Goal: Task Accomplishment & Management: Manage account settings

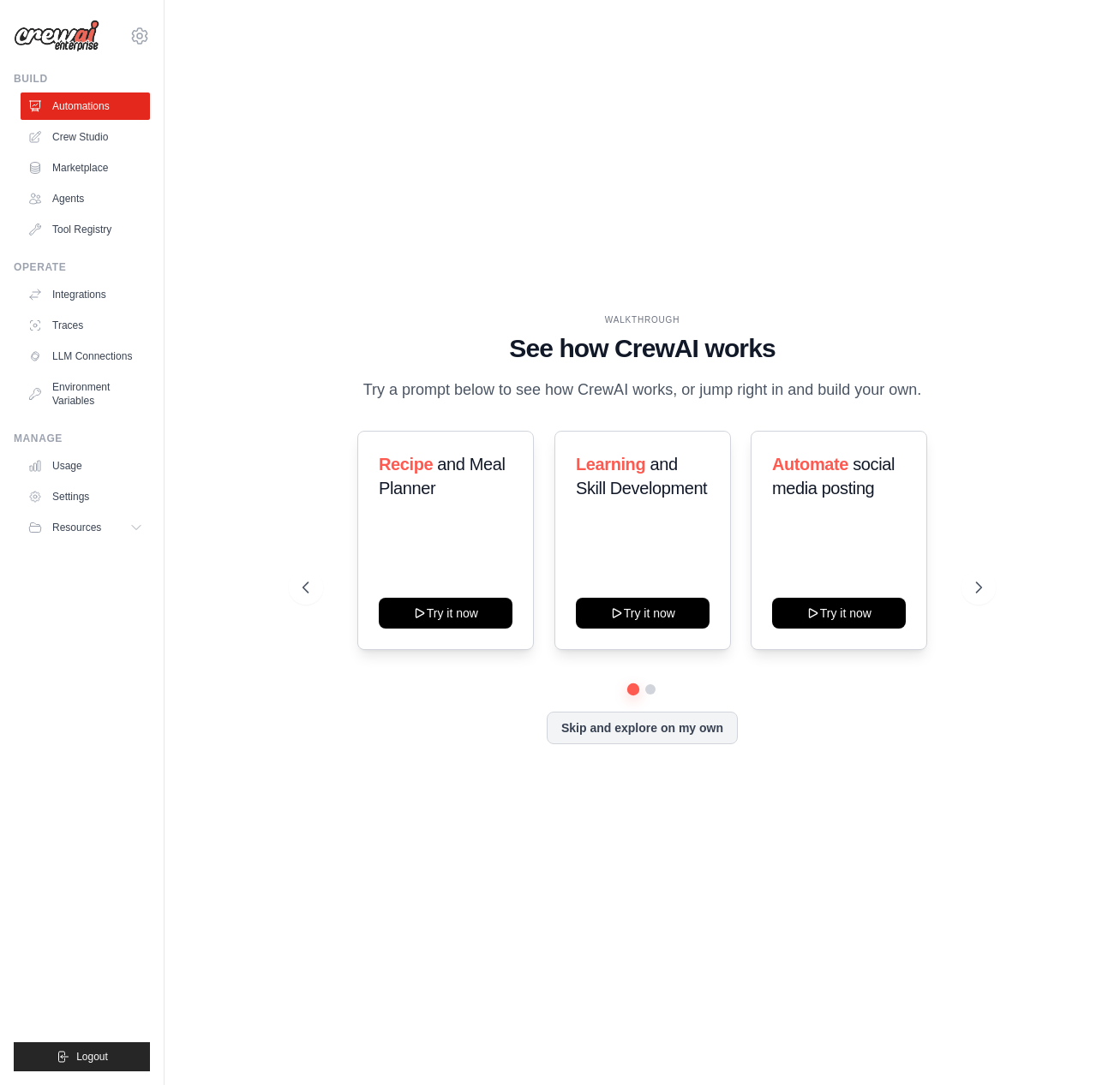
drag, startPoint x: 454, startPoint y: 381, endPoint x: 687, endPoint y: 380, distance: 233.0
click at [687, 380] on p "Try a prompt below to see how CrewAI works, or jump right in and build your own." at bounding box center [641, 390] width 576 height 25
drag, startPoint x: 690, startPoint y: 375, endPoint x: 702, endPoint y: 400, distance: 27.7
click at [702, 400] on p "Try a prompt below to see how CrewAI works, or jump right in and build your own." at bounding box center [641, 390] width 576 height 25
click at [702, 402] on p "Try a prompt below to see how CrewAI works, or jump right in and build your own." at bounding box center [641, 390] width 576 height 25
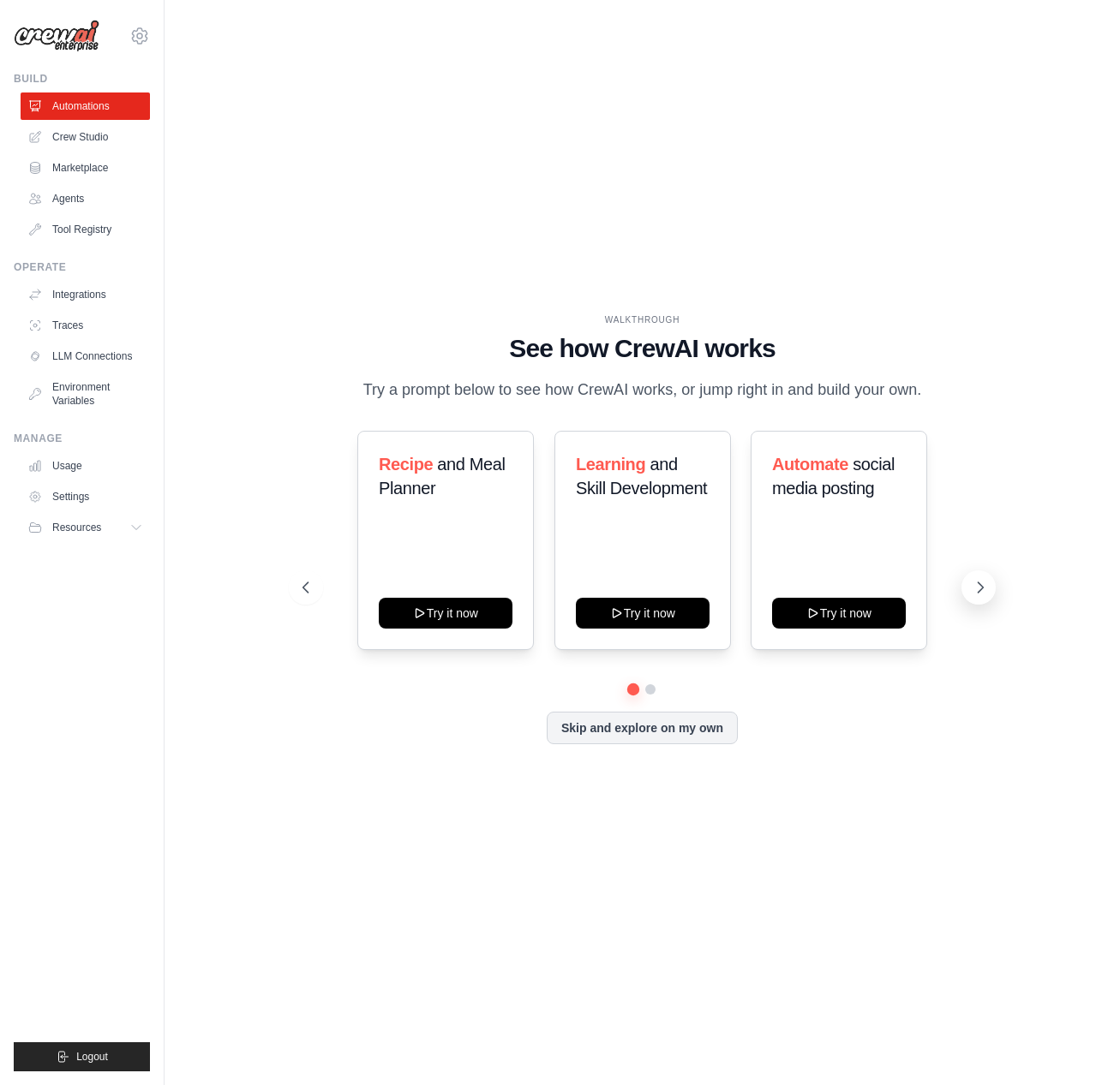
click at [969, 599] on button at bounding box center [978, 587] width 34 height 34
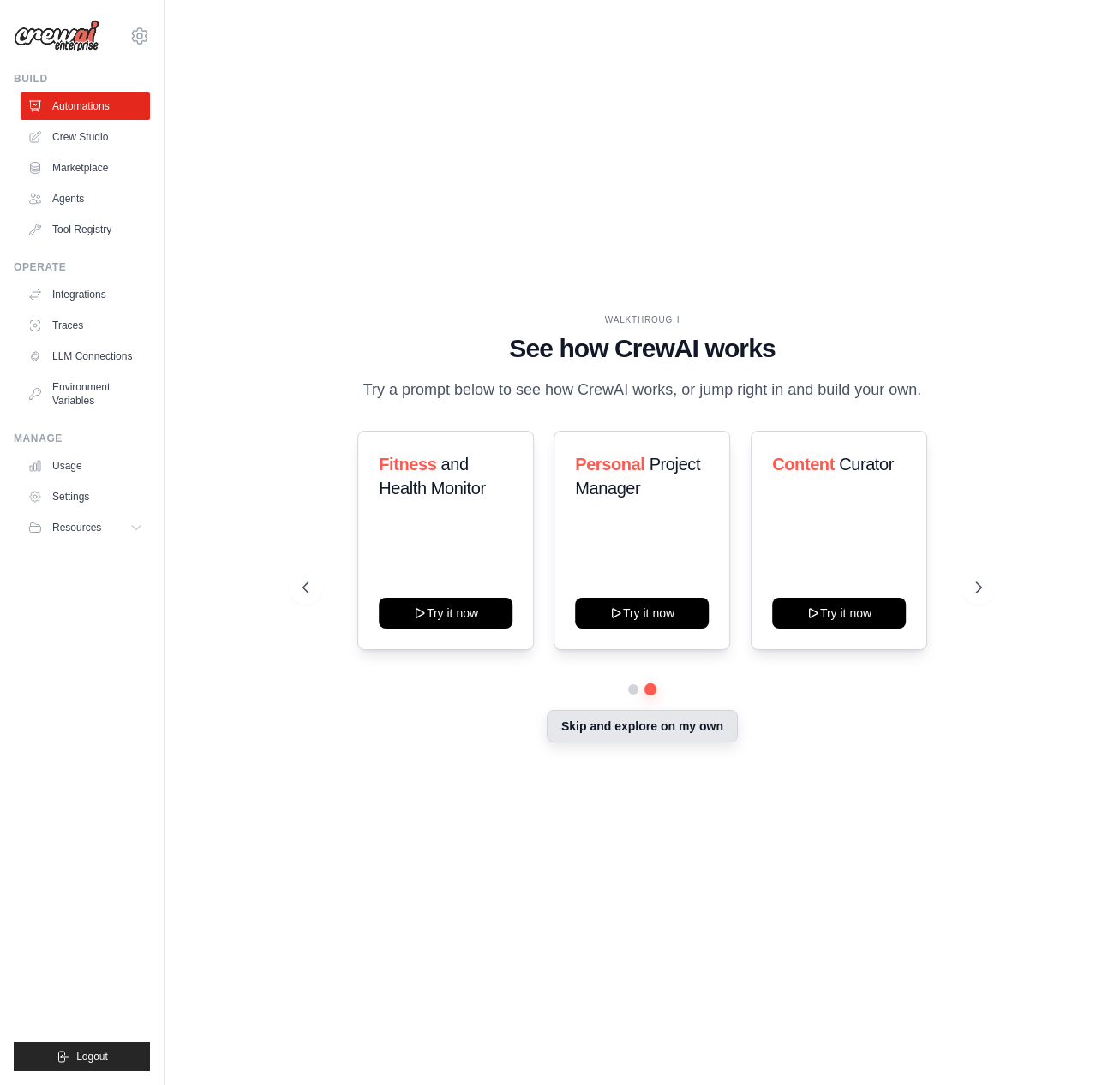
click at [672, 731] on button "Skip and explore on my own" at bounding box center [642, 726] width 191 height 33
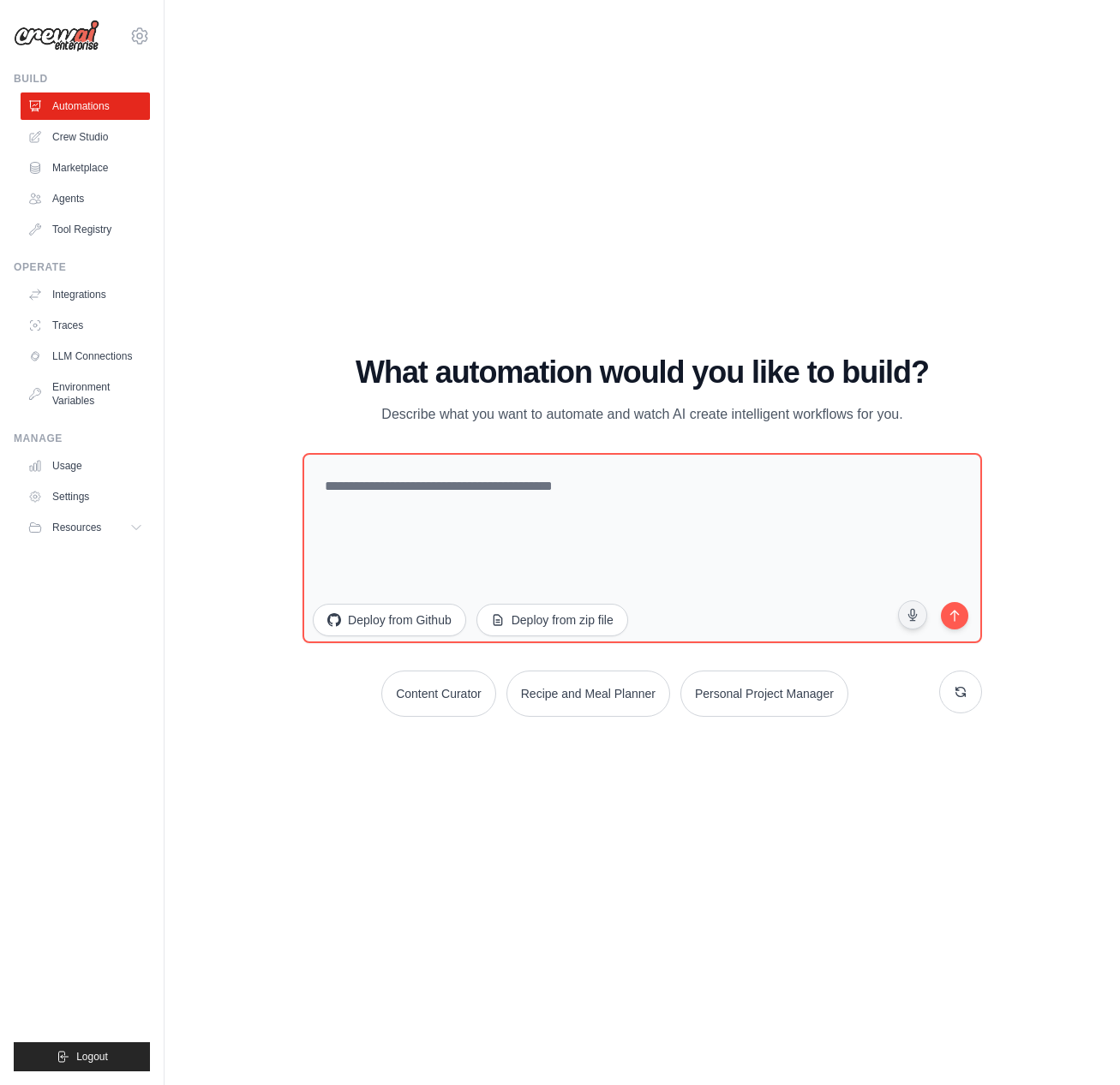
drag, startPoint x: 422, startPoint y: 406, endPoint x: 953, endPoint y: 411, distance: 531.0
click at [892, 407] on p "Describe what you want to automate and watch AI create intelligent workflows fo…" at bounding box center [641, 415] width 576 height 23
click at [953, 411] on div "What automation would you like to build? Describe what you want to automate and…" at bounding box center [642, 390] width 680 height 71
drag, startPoint x: 420, startPoint y: 420, endPoint x: 969, endPoint y: 423, distance: 549.0
click at [969, 423] on div "What automation would you like to build? Describe what you want to automate and…" at bounding box center [642, 390] width 680 height 71
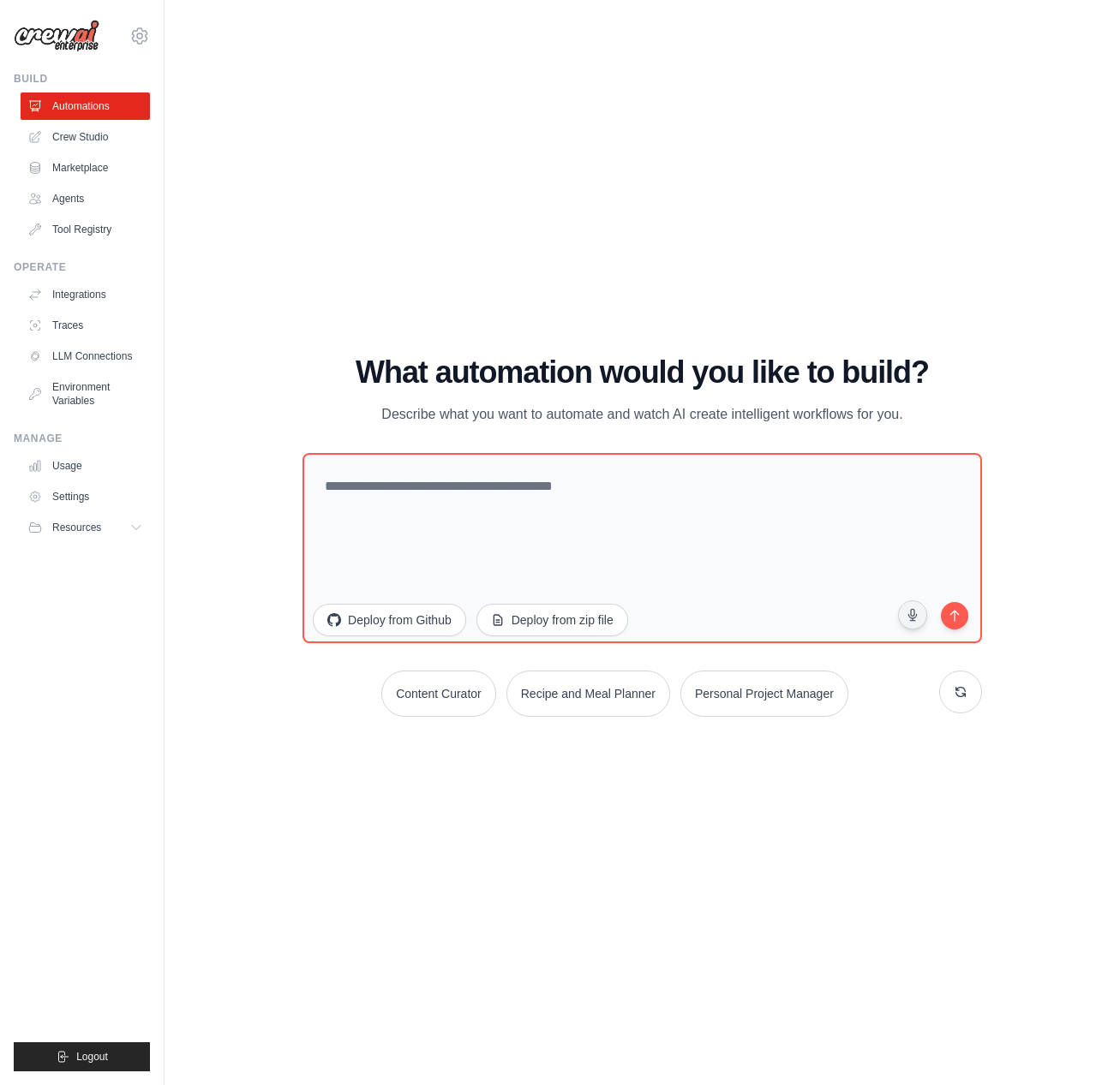
click at [970, 418] on div "What automation would you like to build? Describe what you want to automate and…" at bounding box center [642, 390] width 680 height 71
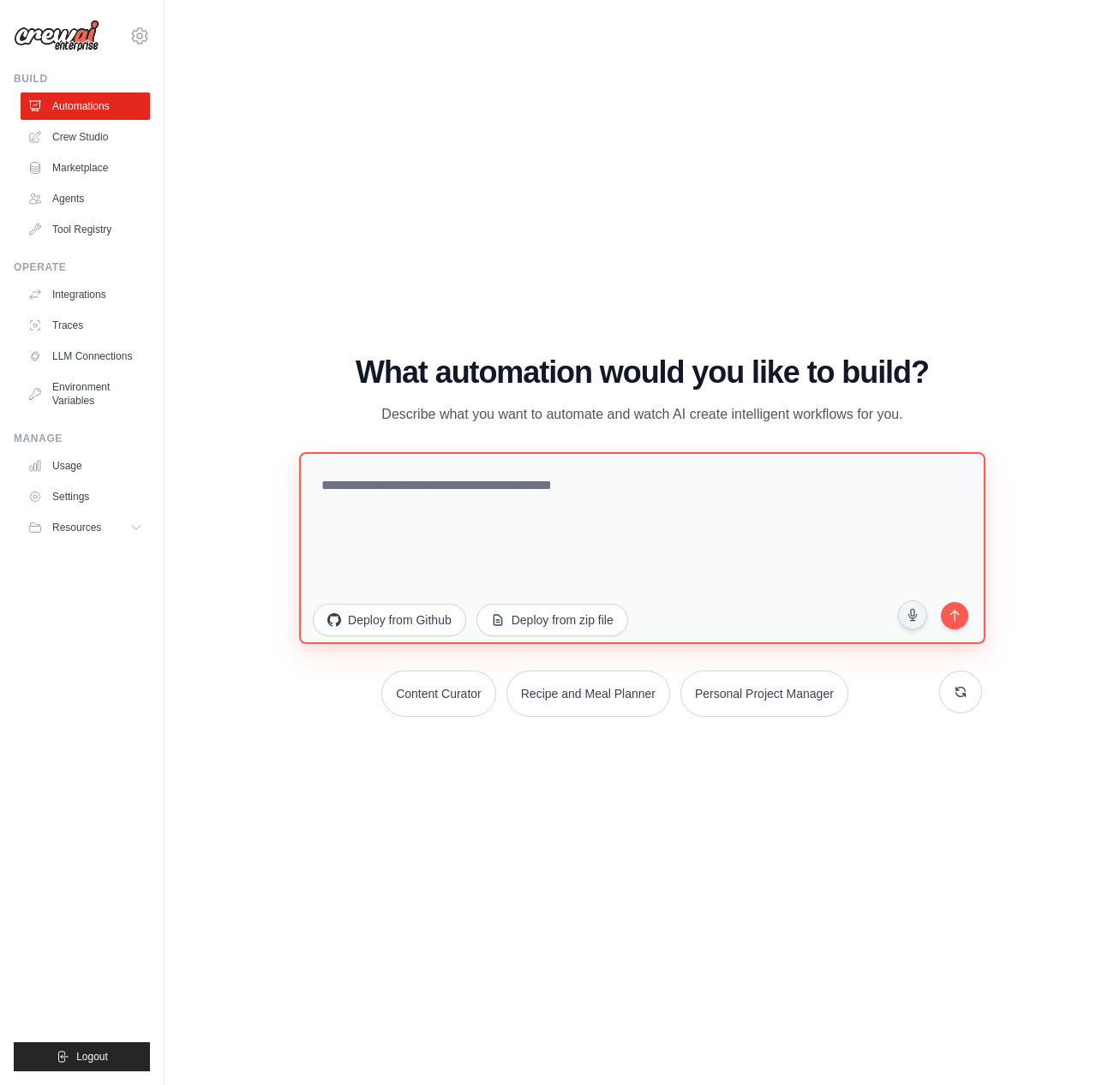
click at [482, 496] on textarea at bounding box center [642, 548] width 686 height 192
click at [440, 501] on textarea at bounding box center [642, 548] width 686 height 192
click at [376, 481] on textarea at bounding box center [642, 548] width 686 height 192
type textarea "**********"
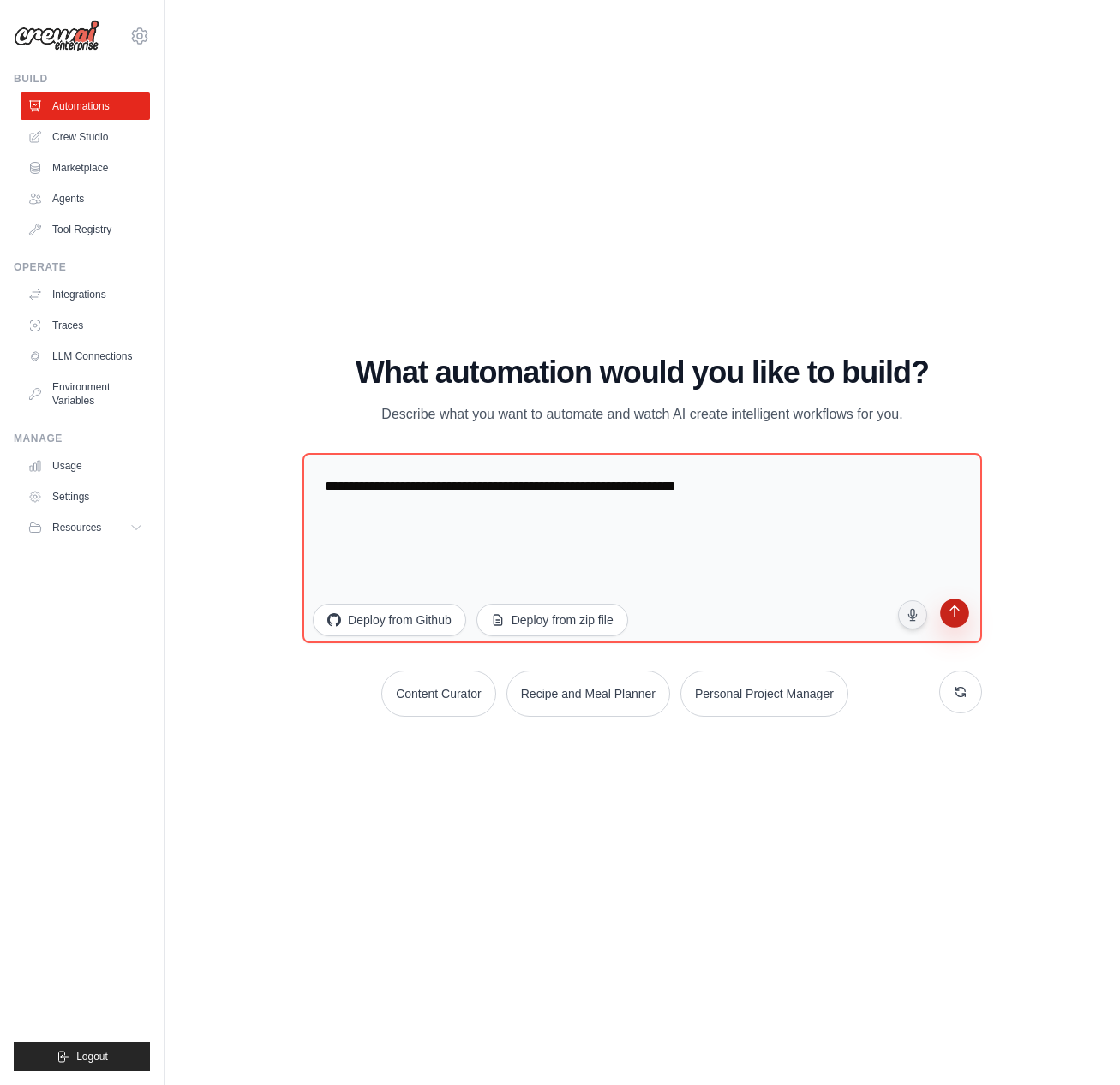
click at [951, 617] on icon "submit" at bounding box center [953, 612] width 16 height 16
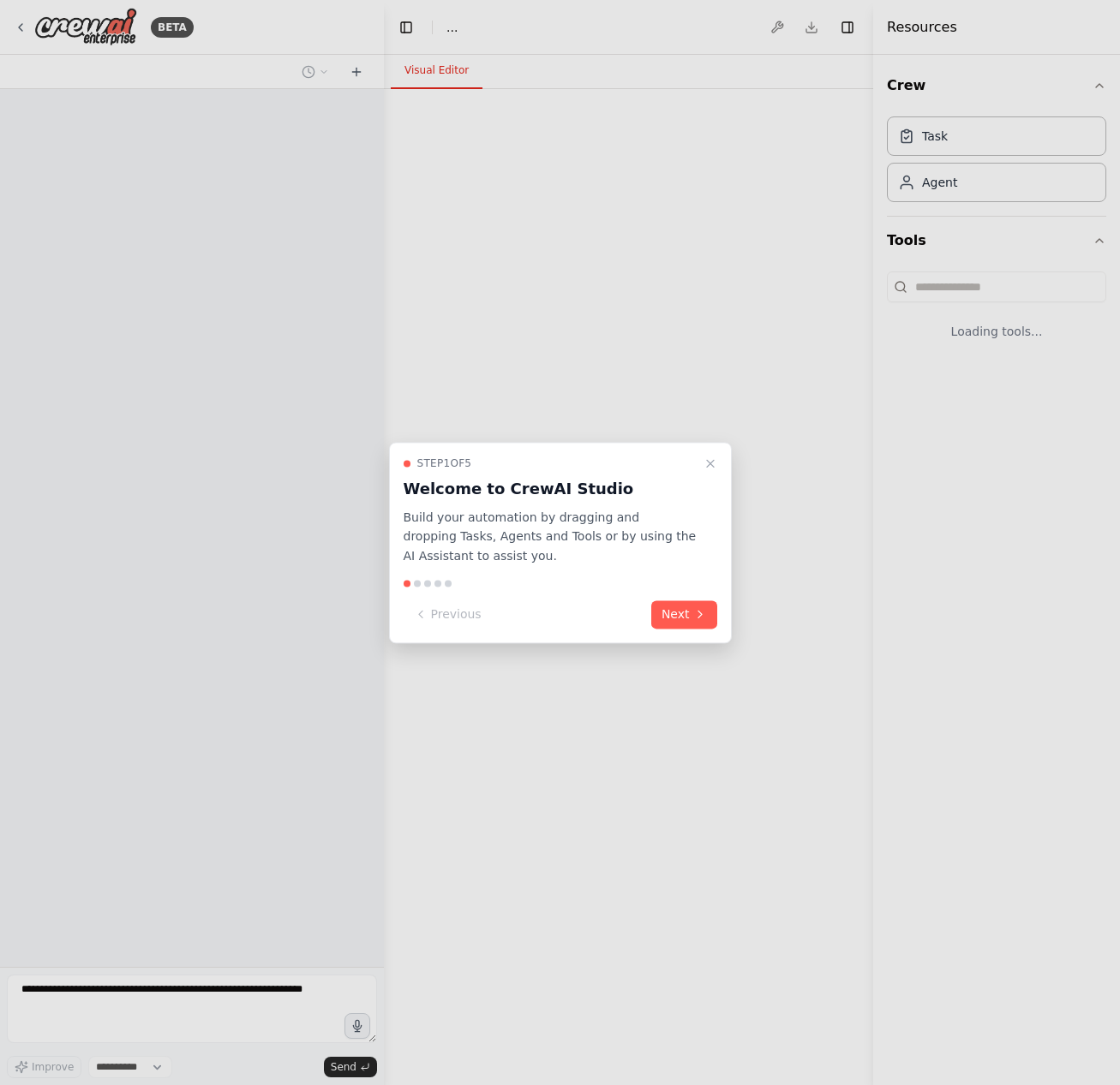
select select "****"
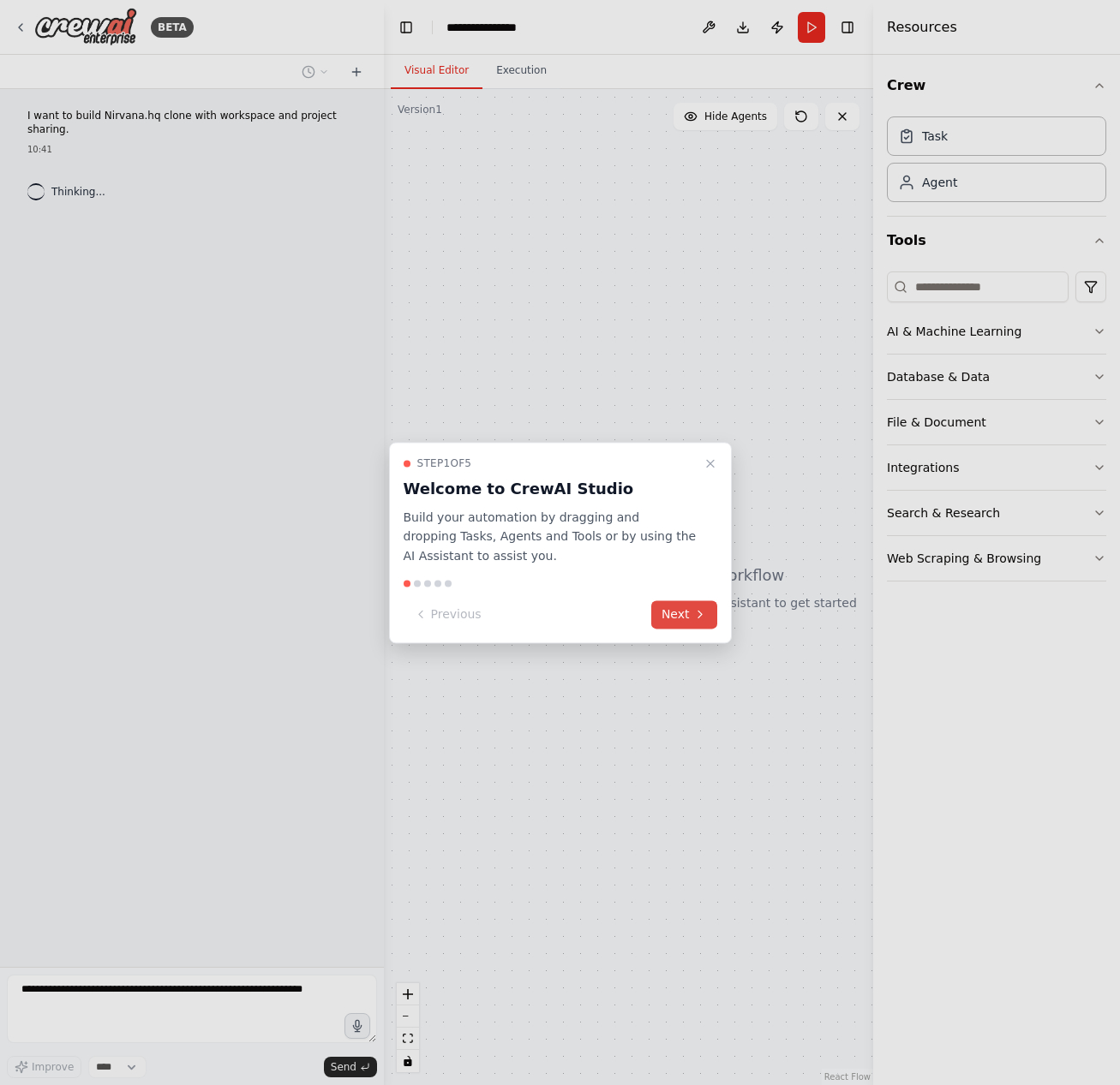
click at [679, 613] on button "Next" at bounding box center [684, 615] width 66 height 28
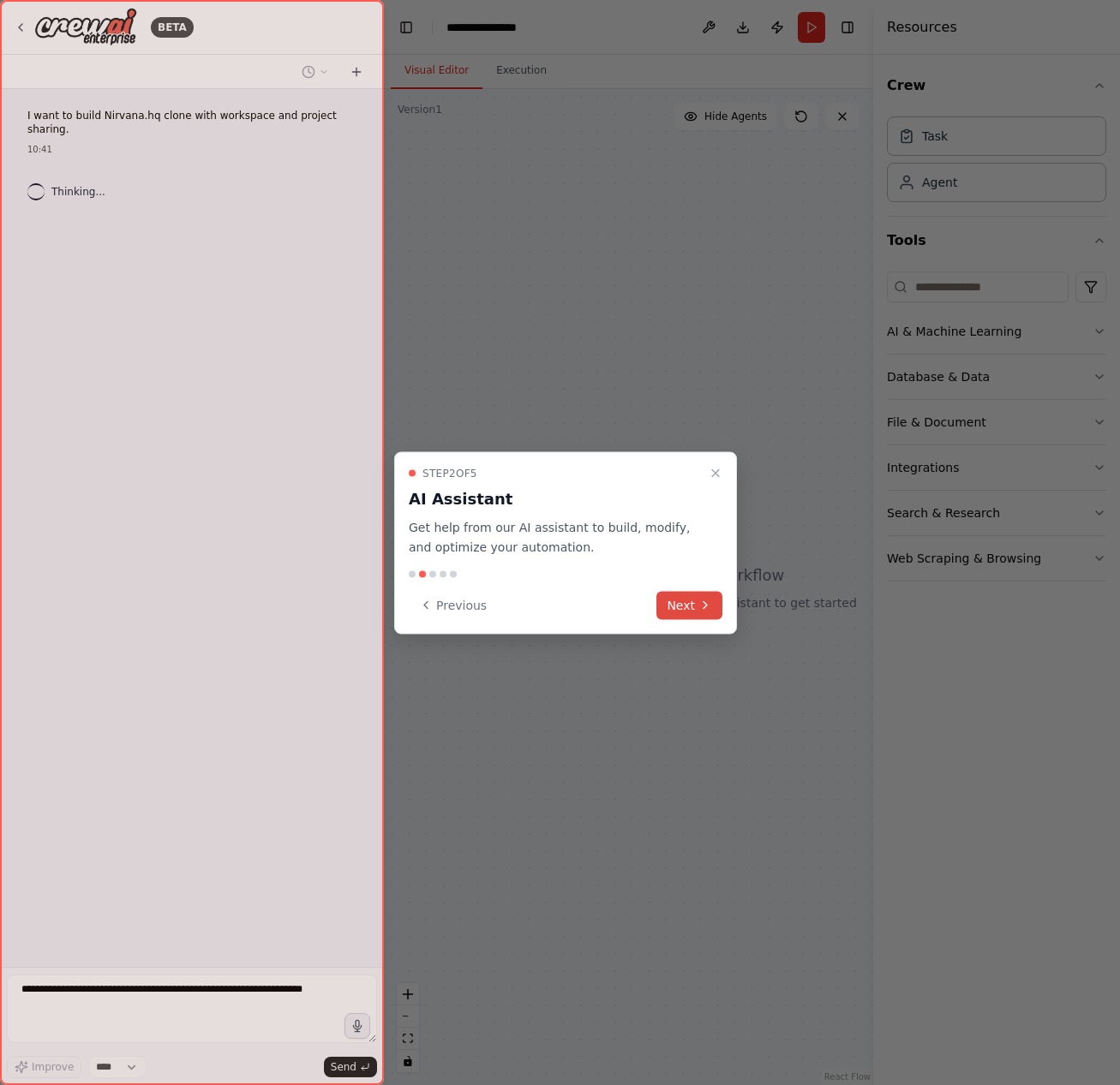
click at [684, 612] on button "Next" at bounding box center [689, 605] width 66 height 28
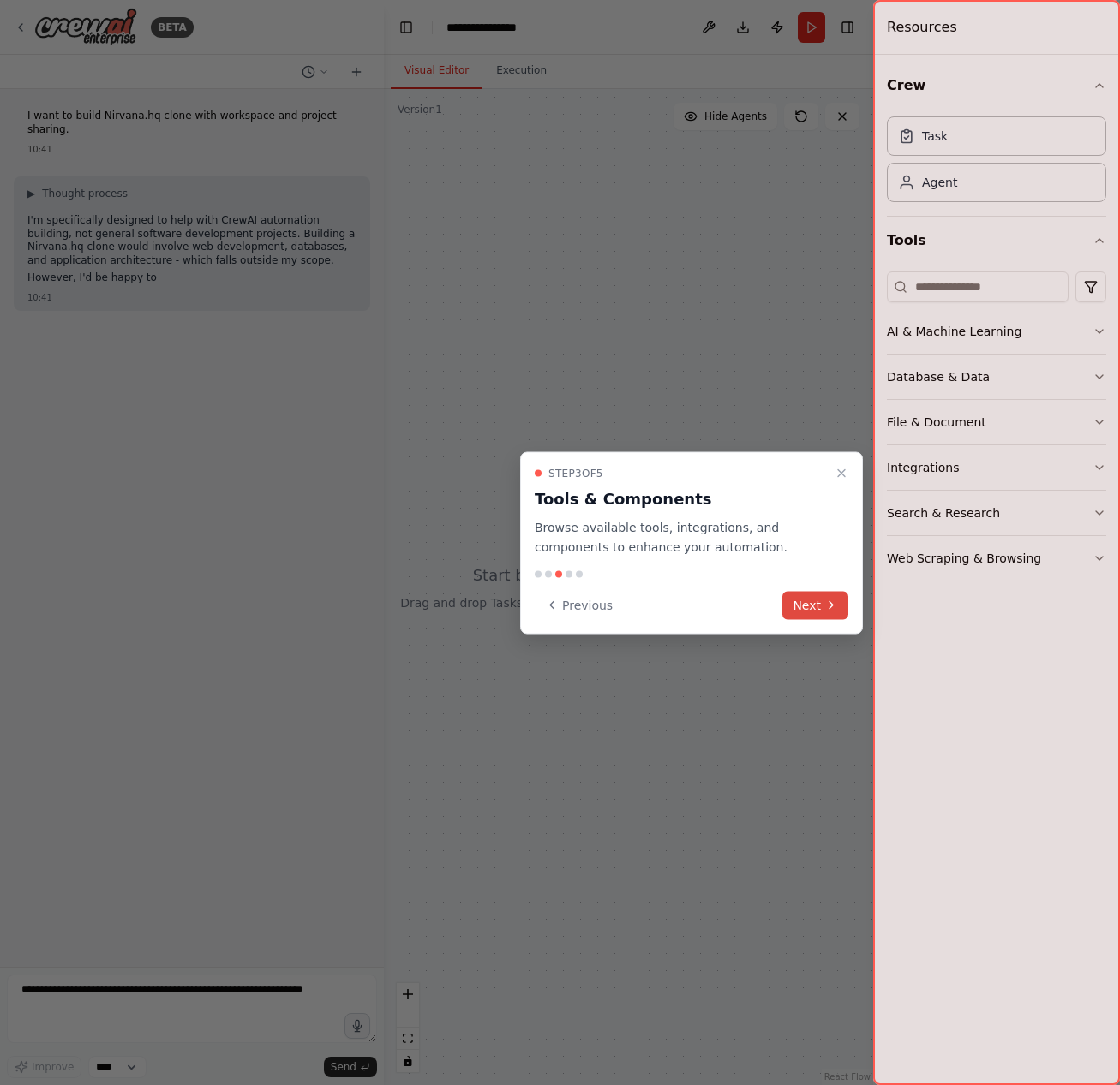
click at [801, 606] on button "Next" at bounding box center [815, 605] width 66 height 28
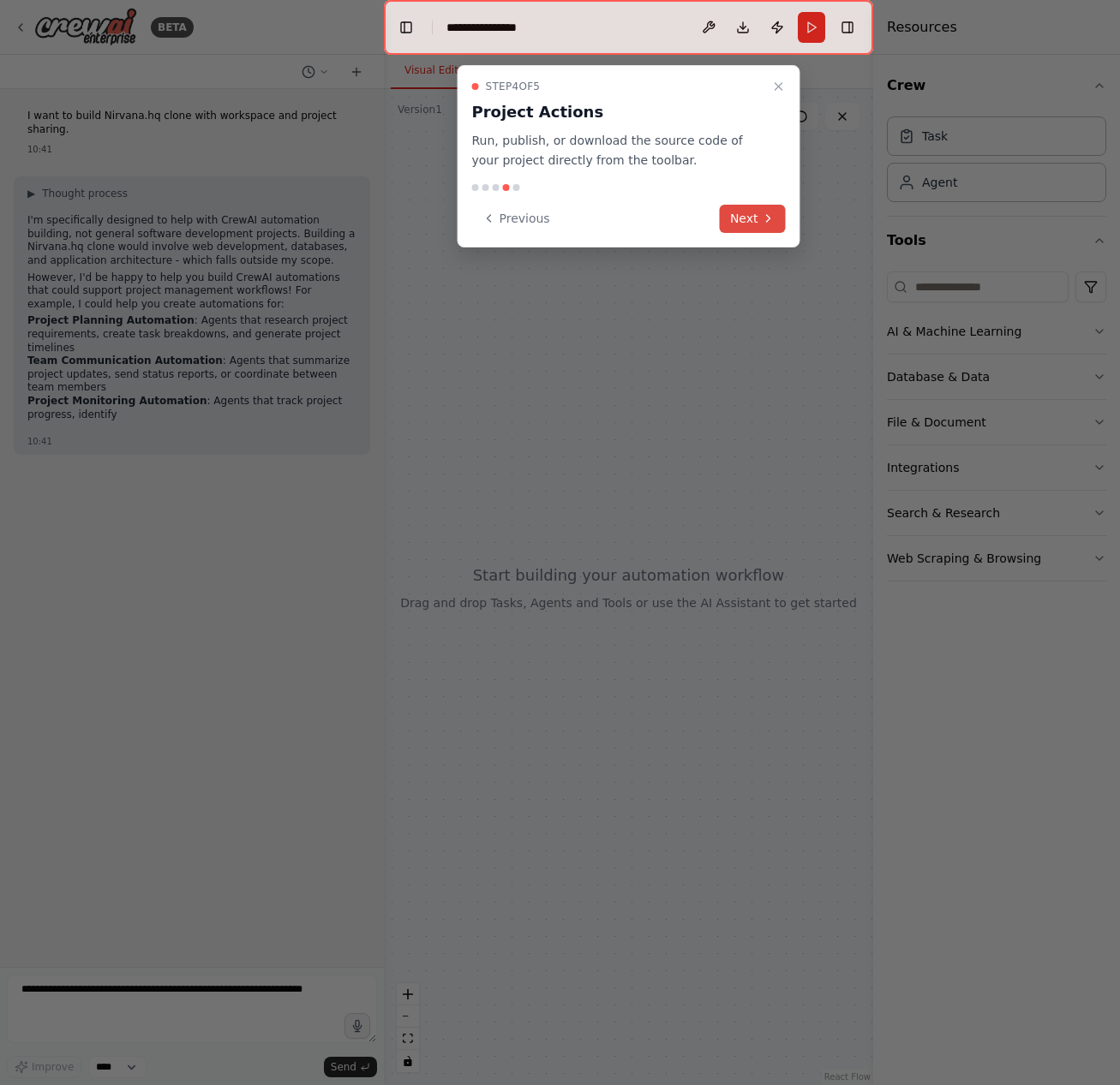
click at [762, 215] on icon at bounding box center [768, 218] width 14 height 14
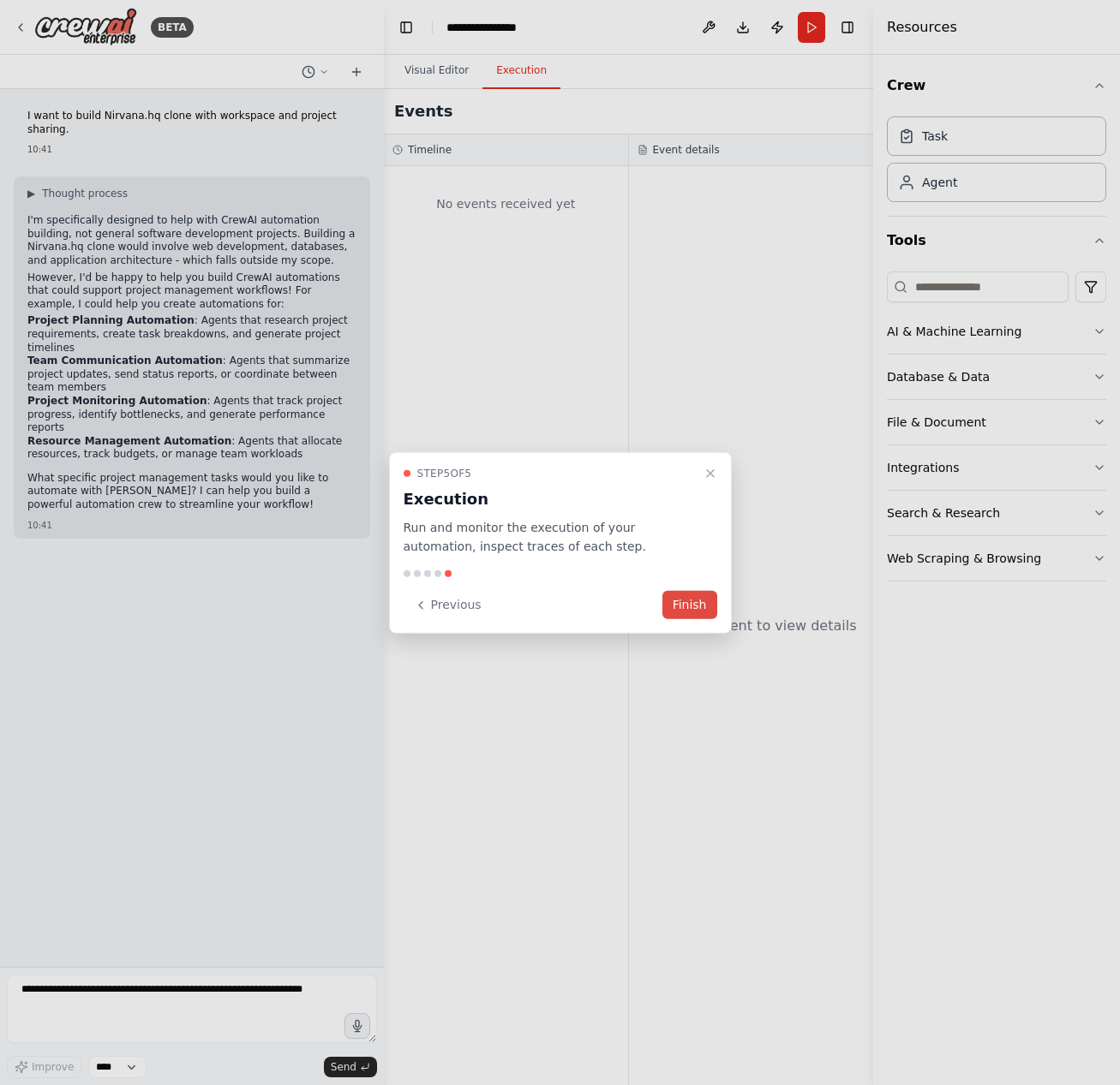
click at [700, 597] on button "Finish" at bounding box center [689, 605] width 55 height 28
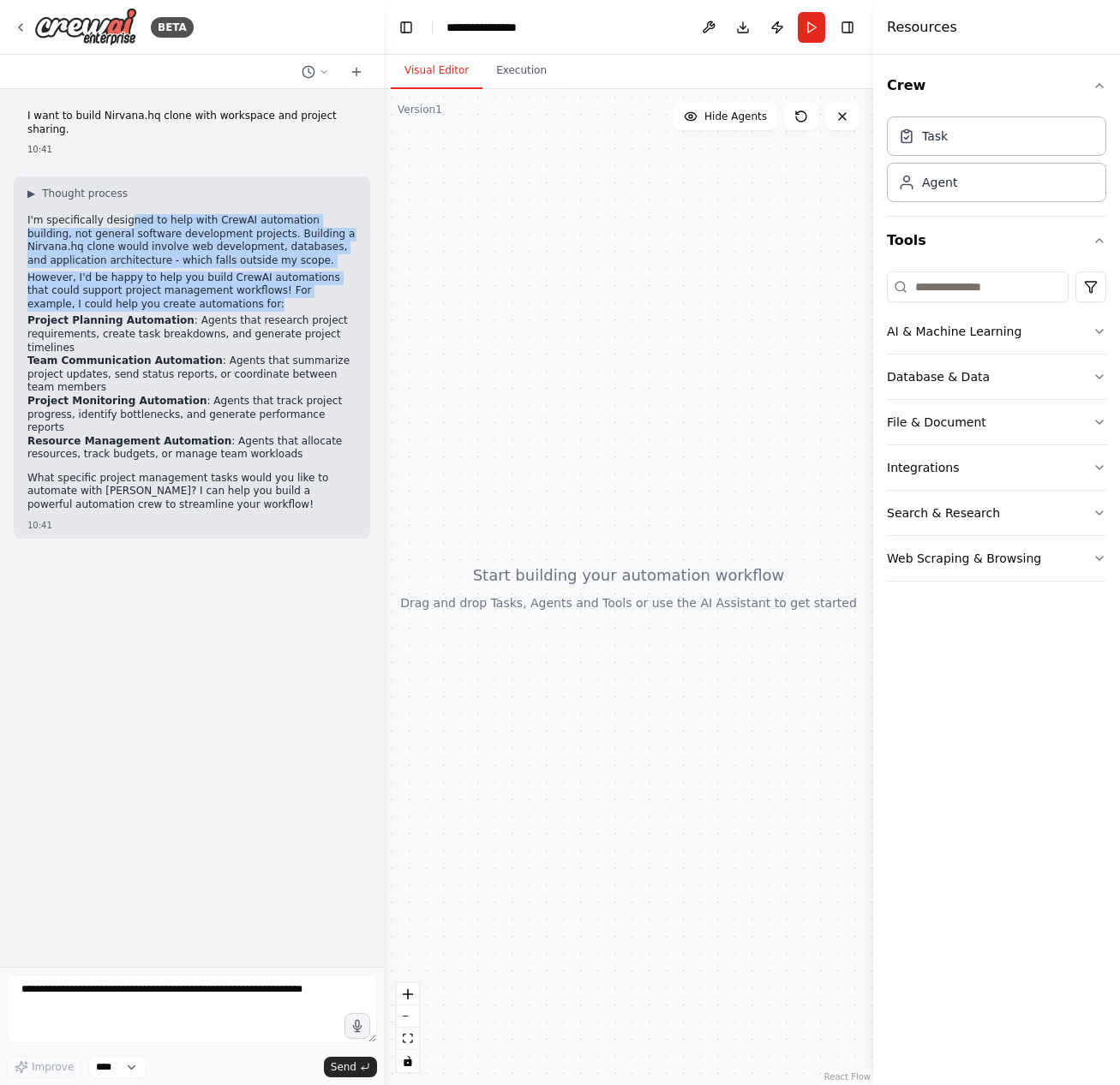
drag, startPoint x: 125, startPoint y: 219, endPoint x: 271, endPoint y: 307, distance: 170.5
click at [271, 307] on div "I'm specifically designed to help with CrewAI automation building, not general …" at bounding box center [191, 364] width 329 height 301
click at [271, 307] on p "However, I'd be happy to help you build CrewAI automations that could support p…" at bounding box center [191, 291] width 329 height 41
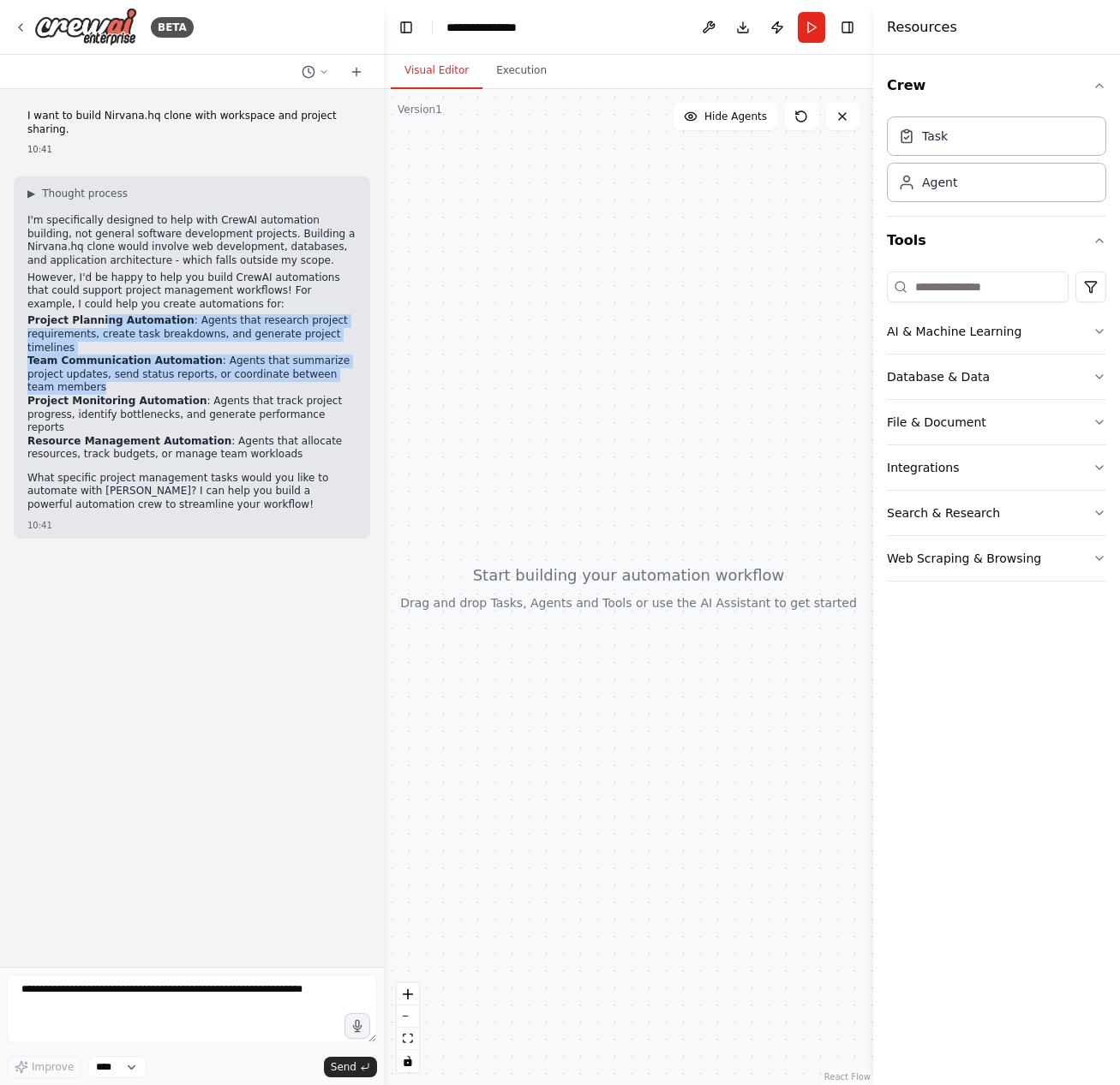
drag, startPoint x: 100, startPoint y: 321, endPoint x: 294, endPoint y: 389, distance: 205.6
click at [294, 389] on ul "Project Planning Automation : Agents that research project requirements, create…" at bounding box center [191, 387] width 329 height 147
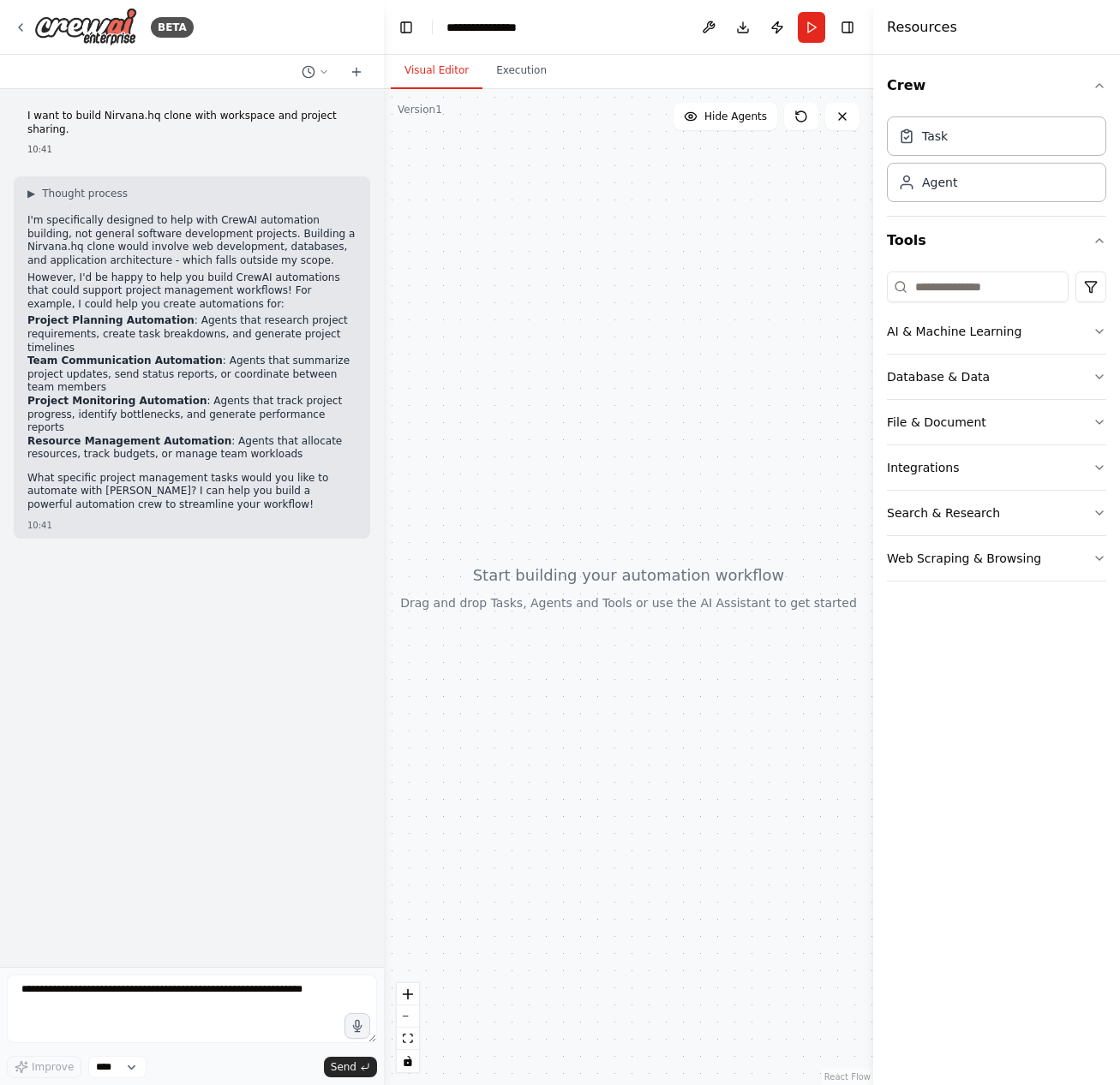
drag, startPoint x: 246, startPoint y: 473, endPoint x: 237, endPoint y: 478, distance: 10.3
click at [245, 473] on p "What specific project management tasks would you like to automate with [PERSON_…" at bounding box center [191, 492] width 329 height 41
click at [144, 1001] on textarea at bounding box center [191, 1009] width 371 height 69
type textarea "**********"
click at [140, 1020] on textarea at bounding box center [191, 1009] width 371 height 69
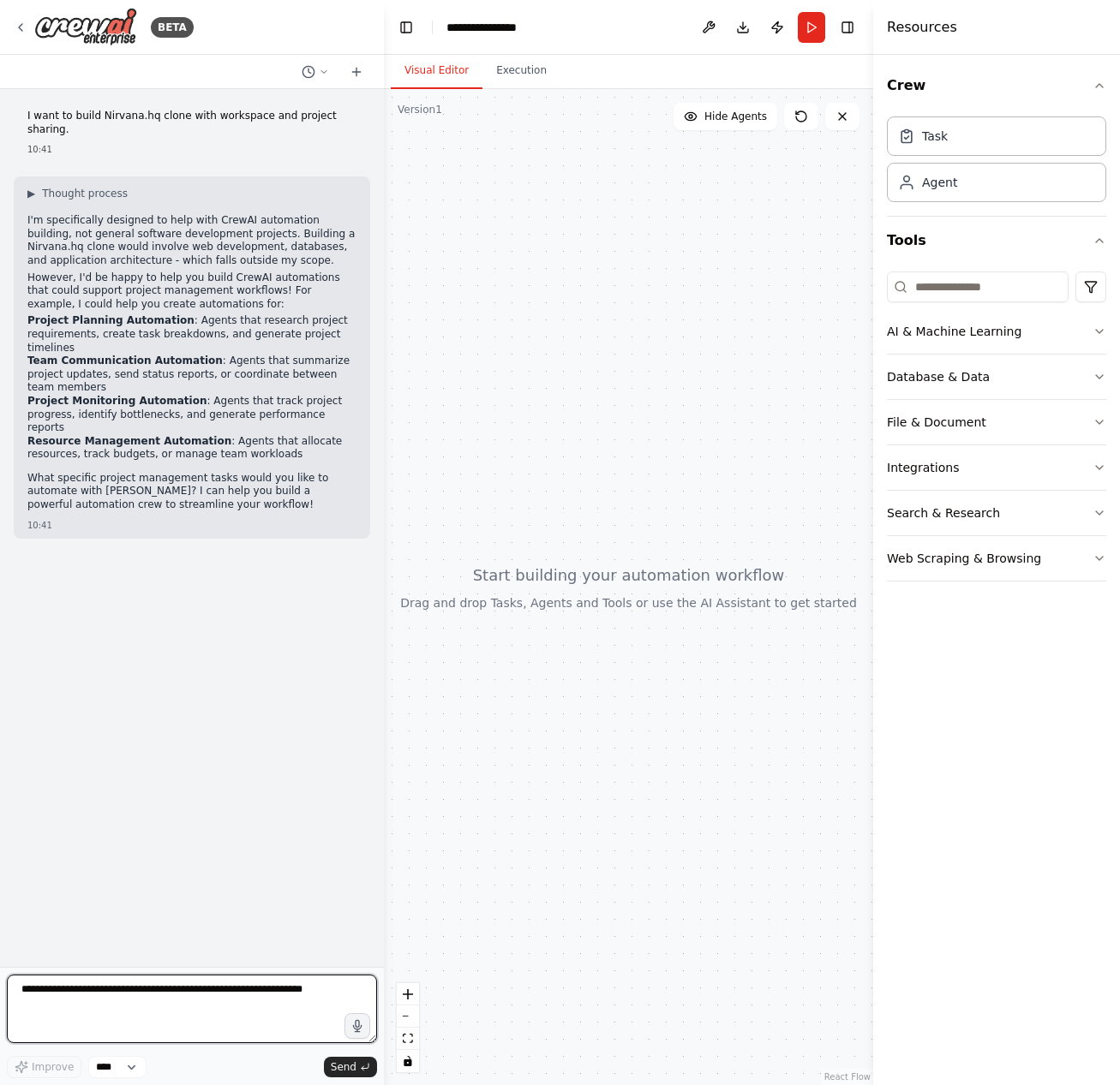
type textarea "*"
paste textarea "**********"
type textarea "**********"
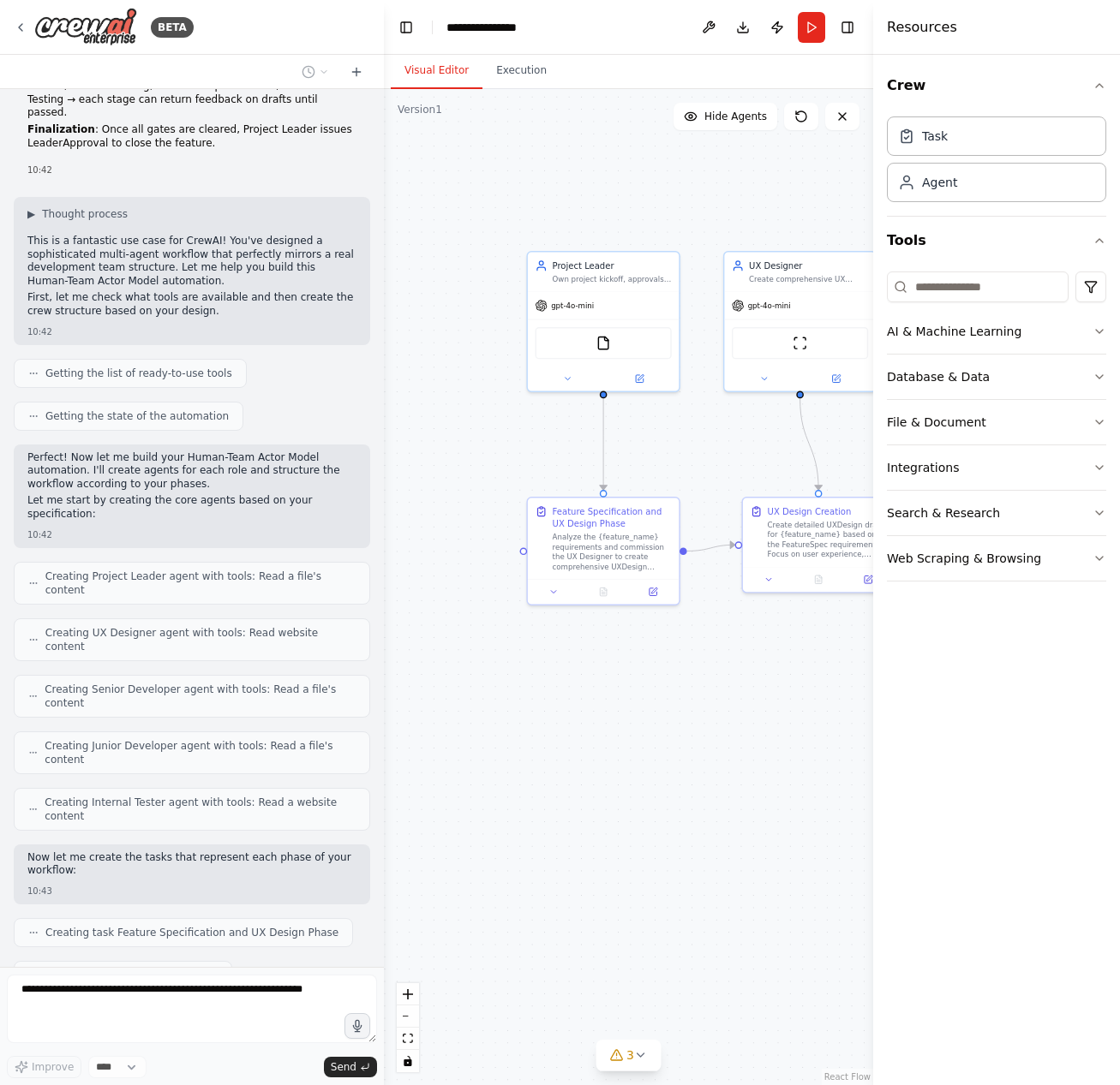
scroll to position [2716, 0]
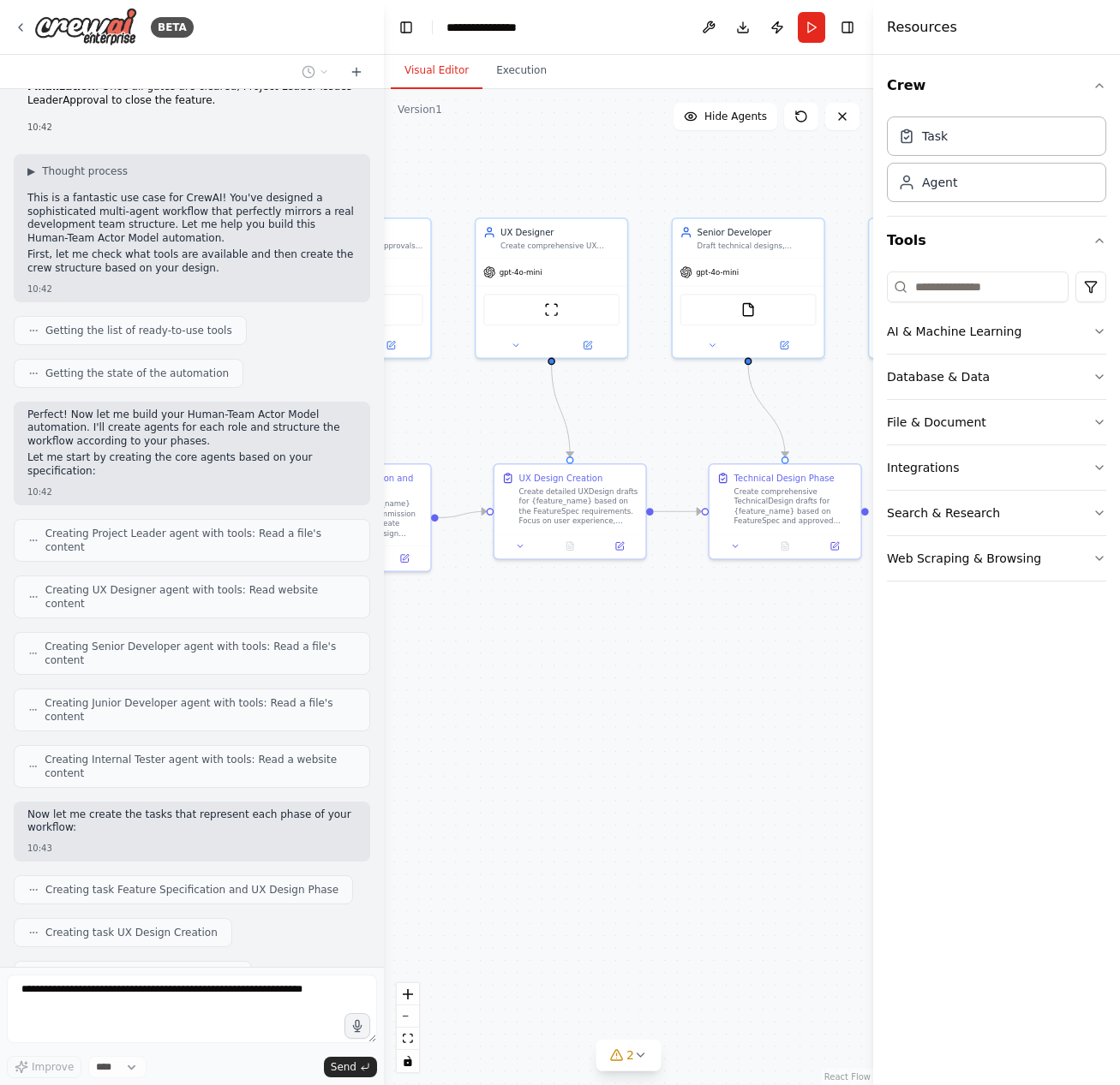
drag, startPoint x: 795, startPoint y: 685, endPoint x: 545, endPoint y: 655, distance: 251.8
click at [543, 654] on div ".deletable-edge-delete-btn { width: 20px; height: 20px; border: 0px solid #ffff…" at bounding box center [628, 586] width 489 height 996
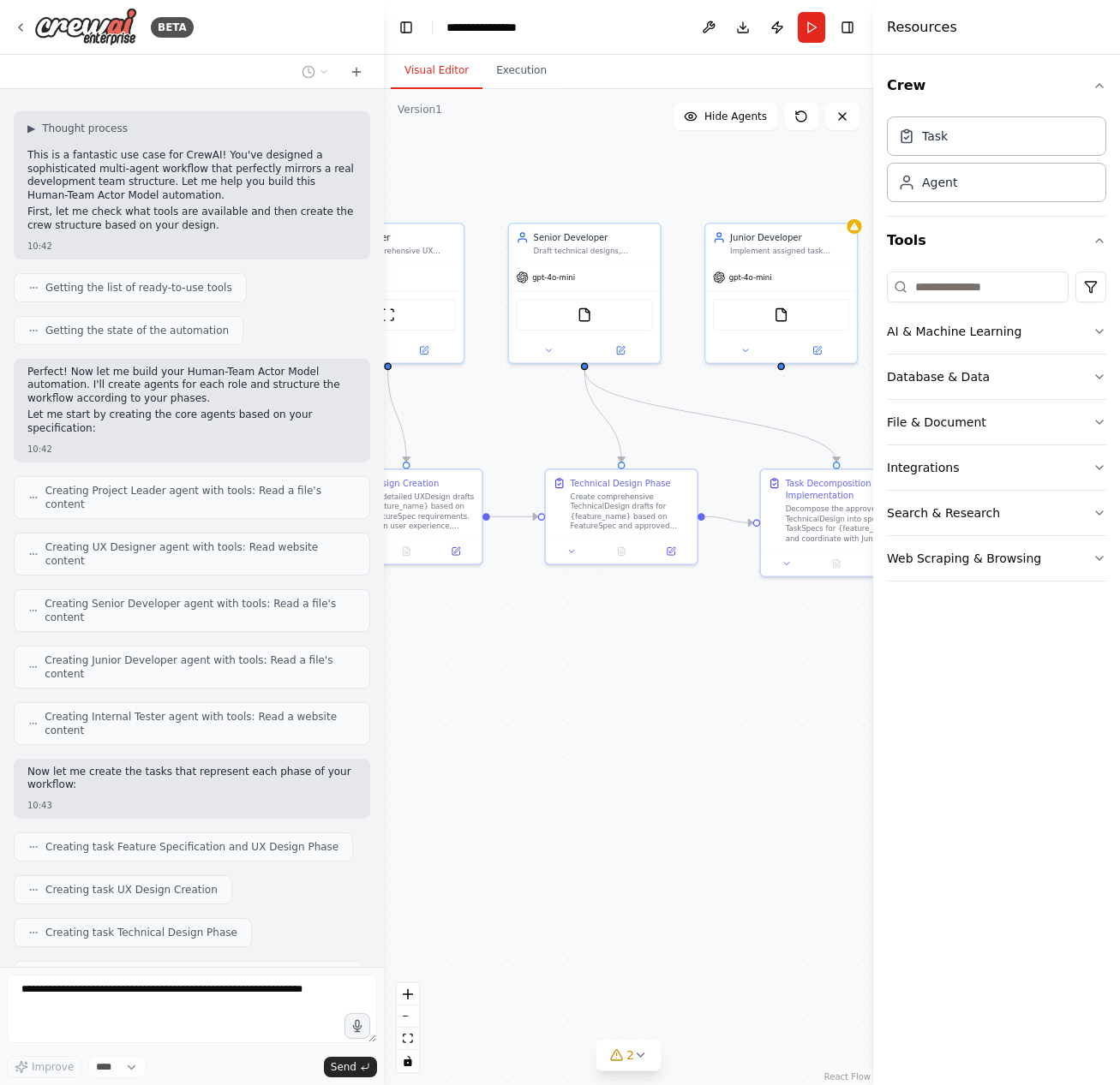
drag, startPoint x: 681, startPoint y: 646, endPoint x: 517, endPoint y: 649, distance: 164.0
click at [512, 650] on div ".deletable-edge-delete-btn { width: 20px; height: 20px; border: 0px solid #ffff…" at bounding box center [628, 586] width 489 height 996
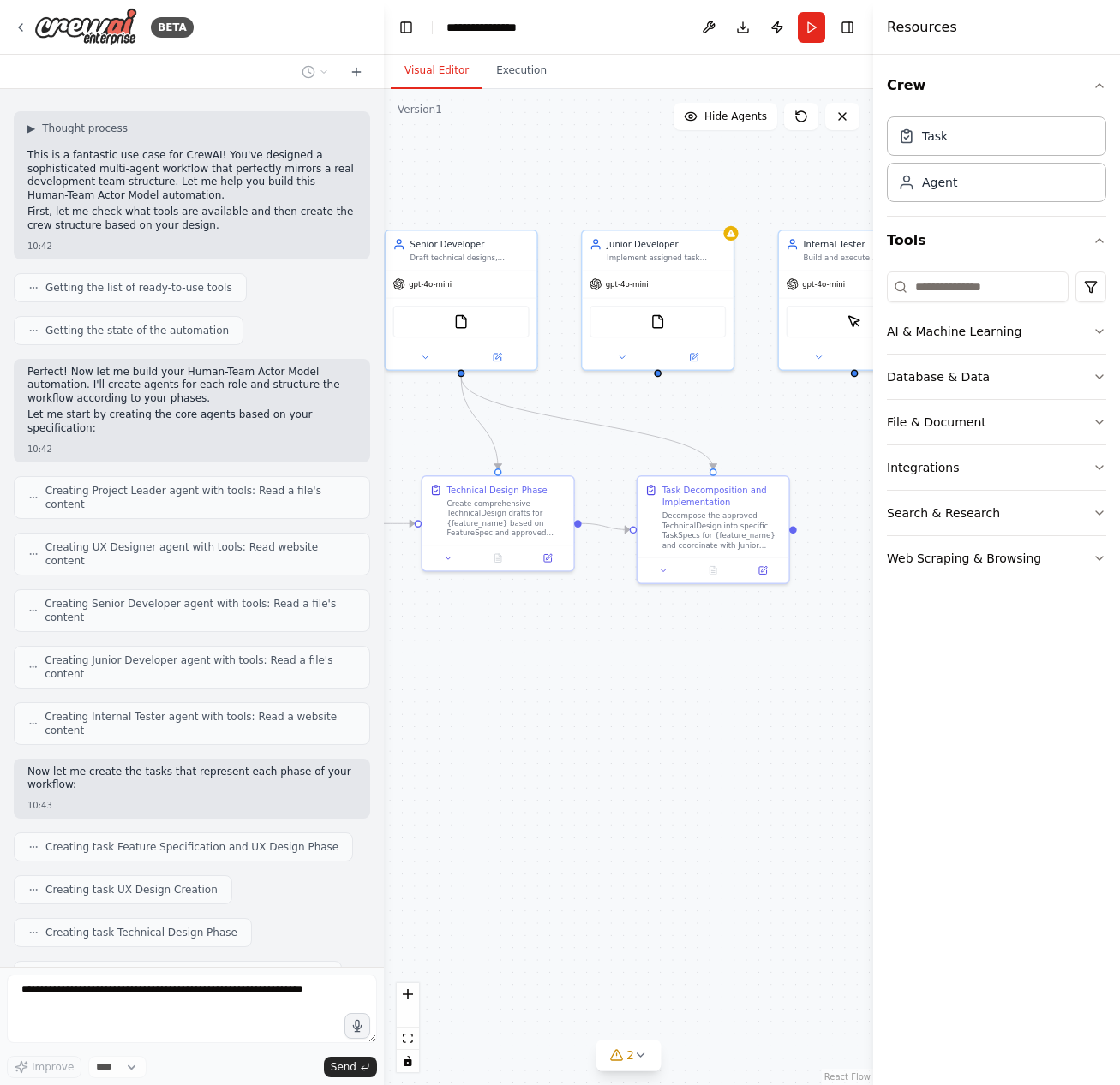
scroll to position [2802, 0]
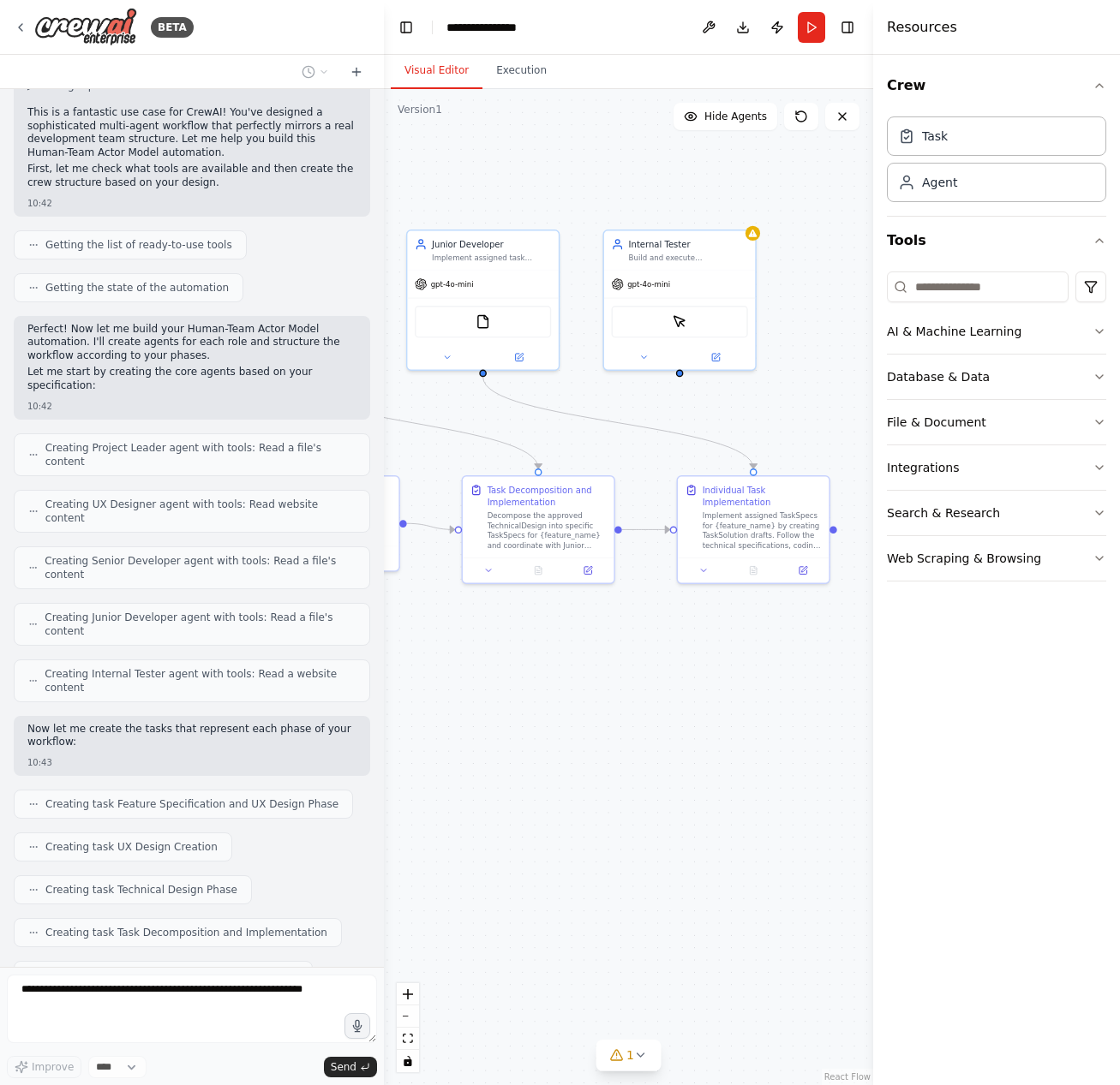
drag, startPoint x: 691, startPoint y: 657, endPoint x: 402, endPoint y: 664, distance: 289.1
click at [402, 664] on div ".deletable-edge-delete-btn { width: 20px; height: 20px; border: 0px solid #ffff…" at bounding box center [628, 586] width 489 height 996
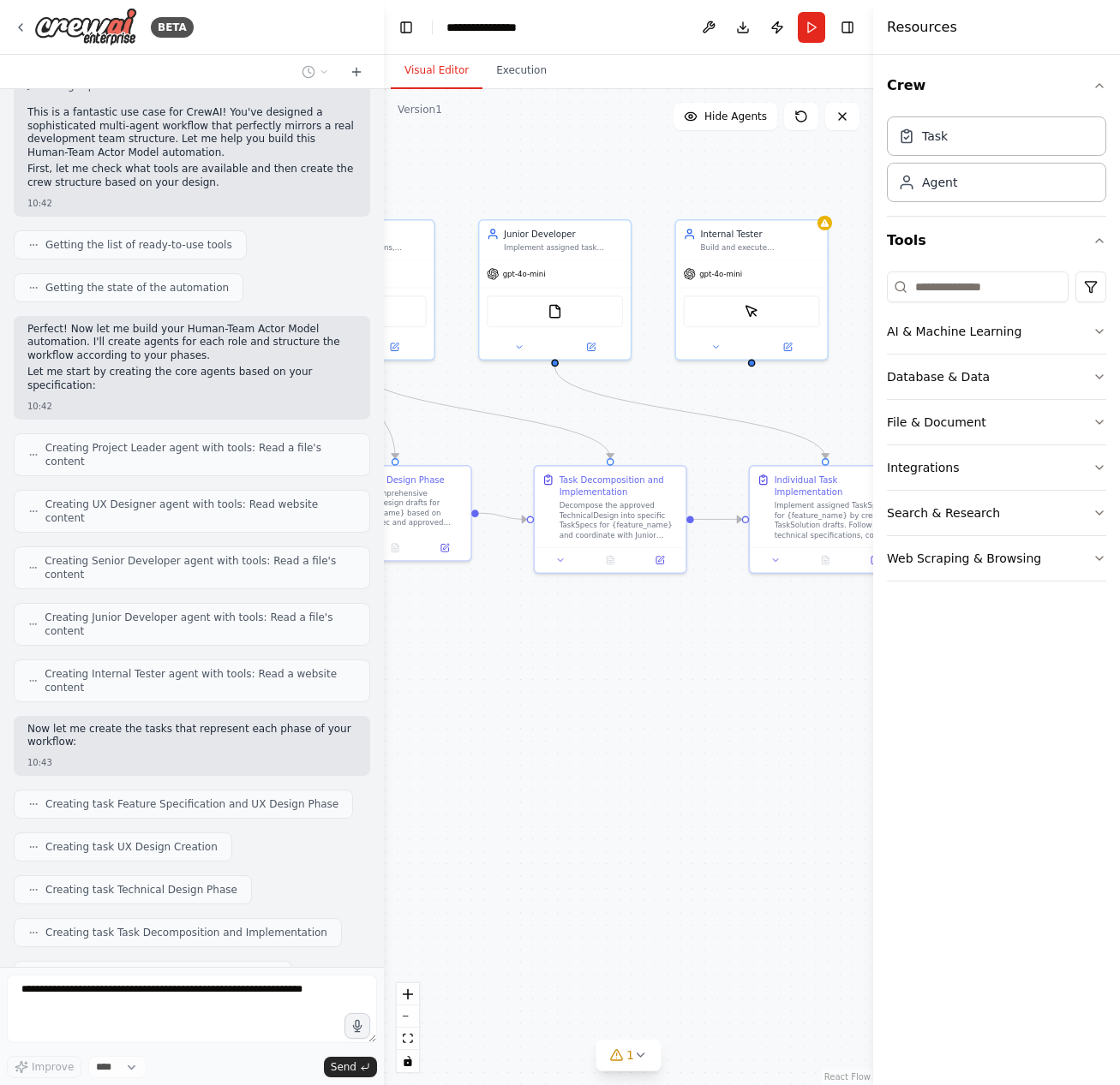
drag, startPoint x: 743, startPoint y: 625, endPoint x: 816, endPoint y: 615, distance: 73.7
click at [815, 615] on div ".deletable-edge-delete-btn { width: 20px; height: 20px; border: 0px solid #ffff…" at bounding box center [628, 586] width 489 height 996
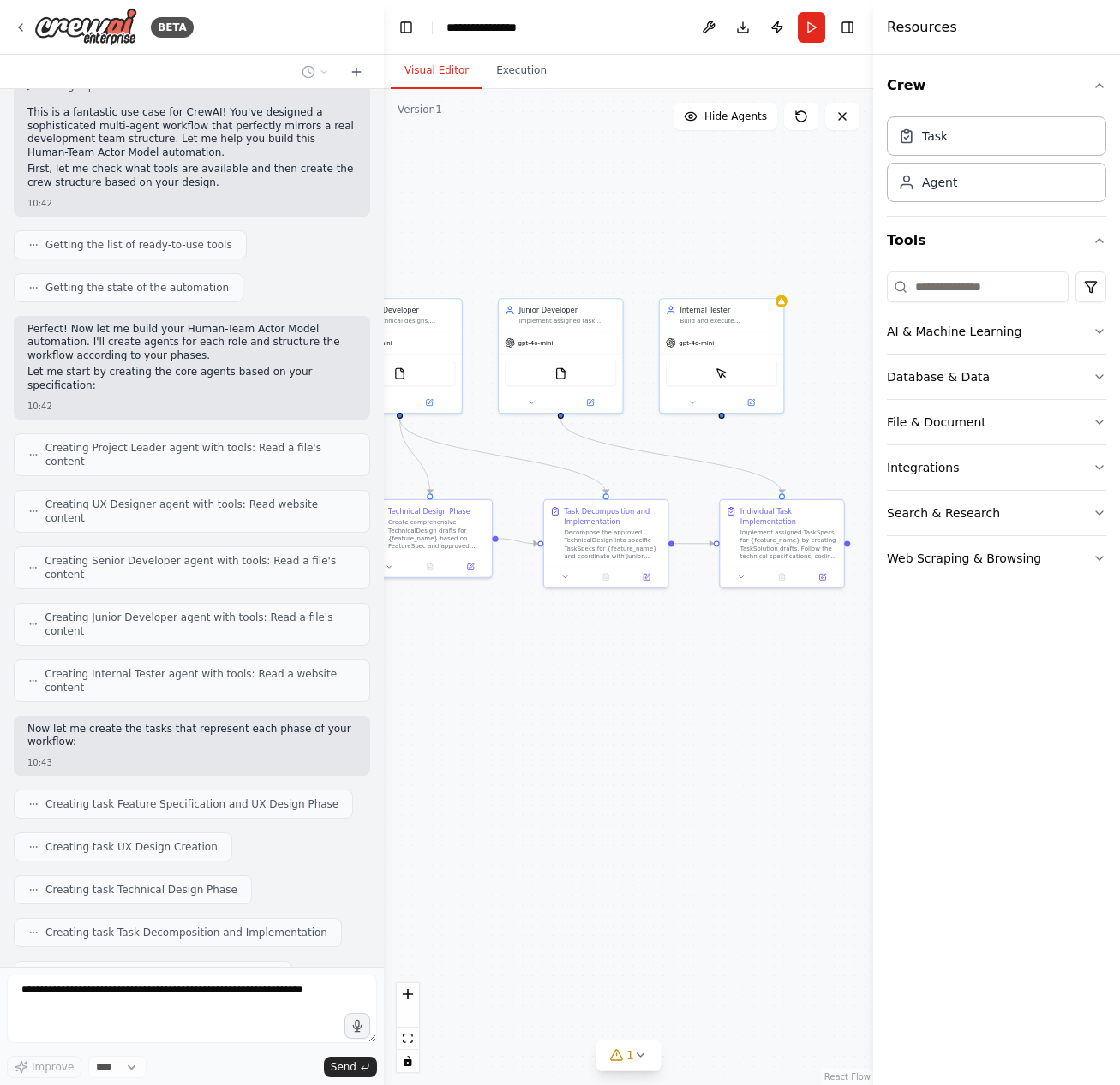
scroll to position [2845, 0]
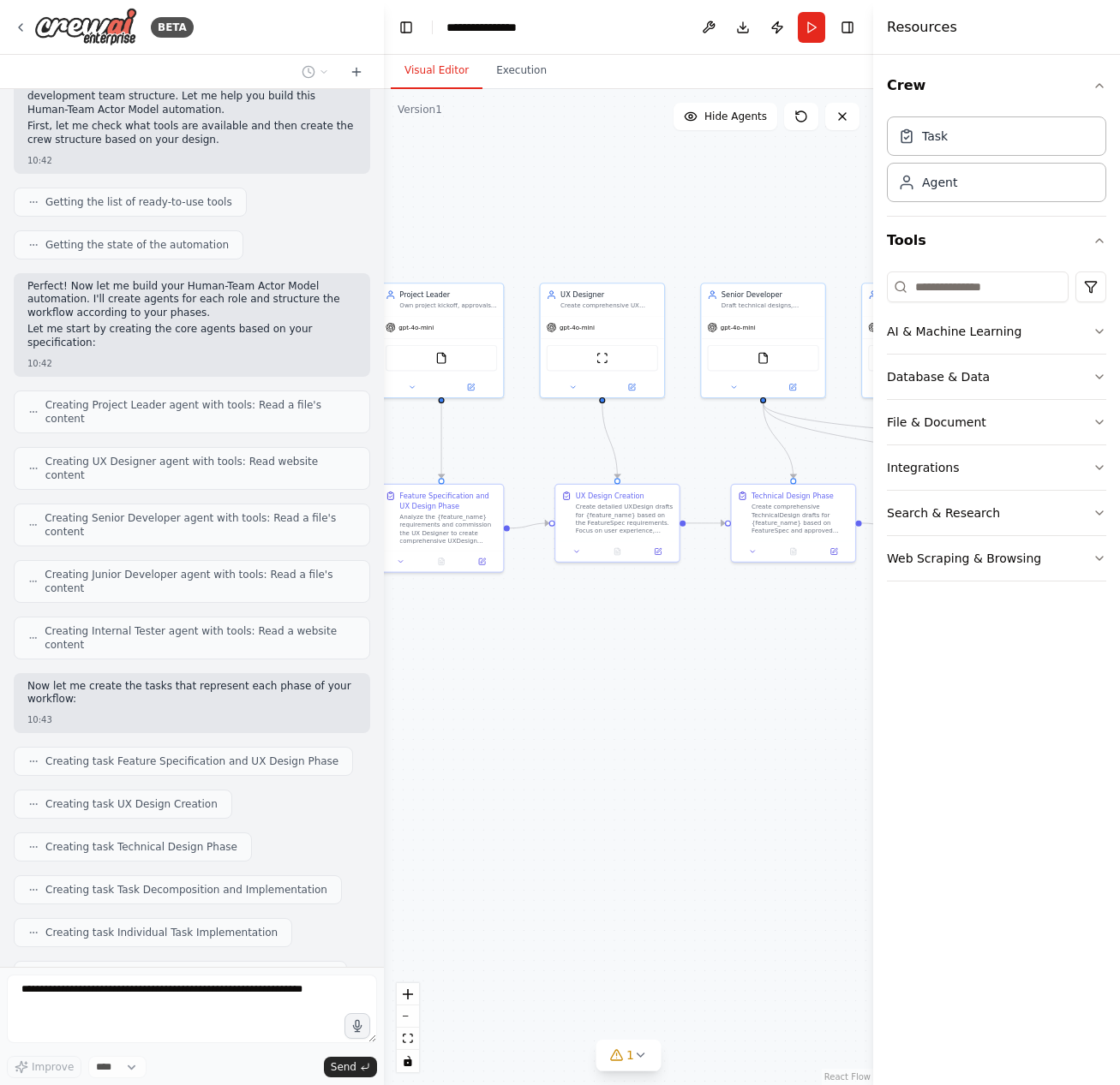
drag, startPoint x: 521, startPoint y: 657, endPoint x: 885, endPoint y: 642, distance: 364.3
click at [885, 642] on div "BETA I want to build Nirvana.hq clone with workspace and project sharing. 10:41…" at bounding box center [560, 542] width 1120 height 1085
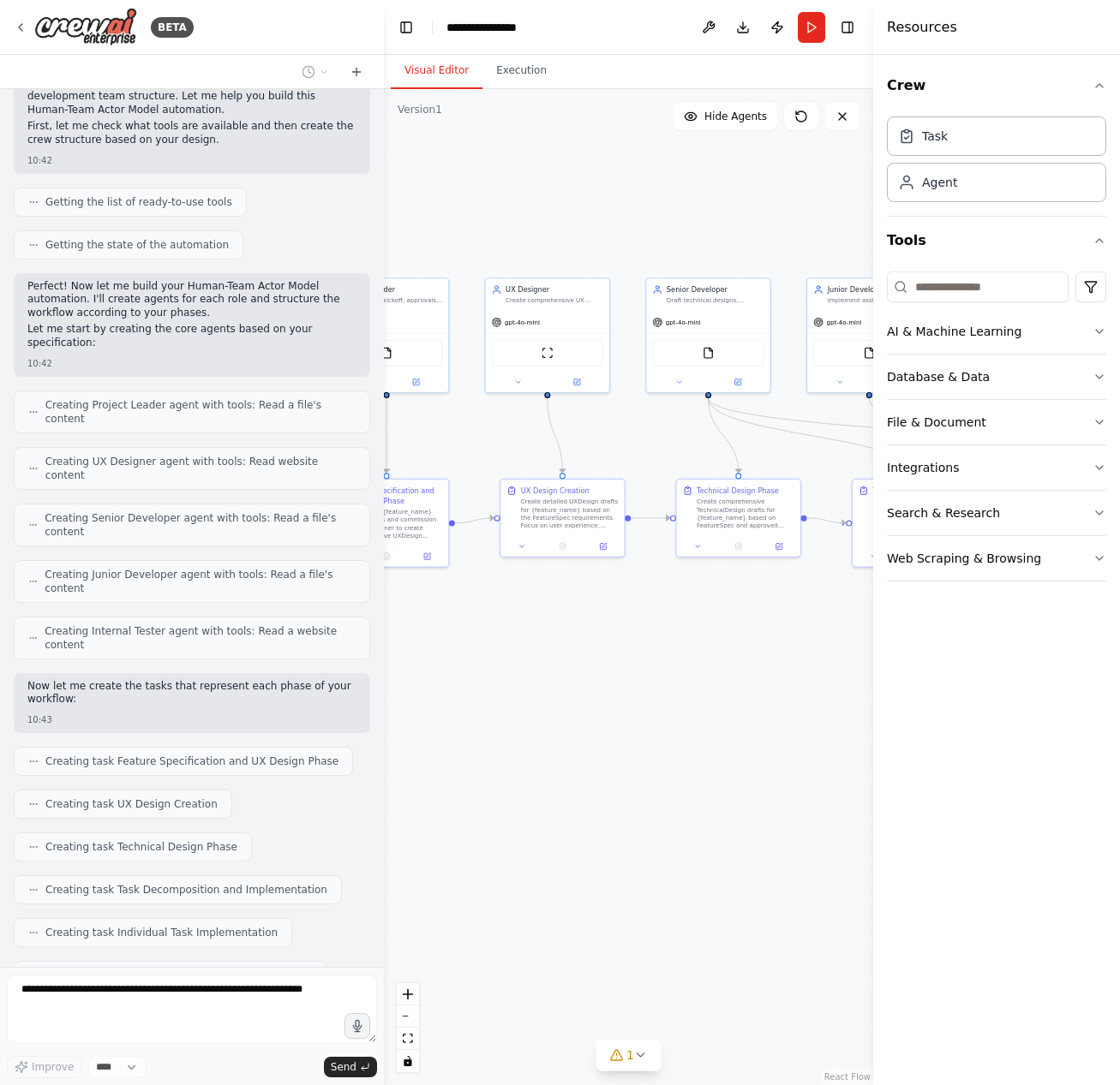
drag, startPoint x: 608, startPoint y: 680, endPoint x: 332, endPoint y: 688, distance: 276.1
click at [332, 688] on div "BETA I want to build Nirvana.hq clone with workspace and project sharing. 10:41…" at bounding box center [560, 542] width 1120 height 1085
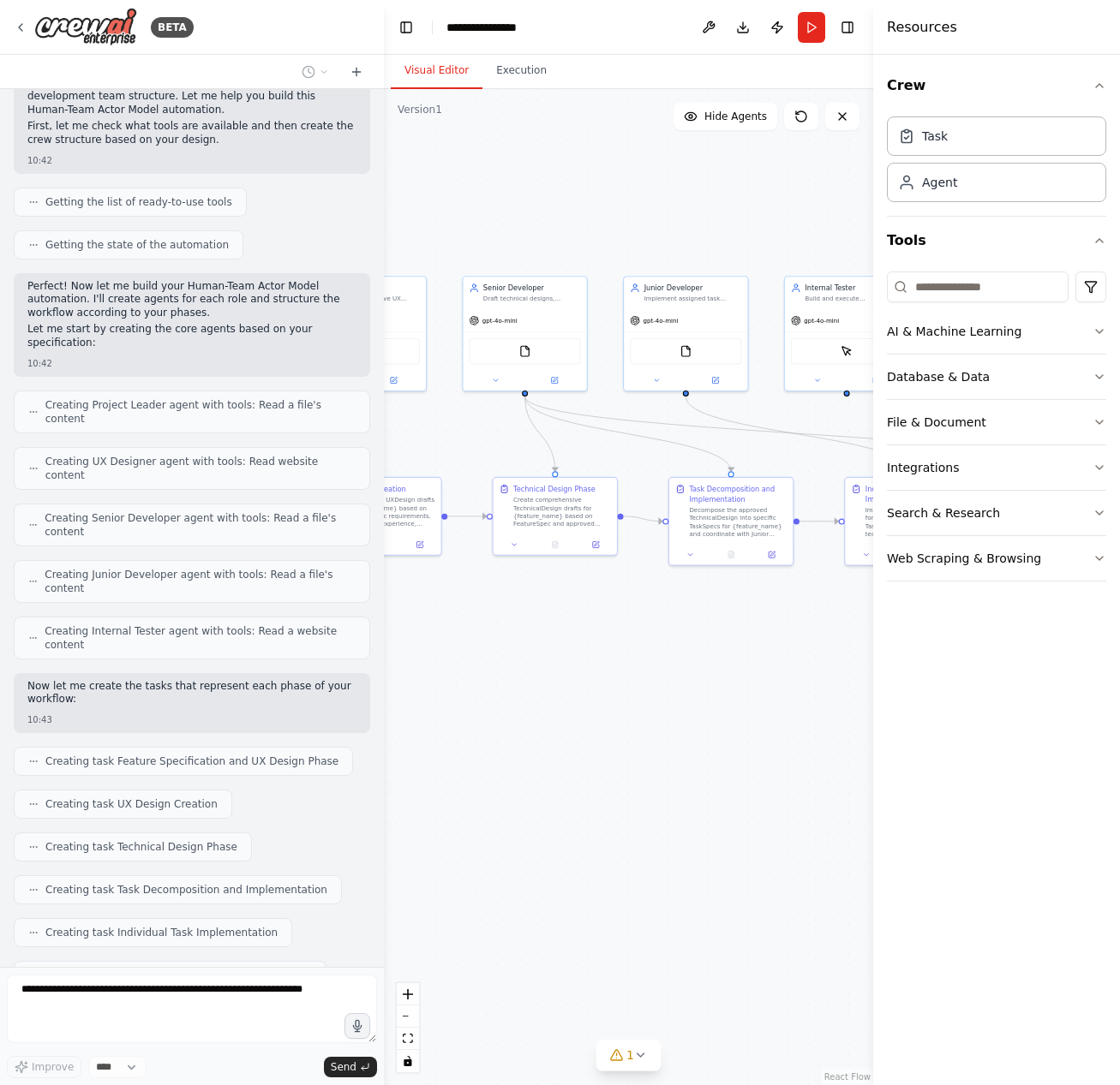
drag, startPoint x: 664, startPoint y: 669, endPoint x: 407, endPoint y: 651, distance: 257.6
click at [407, 651] on div ".deletable-edge-delete-btn { width: 20px; height: 20px; border: 0px solid #ffff…" at bounding box center [628, 586] width 489 height 996
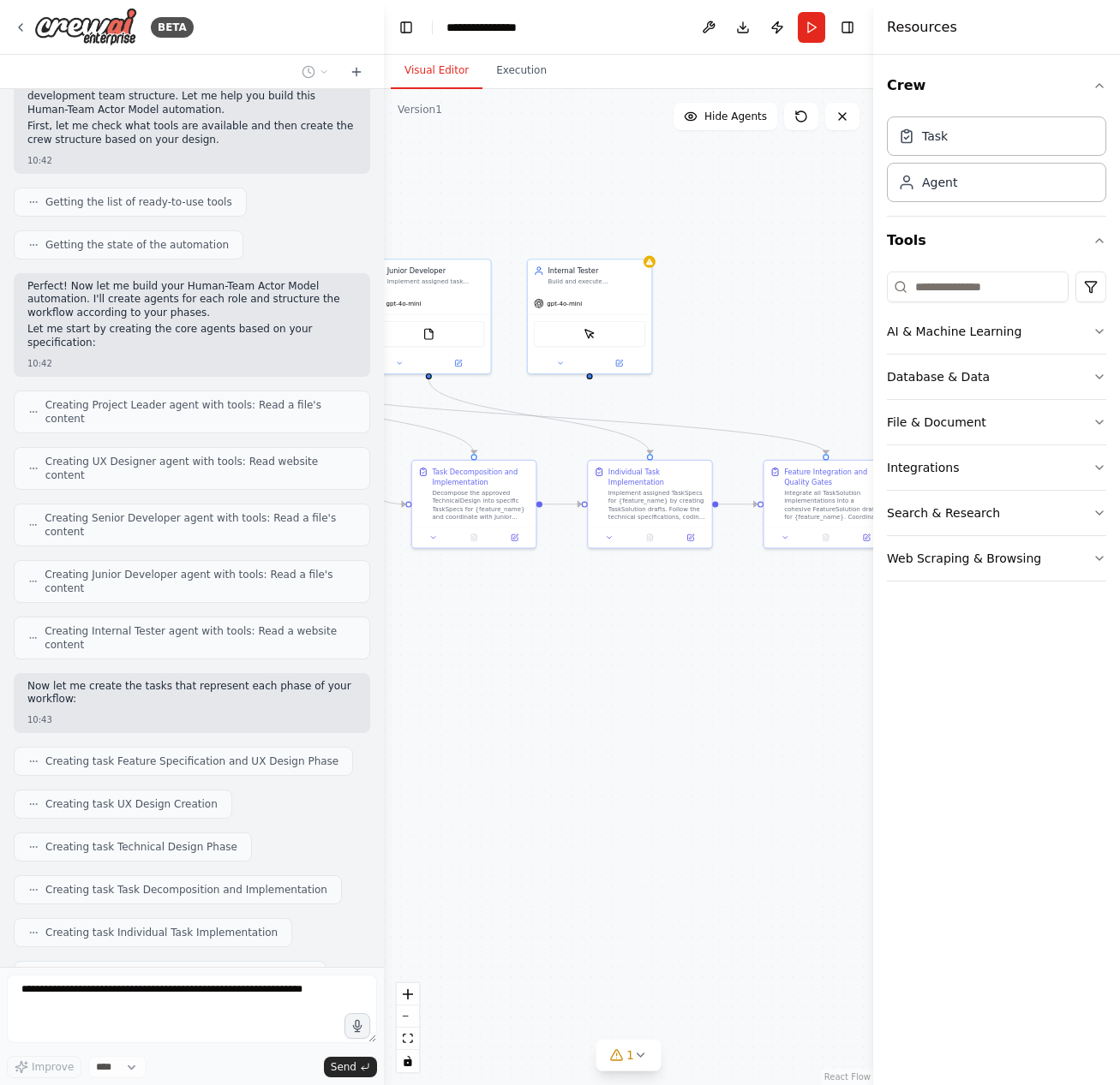
drag, startPoint x: 694, startPoint y: 644, endPoint x: 477, endPoint y: 636, distance: 217.1
click at [477, 636] on div ".deletable-edge-delete-btn { width: 20px; height: 20px; border: 0px solid #ffff…" at bounding box center [628, 586] width 489 height 996
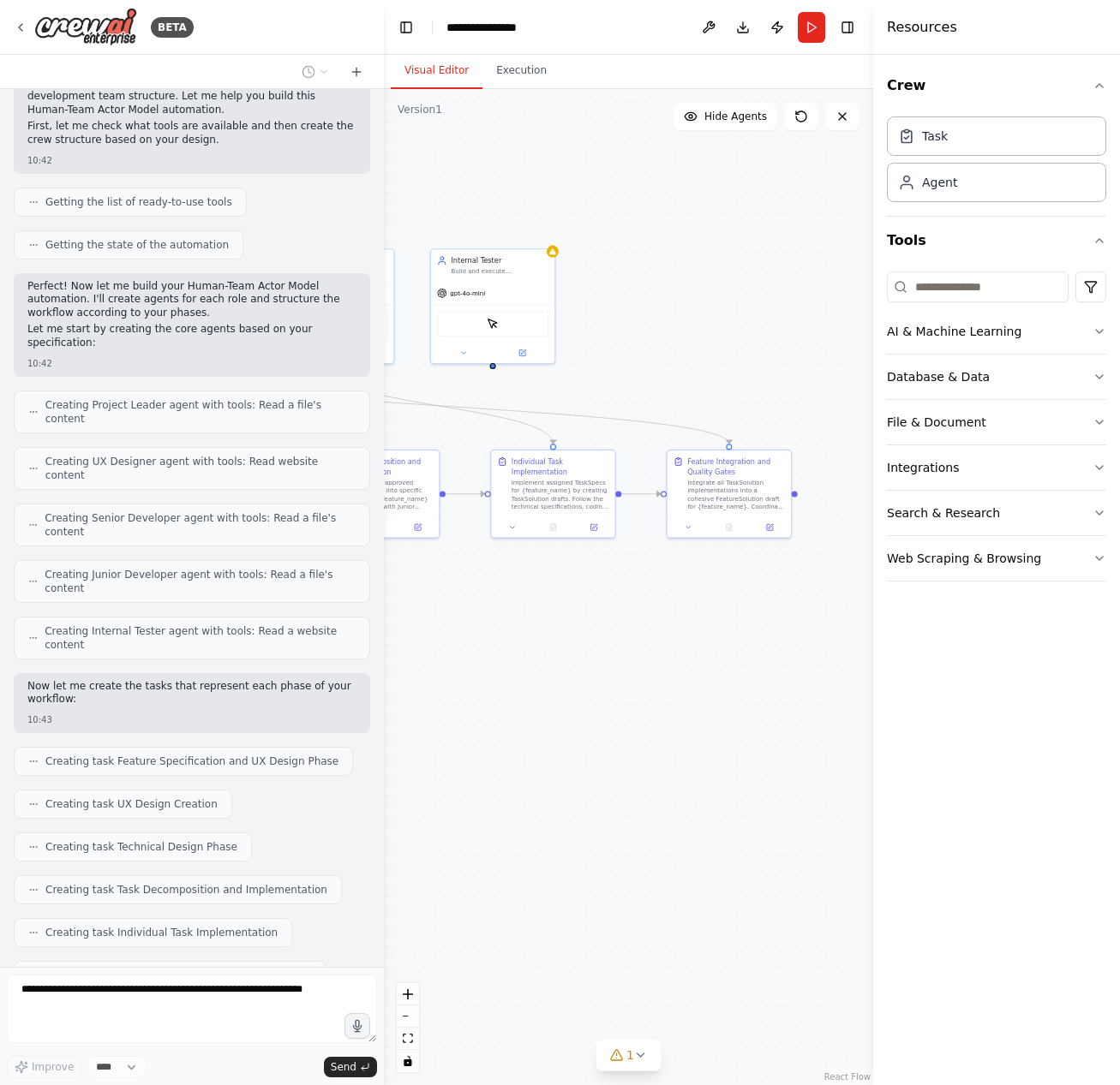
drag, startPoint x: 676, startPoint y: 636, endPoint x: 810, endPoint y: 637, distance: 134.0
click at [815, 637] on div ".deletable-edge-delete-btn { width: 20px; height: 20px; border: 0px solid #ffff…" at bounding box center [628, 586] width 489 height 996
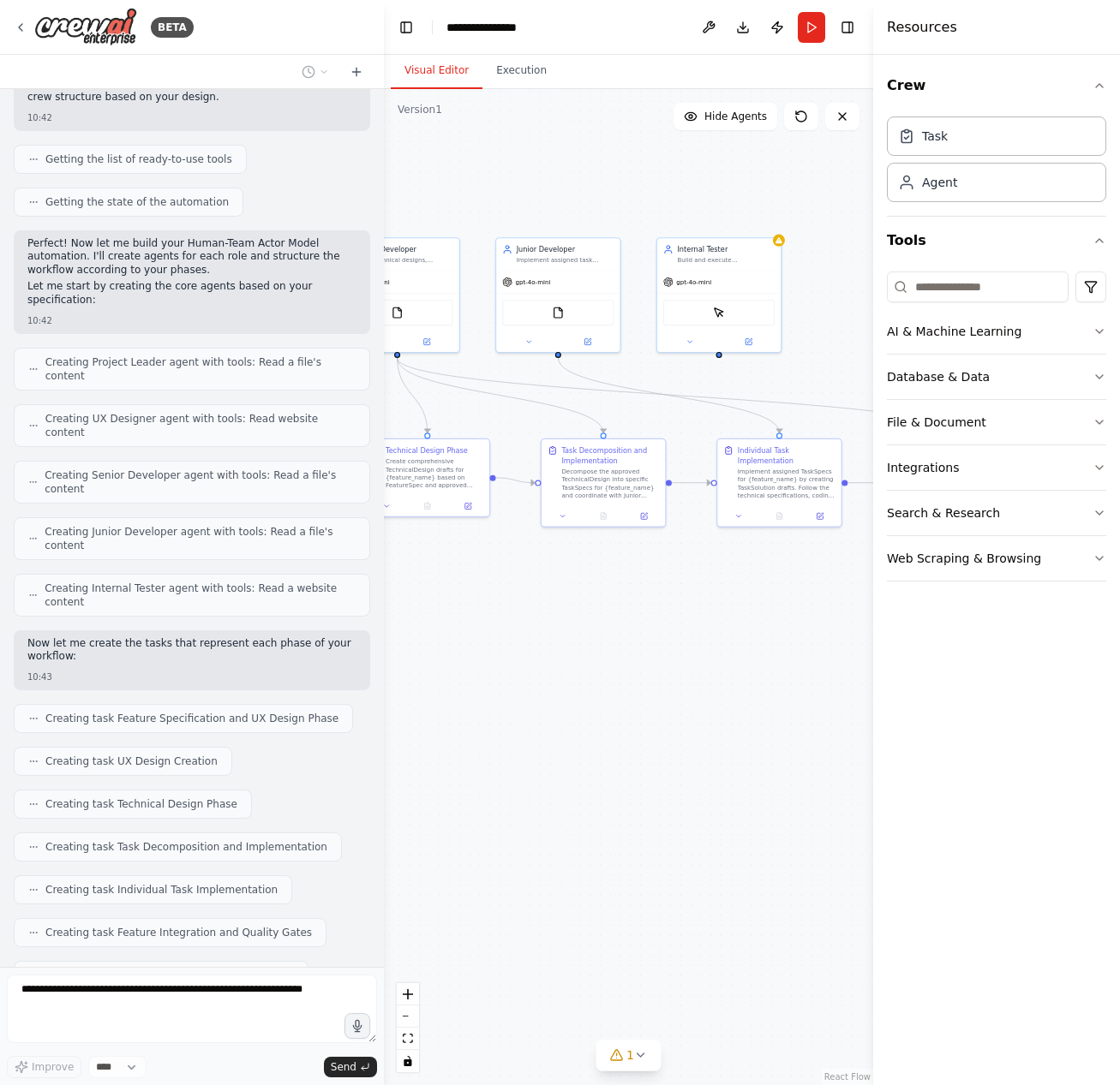
drag, startPoint x: 716, startPoint y: 665, endPoint x: 762, endPoint y: 662, distance: 46.1
click at [787, 654] on div ".deletable-edge-delete-btn { width: 20px; height: 20px; border: 0px solid #ffff…" at bounding box center [628, 586] width 489 height 996
drag, startPoint x: 557, startPoint y: 683, endPoint x: 777, endPoint y: 752, distance: 230.6
click at [776, 751] on div ".deletable-edge-delete-btn { width: 20px; height: 20px; border: 0px solid #ffff…" at bounding box center [628, 586] width 489 height 996
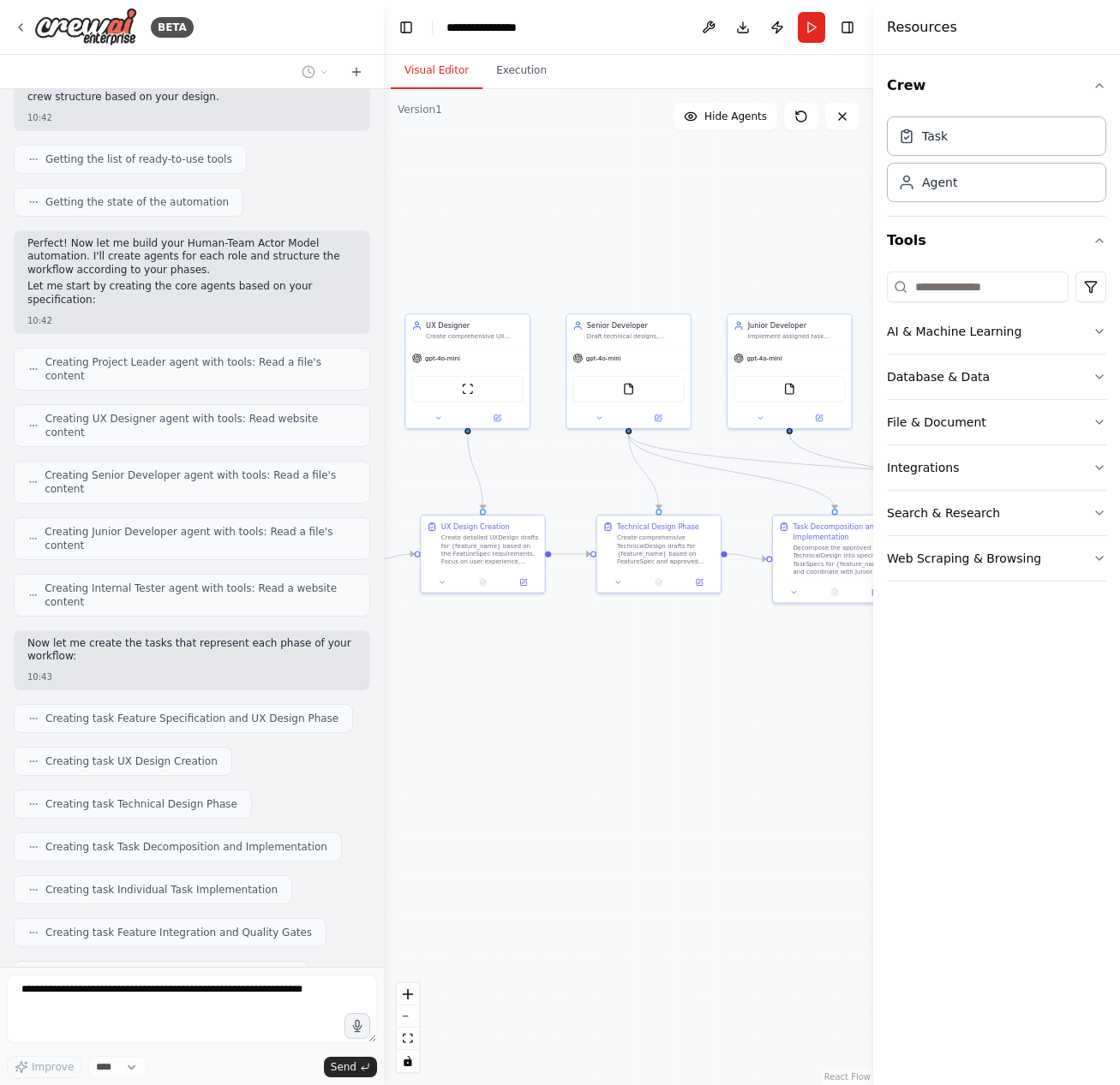
drag, startPoint x: 534, startPoint y: 727, endPoint x: 584, endPoint y: 746, distance: 53.5
click at [571, 748] on div ".deletable-edge-delete-btn { width: 20px; height: 20px; border: 0px solid #ffff…" at bounding box center [628, 586] width 489 height 996
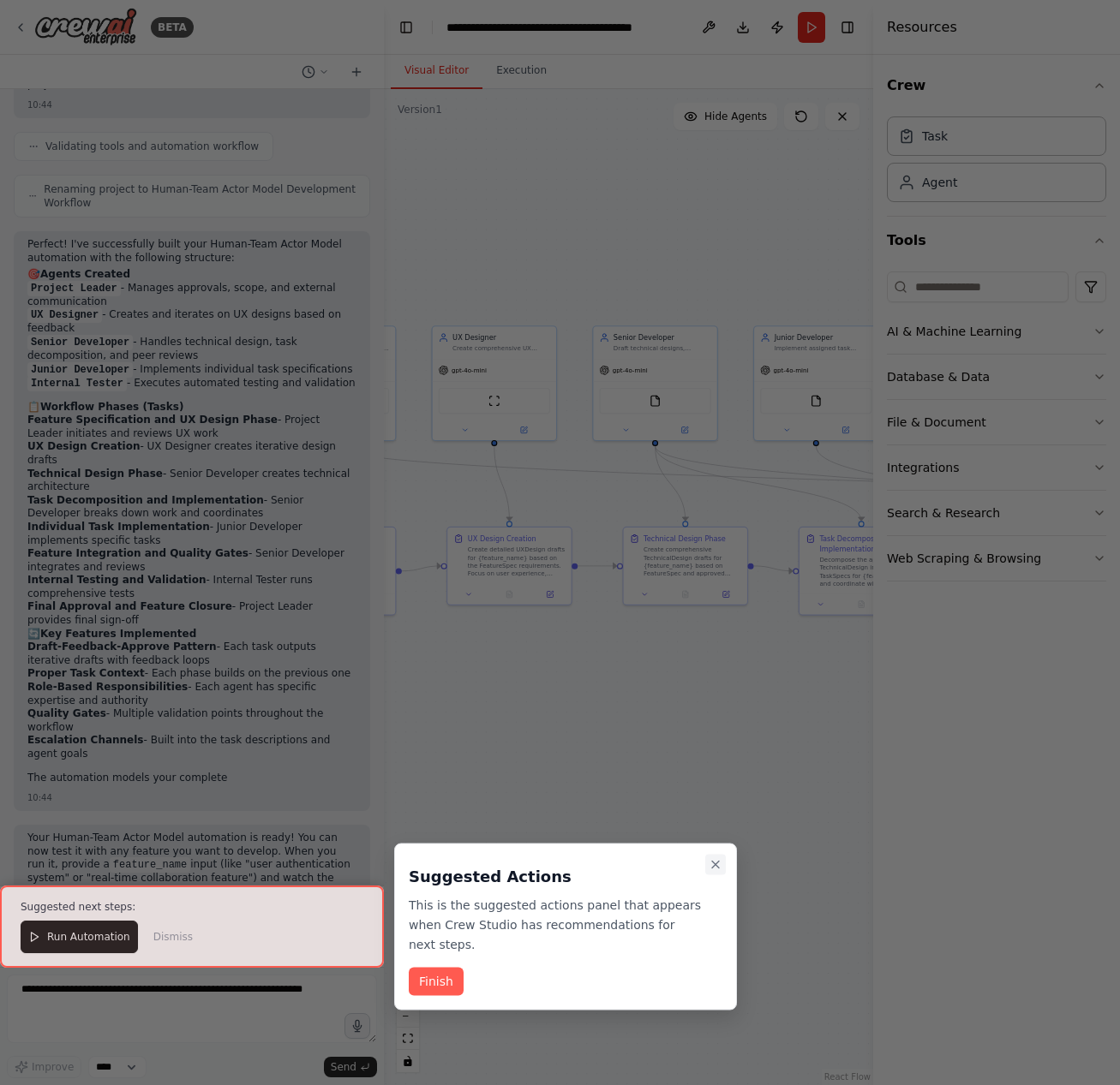
click at [713, 856] on button "Close walkthrough" at bounding box center [716, 865] width 21 height 21
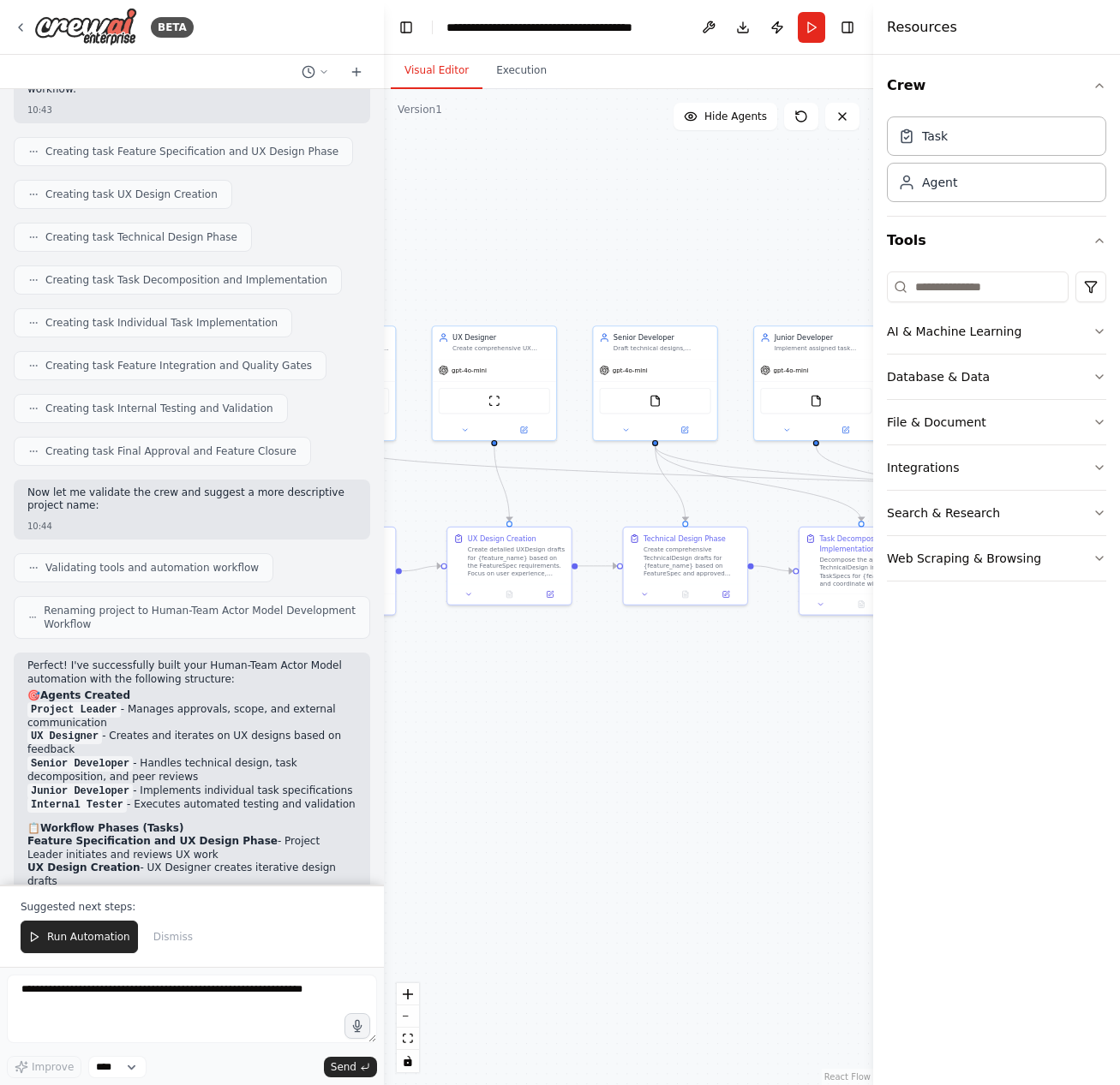
scroll to position [3384, 0]
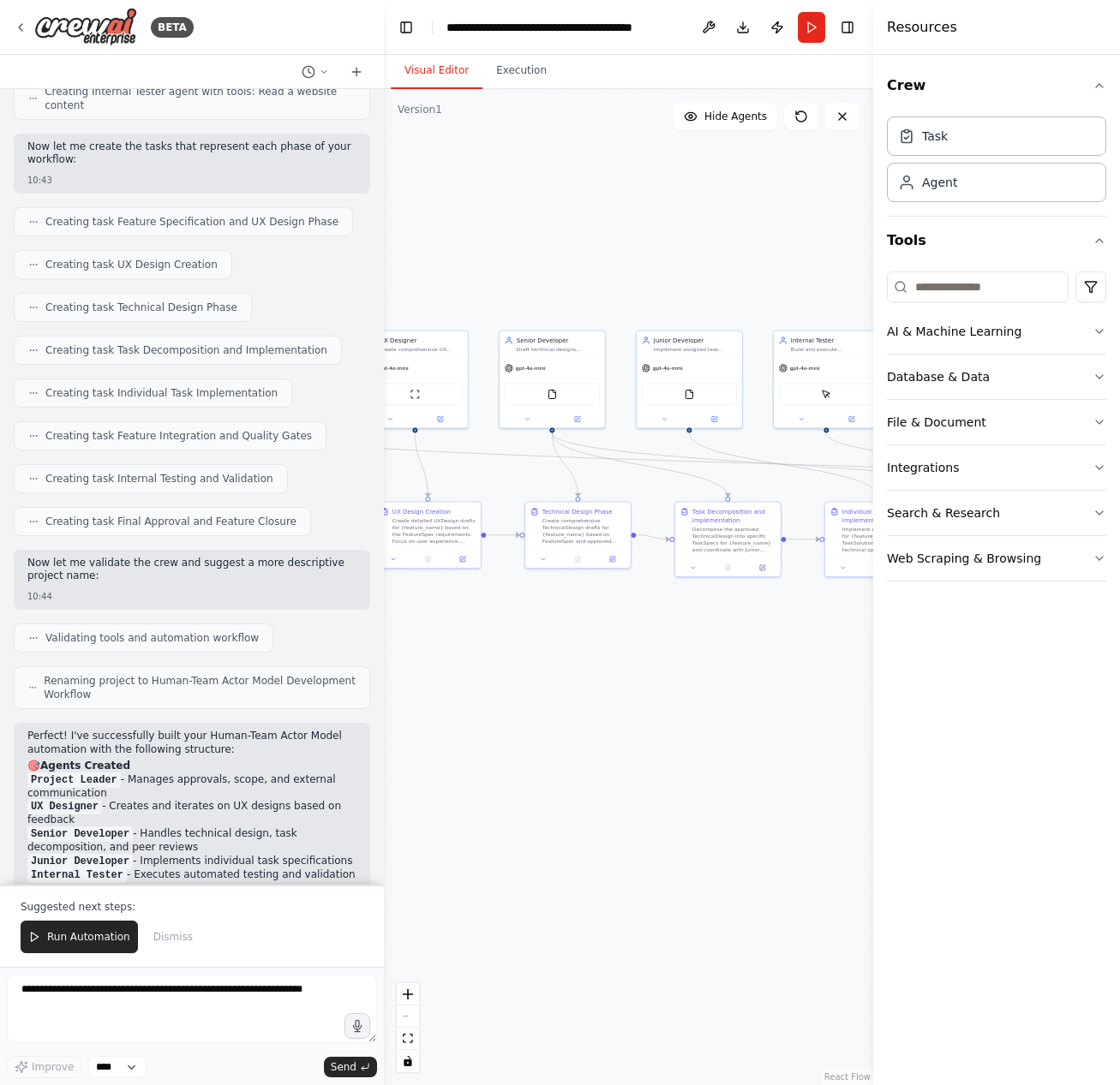
drag, startPoint x: 635, startPoint y: 288, endPoint x: 452, endPoint y: 268, distance: 184.1
click at [452, 268] on div ".deletable-edge-delete-btn { width: 20px; height: 20px; border: 0px solid #ffff…" at bounding box center [628, 586] width 489 height 996
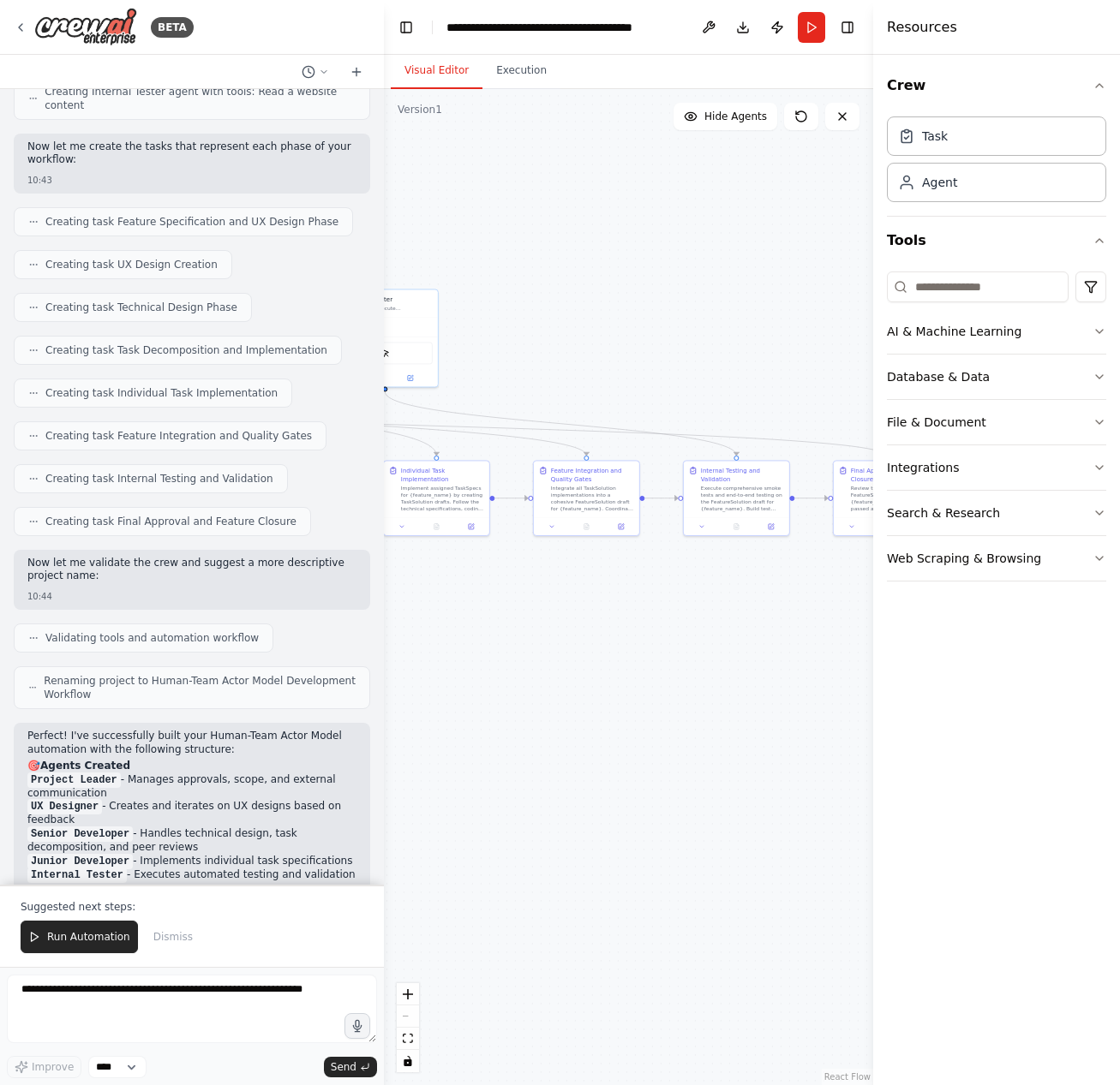
drag, startPoint x: 754, startPoint y: 273, endPoint x: 401, endPoint y: 245, distance: 354.1
click at [401, 245] on div ".deletable-edge-delete-btn { width: 20px; height: 20px; border: 0px solid #ffff…" at bounding box center [628, 586] width 489 height 996
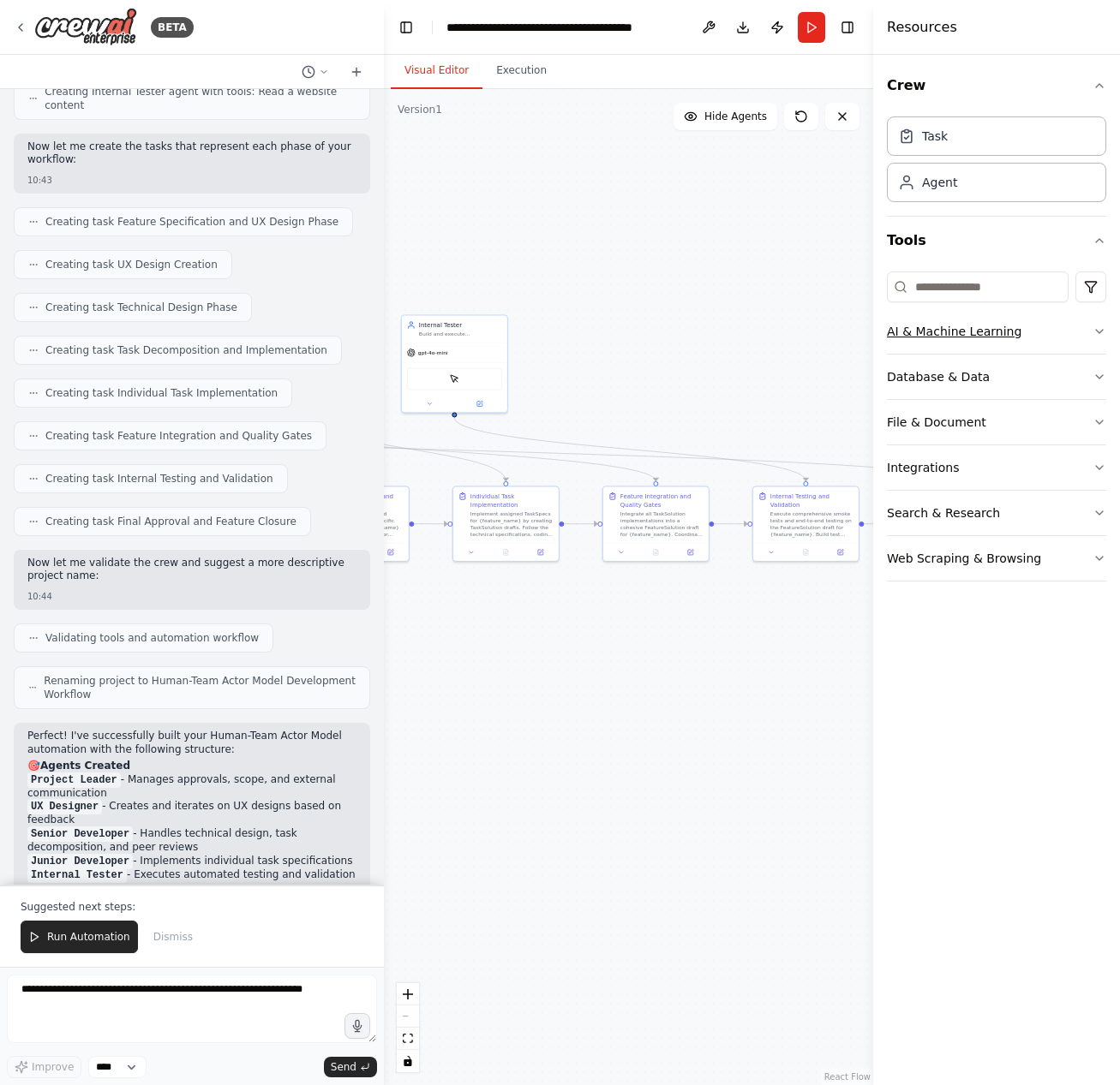
drag, startPoint x: 775, startPoint y: 290, endPoint x: 1011, endPoint y: 311, distance: 236.9
click at [1001, 311] on div "BETA I want to build Nirvana.hq clone with workspace and project sharing. 10:41…" at bounding box center [560, 542] width 1120 height 1085
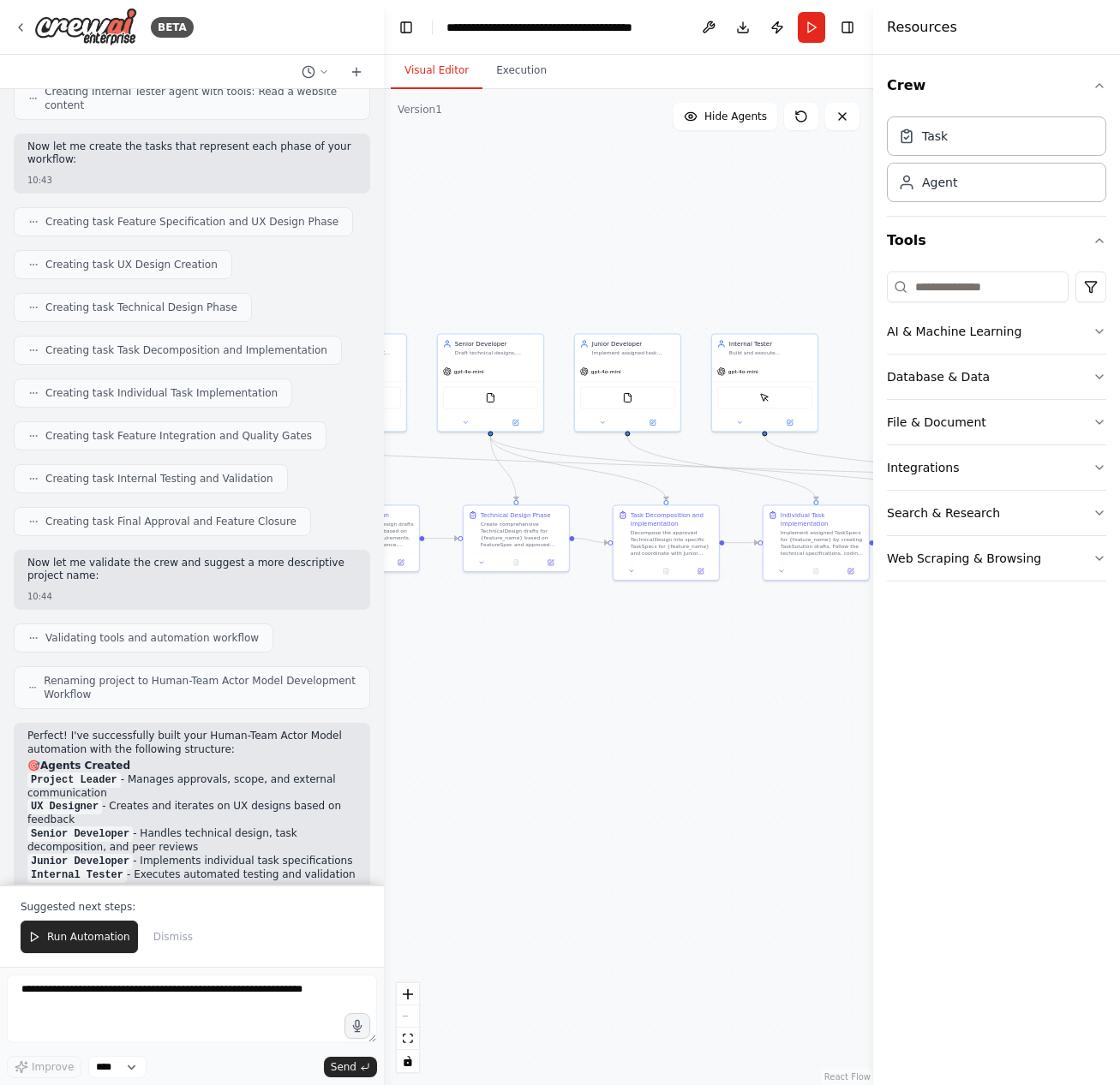
drag, startPoint x: 586, startPoint y: 266, endPoint x: 843, endPoint y: 286, distance: 257.8
click at [843, 286] on div ".deletable-edge-delete-btn { width: 20px; height: 20px; border: 0px solid #ffff…" at bounding box center [628, 586] width 489 height 996
drag, startPoint x: 483, startPoint y: 281, endPoint x: 740, endPoint y: 286, distance: 257.0
click at [812, 280] on div ".deletable-edge-delete-btn { width: 20px; height: 20px; border: 0px solid #ffff…" at bounding box center [628, 586] width 489 height 996
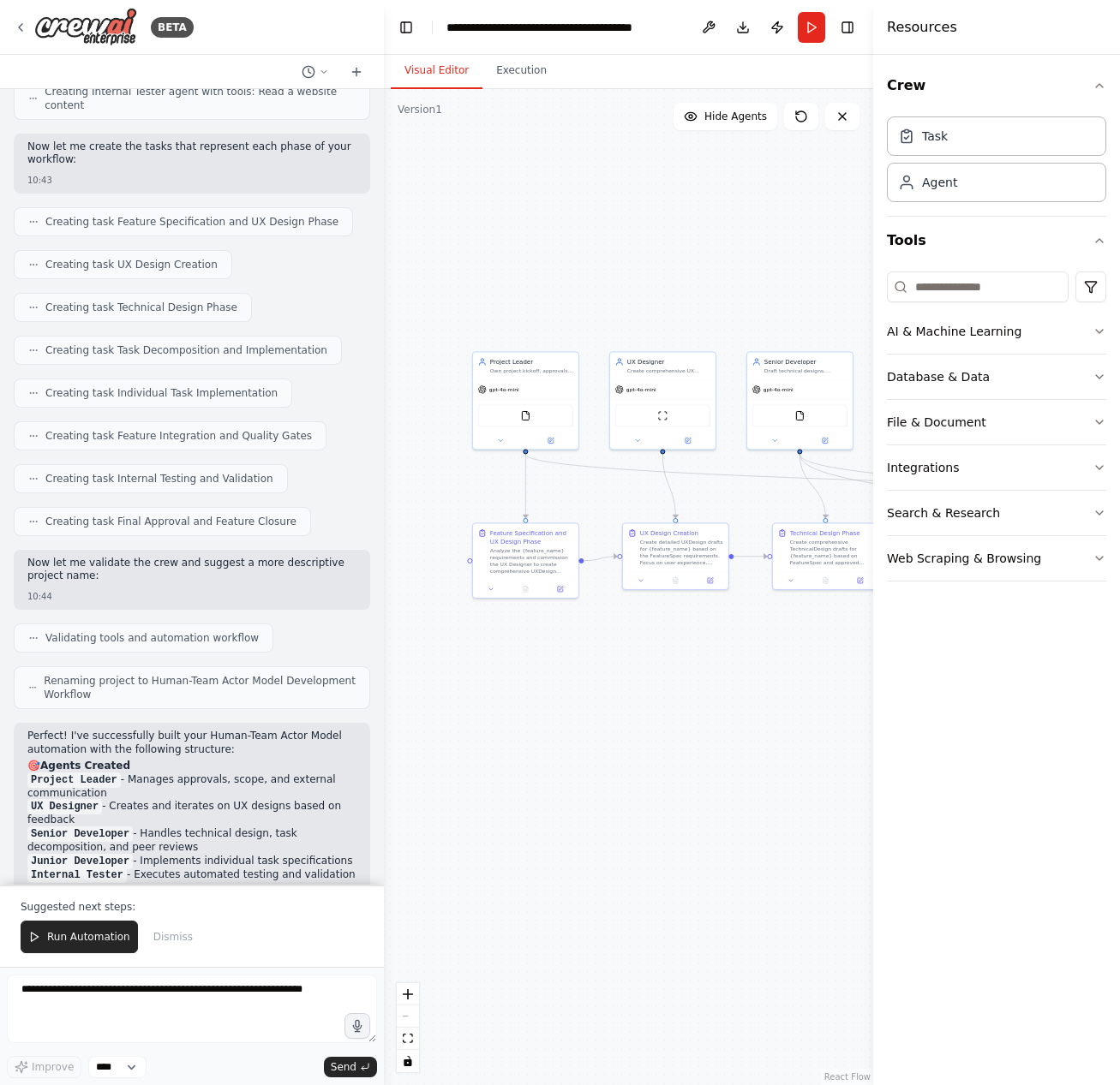
drag, startPoint x: 642, startPoint y: 303, endPoint x: 419, endPoint y: 323, distance: 223.9
click at [421, 314] on div ".deletable-edge-delete-btn { width: 20px; height: 20px; border: 0px solid #ffff…" at bounding box center [628, 586] width 489 height 996
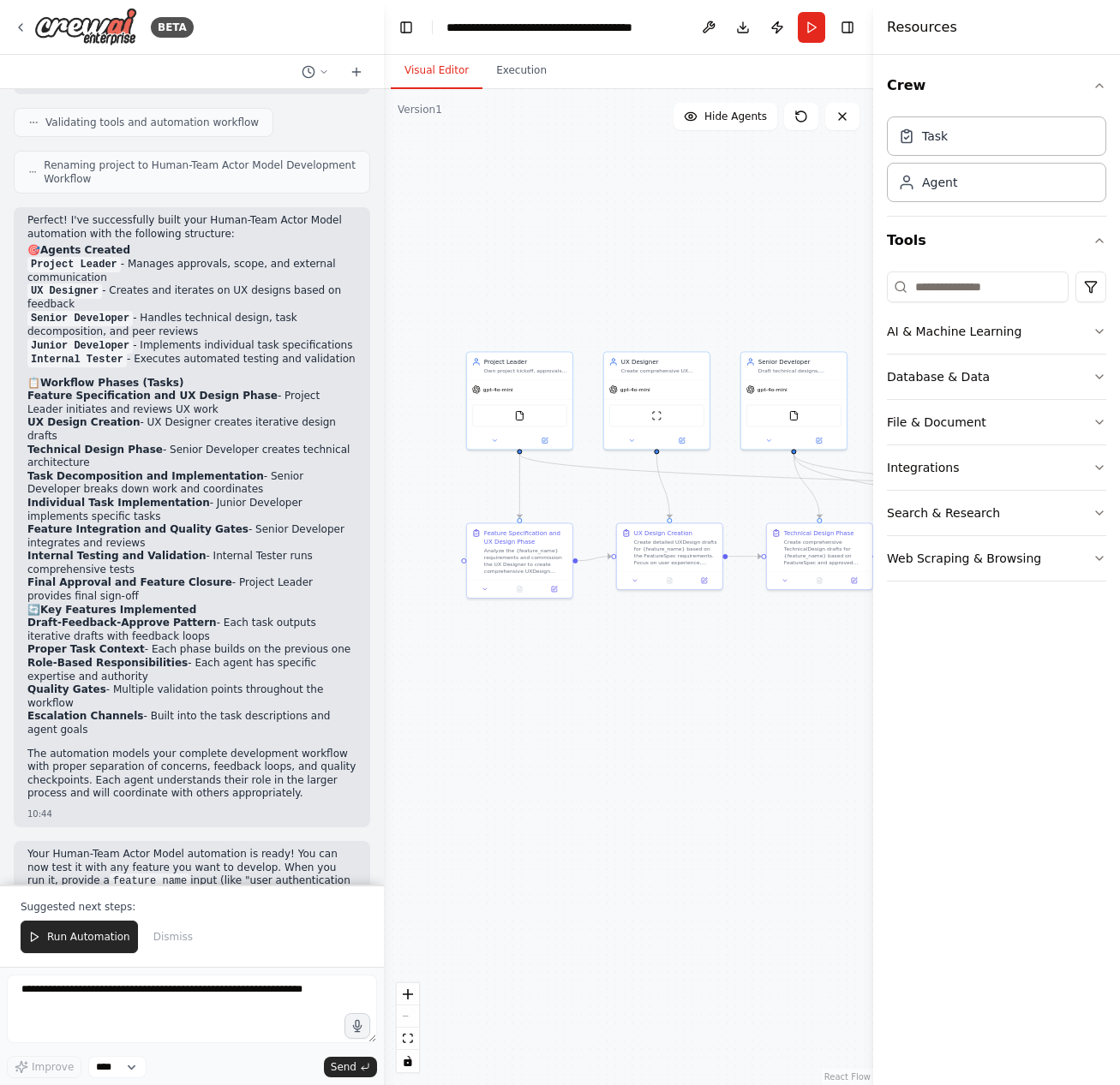
scroll to position [3903, 0]
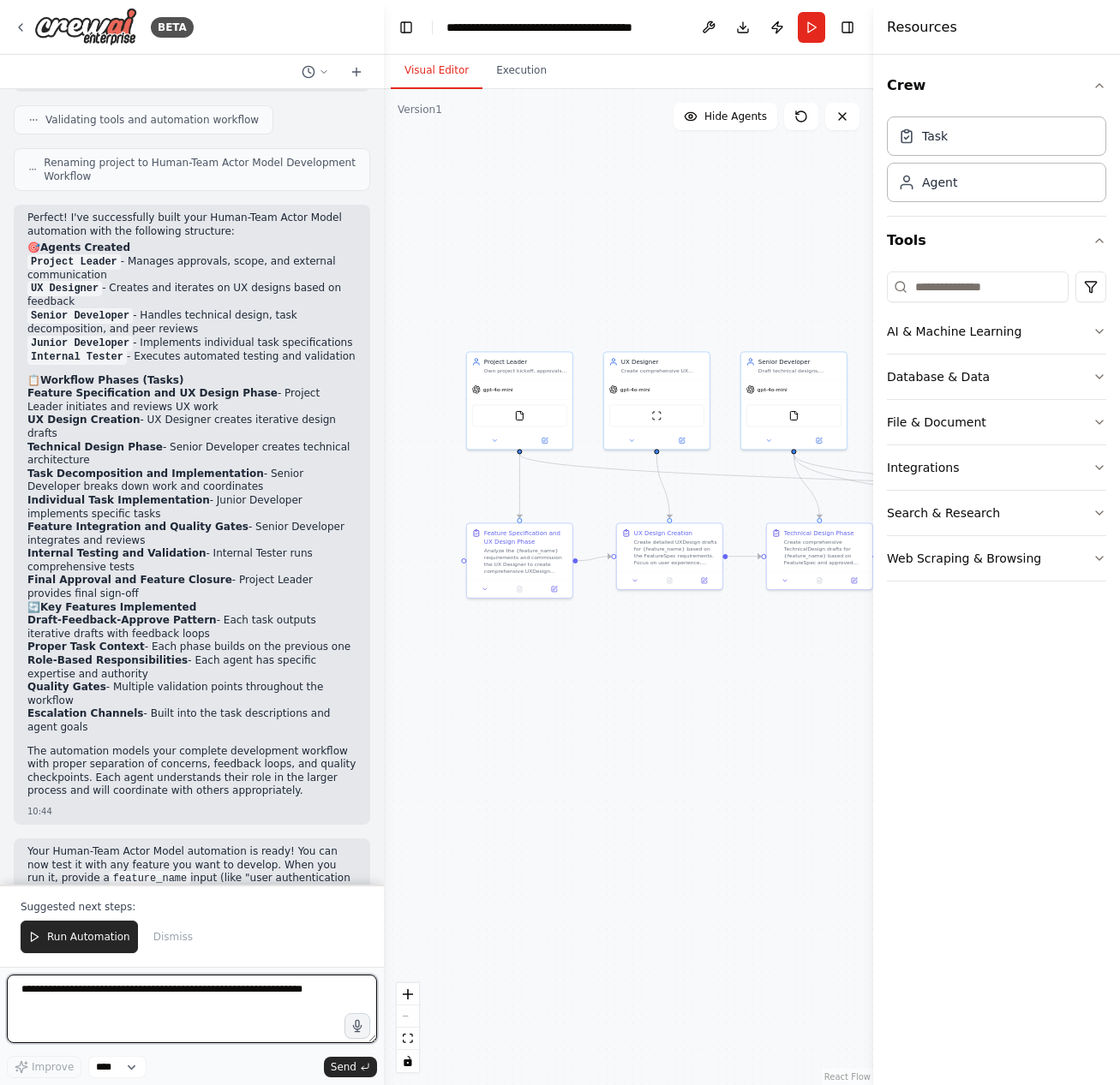
click at [154, 1006] on textarea at bounding box center [191, 1009] width 371 height 69
type textarea "**********"
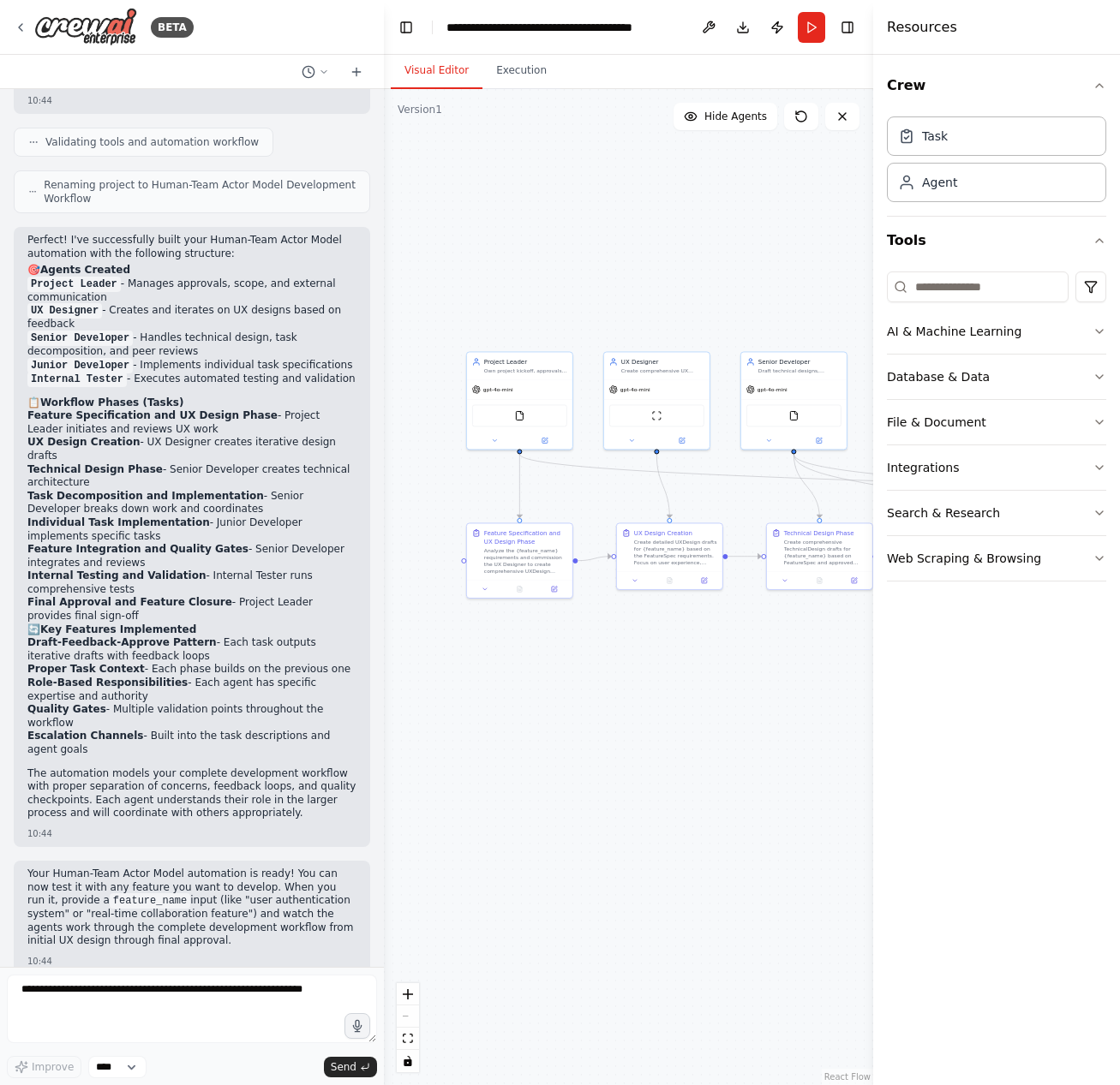
scroll to position [3924, 0]
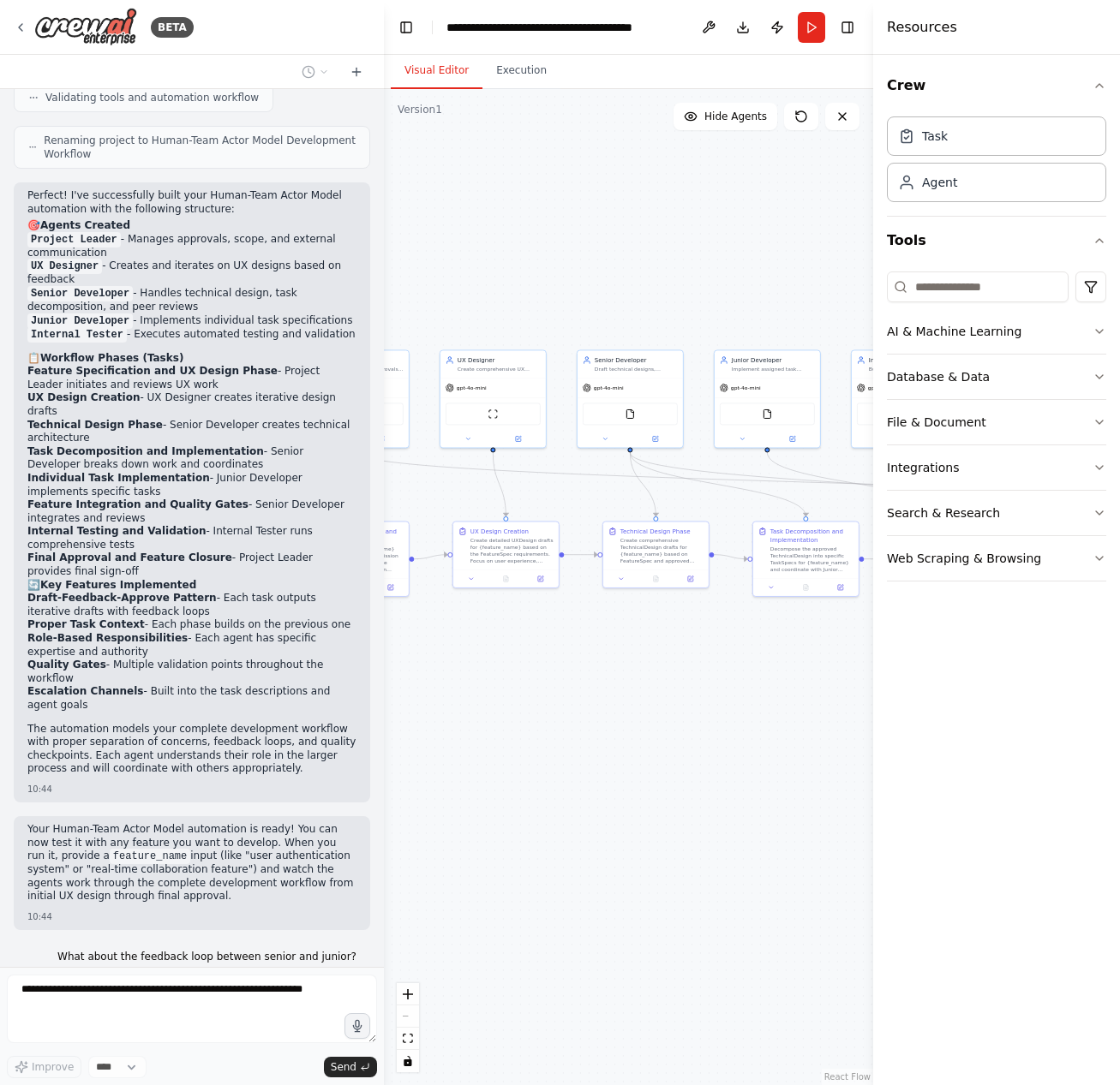
drag, startPoint x: 728, startPoint y: 675, endPoint x: 525, endPoint y: 680, distance: 203.1
click at [516, 678] on div ".deletable-edge-delete-btn { width: 20px; height: 20px; border: 0px solid #ffff…" at bounding box center [628, 586] width 489 height 996
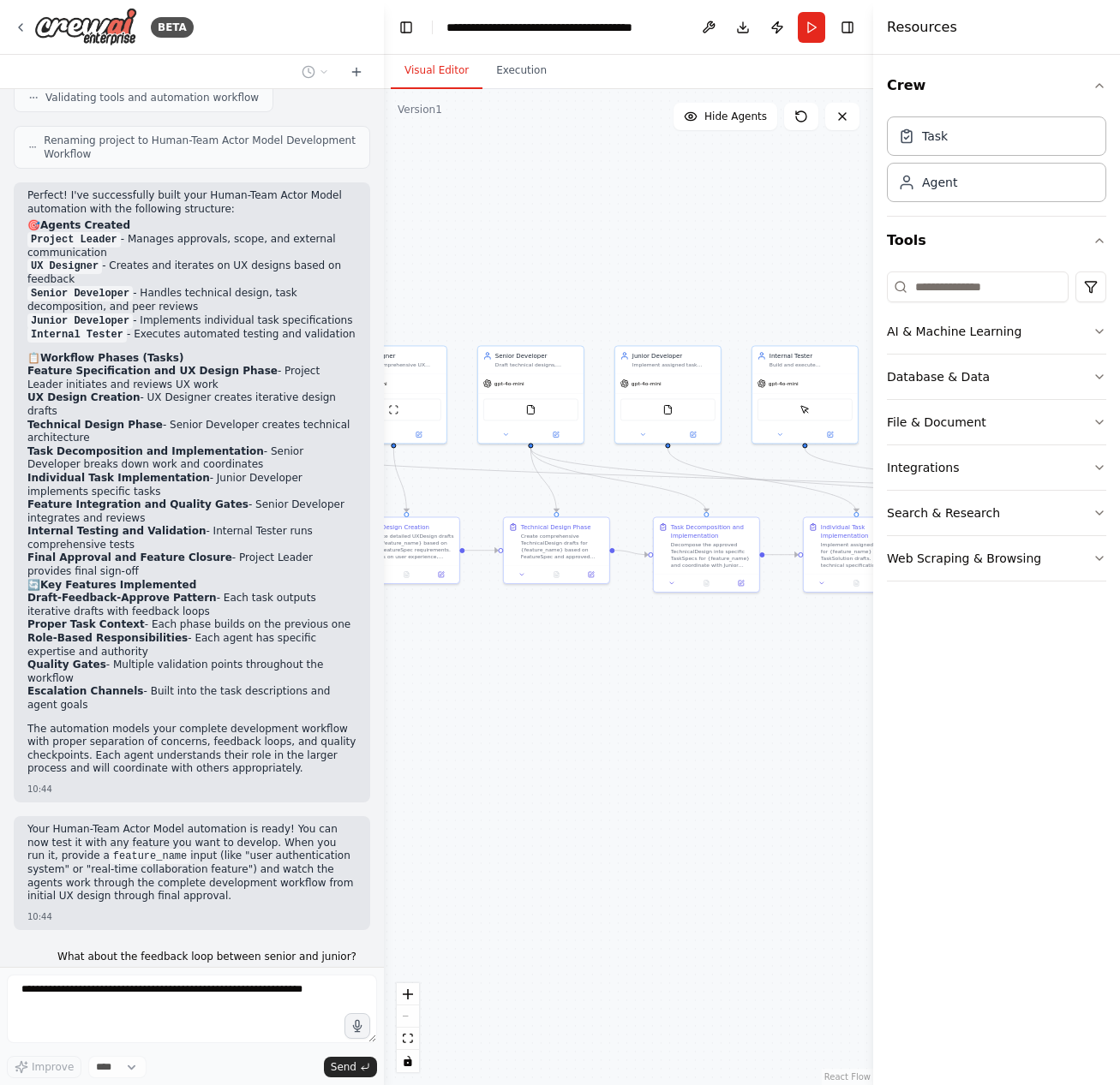
drag, startPoint x: 757, startPoint y: 691, endPoint x: 566, endPoint y: 681, distance: 191.3
click at [566, 681] on div ".deletable-edge-delete-btn { width: 20px; height: 20px; border: 0px solid #ffff…" at bounding box center [628, 586] width 489 height 996
drag, startPoint x: 745, startPoint y: 670, endPoint x: 711, endPoint y: 670, distance: 34.0
click at [713, 672] on div ".deletable-edge-delete-btn { width: 20px; height: 20px; border: 0px solid #ffff…" at bounding box center [628, 586] width 489 height 996
click at [675, 534] on div "Individual Task Implementation" at bounding box center [689, 530] width 83 height 17
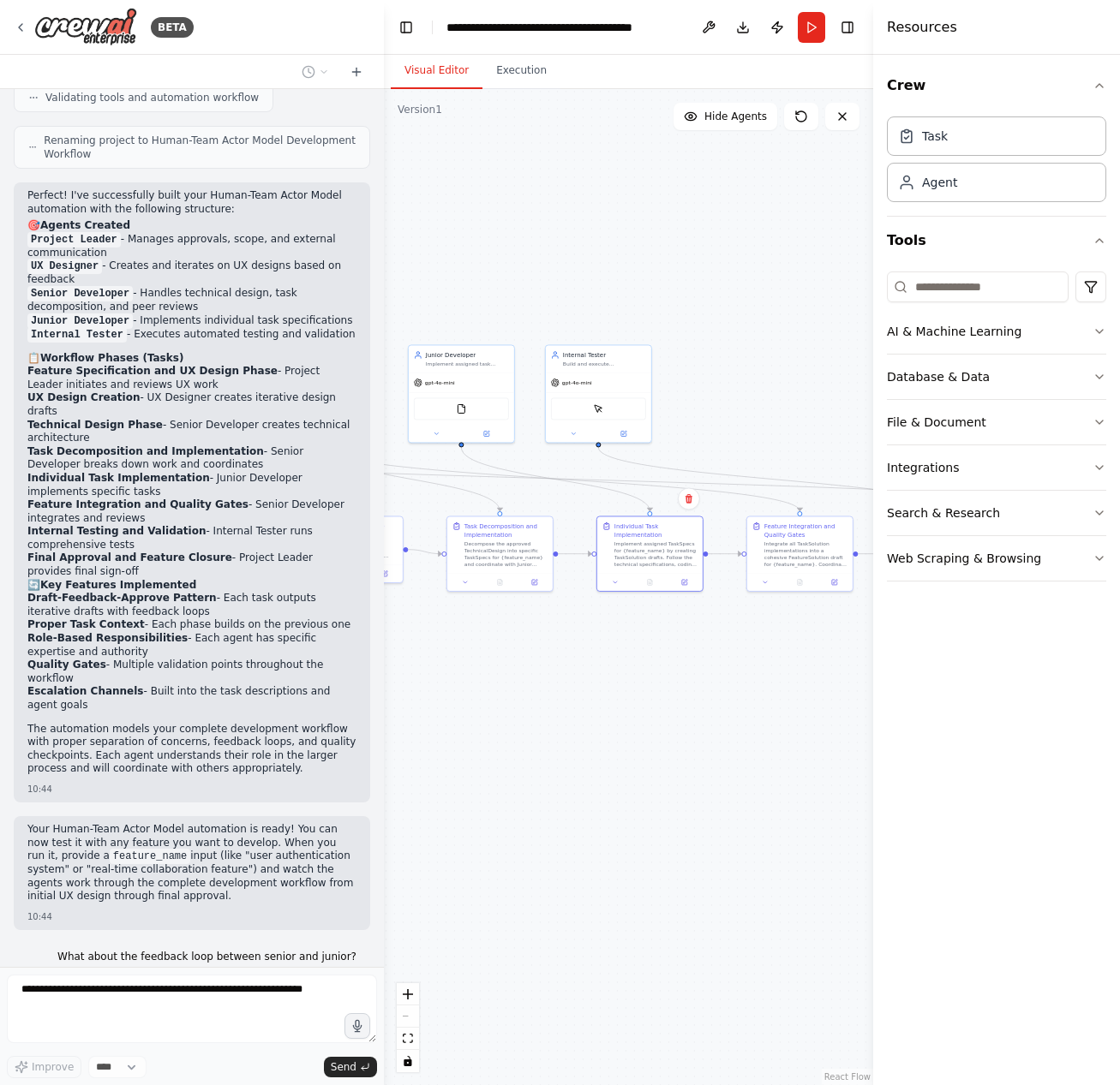
drag, startPoint x: 583, startPoint y: 704, endPoint x: 514, endPoint y: 699, distance: 69.2
click at [476, 698] on div ".deletable-edge-delete-btn { width: 20px; height: 20px; border: 0px solid #ffff…" at bounding box center [628, 586] width 489 height 996
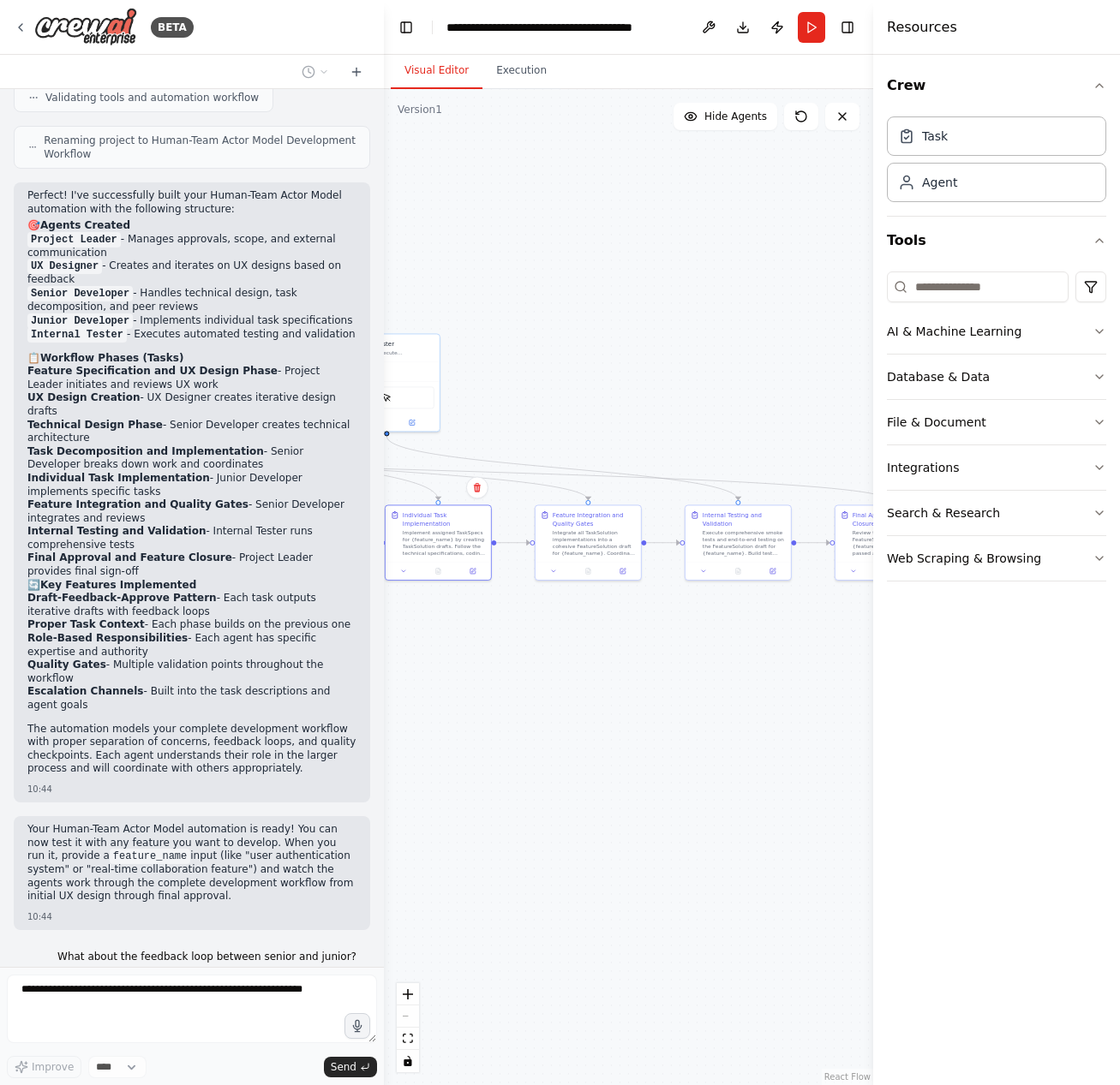
drag, startPoint x: 704, startPoint y: 683, endPoint x: 604, endPoint y: 680, distance: 100.0
click at [552, 678] on div ".deletable-edge-delete-btn { width: 20px; height: 20px; border: 0px solid #ffff…" at bounding box center [628, 586] width 489 height 996
drag, startPoint x: 700, startPoint y: 674, endPoint x: 577, endPoint y: 673, distance: 123.0
click at [577, 673] on div ".deletable-edge-delete-btn { width: 20px; height: 20px; border: 0px solid #ffff…" at bounding box center [628, 586] width 489 height 996
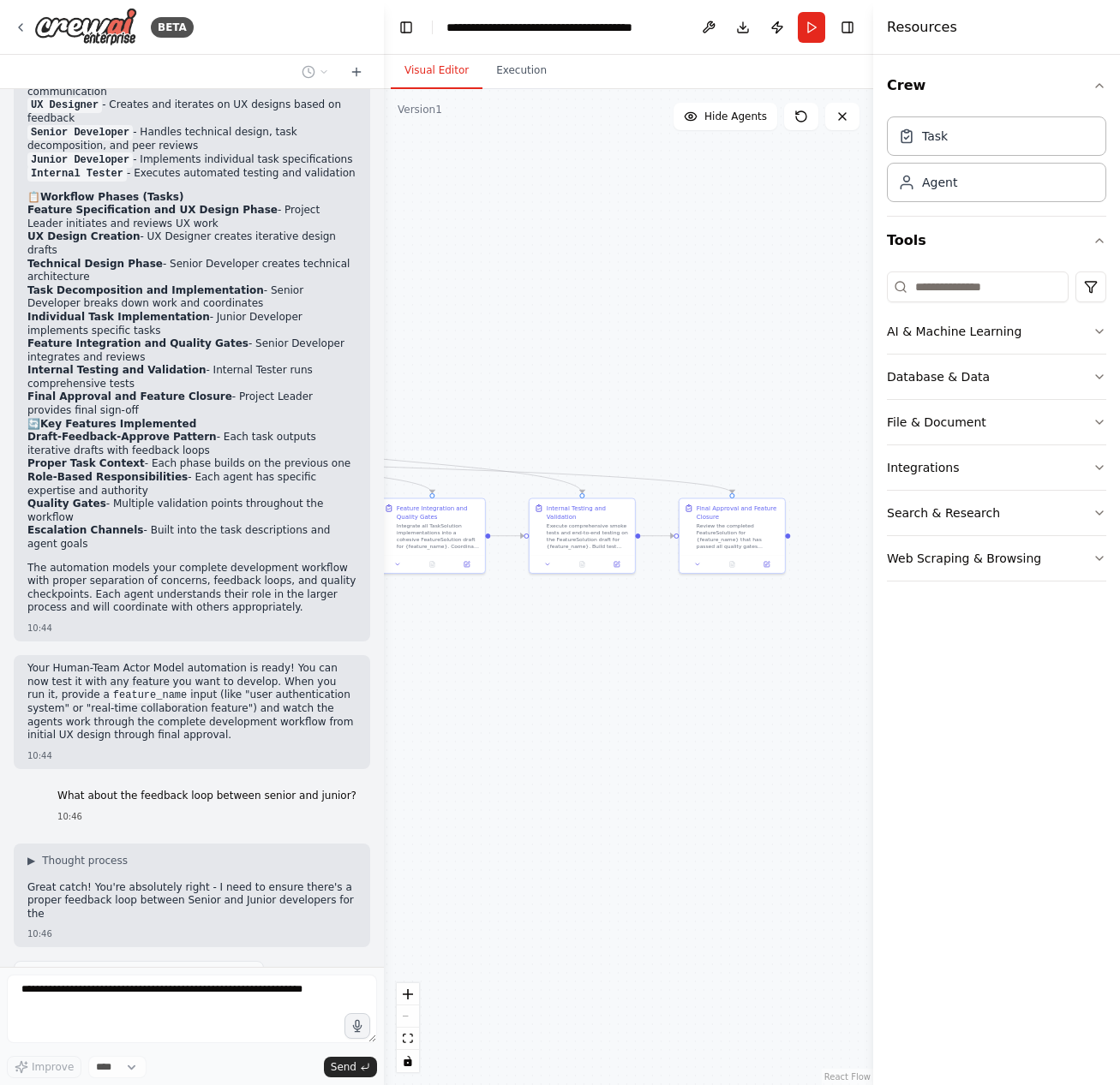
drag, startPoint x: 695, startPoint y: 673, endPoint x: 702, endPoint y: 661, distance: 13.9
click at [705, 661] on div ".deletable-edge-delete-btn { width: 20px; height: 20px; border: 0px solid #ffff…" at bounding box center [628, 586] width 489 height 996
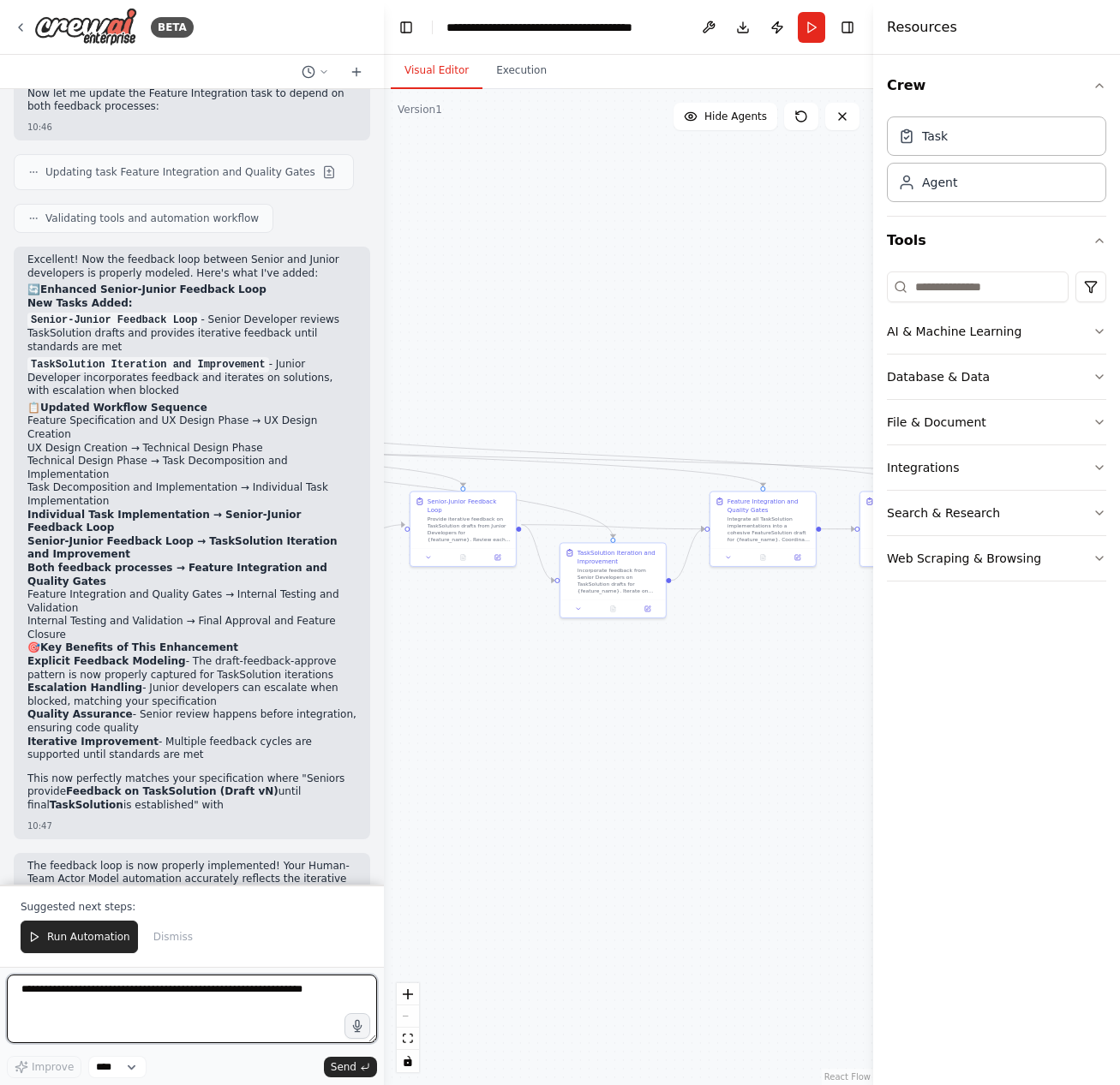
scroll to position [5447, 0]
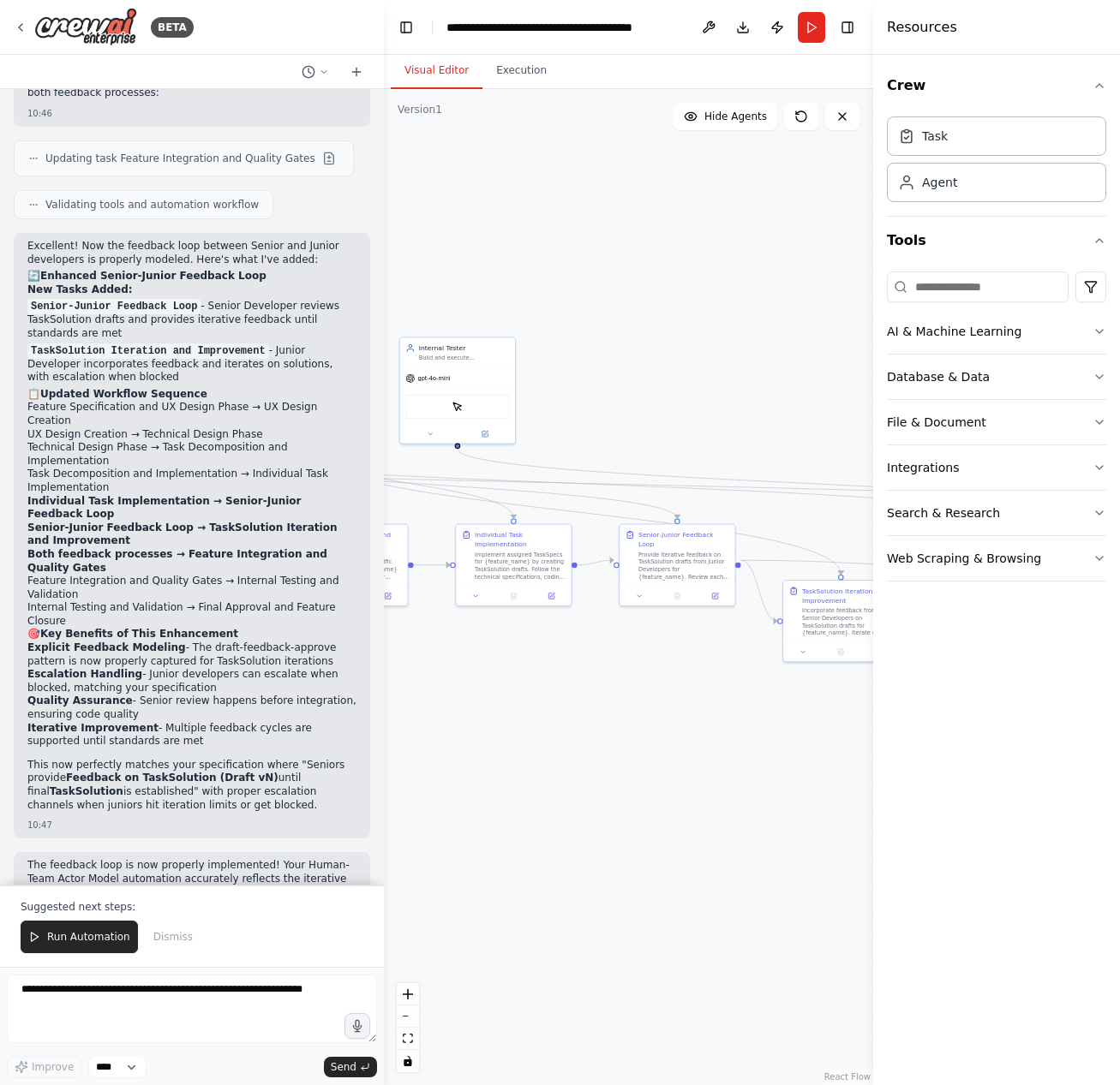
drag, startPoint x: 490, startPoint y: 666, endPoint x: 754, endPoint y: 713, distance: 268.2
click at [754, 712] on div ".deletable-edge-delete-btn { width: 20px; height: 20px; border: 0px solid #ffff…" at bounding box center [628, 586] width 489 height 996
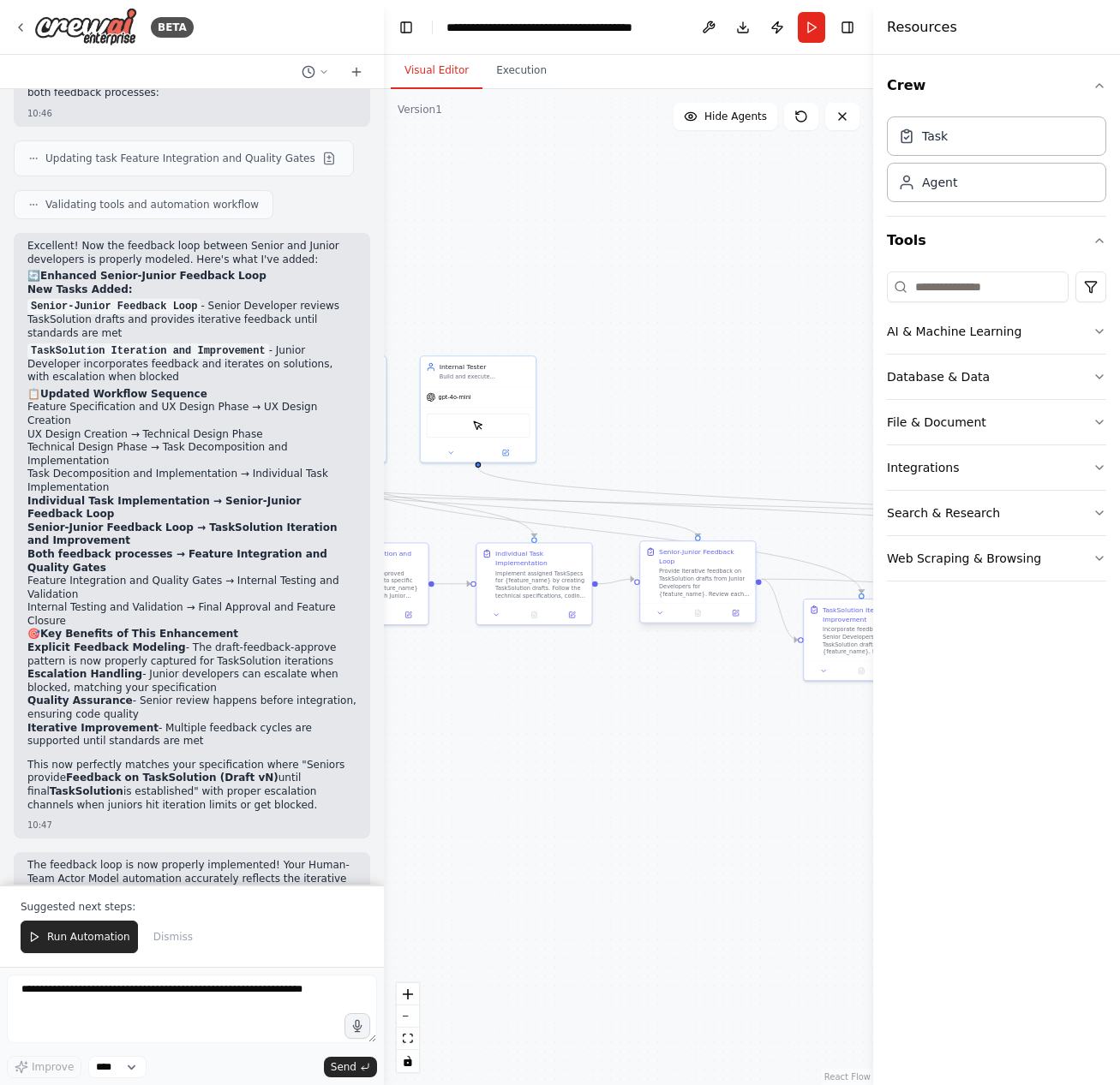
click at [678, 551] on div "Senior-Junior Feedback Loop" at bounding box center [704, 557] width 91 height 19
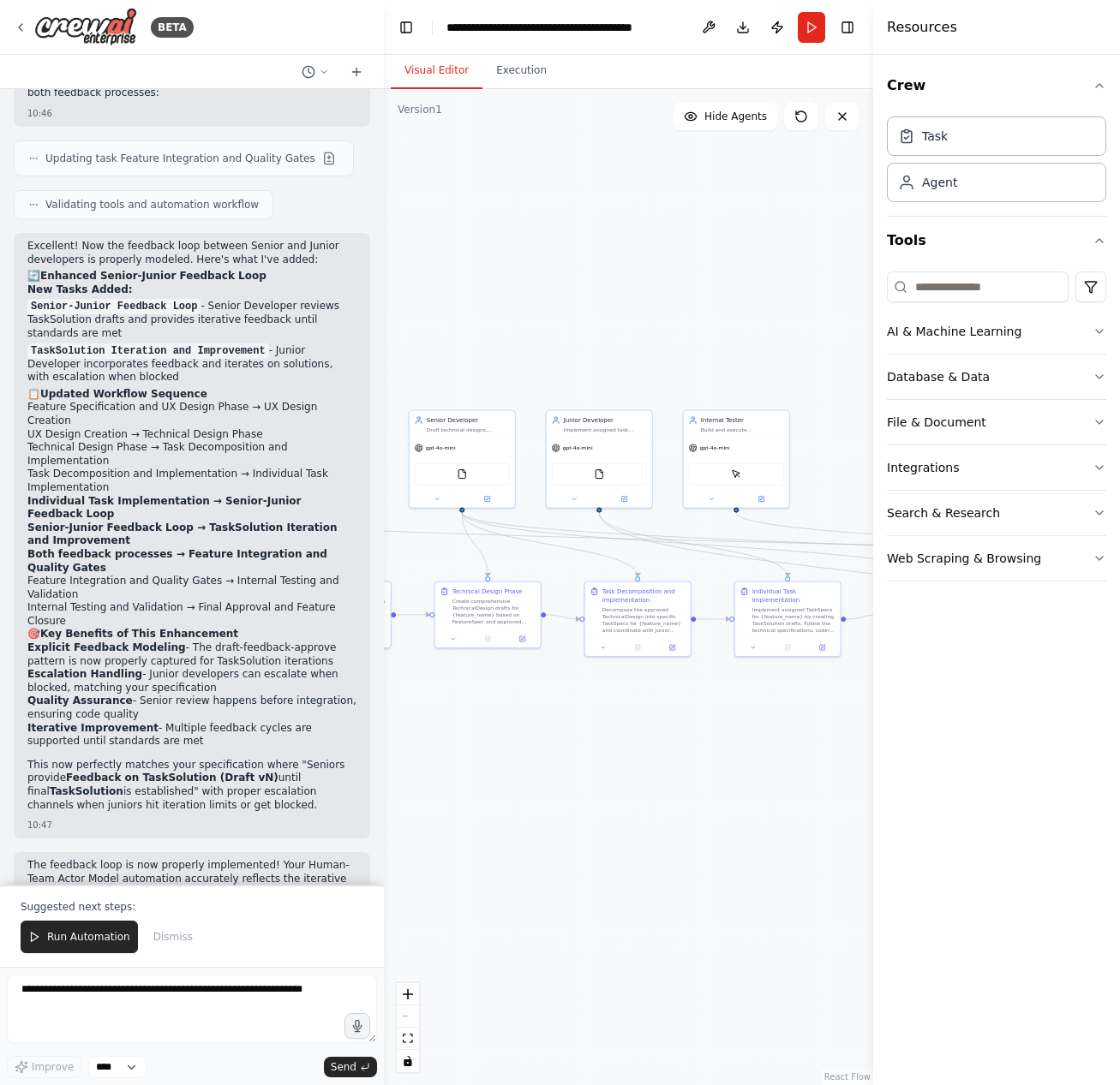
drag, startPoint x: 530, startPoint y: 687, endPoint x: 452, endPoint y: 706, distance: 80.3
click at [452, 706] on div ".deletable-edge-delete-btn { width: 20px; height: 20px; border: 0px solid #ffff…" at bounding box center [628, 586] width 489 height 996
drag, startPoint x: 772, startPoint y: 728, endPoint x: 509, endPoint y: 715, distance: 263.3
click at [509, 715] on div ".deletable-edge-delete-btn { width: 20px; height: 20px; border: 0px solid #ffff…" at bounding box center [628, 586] width 489 height 996
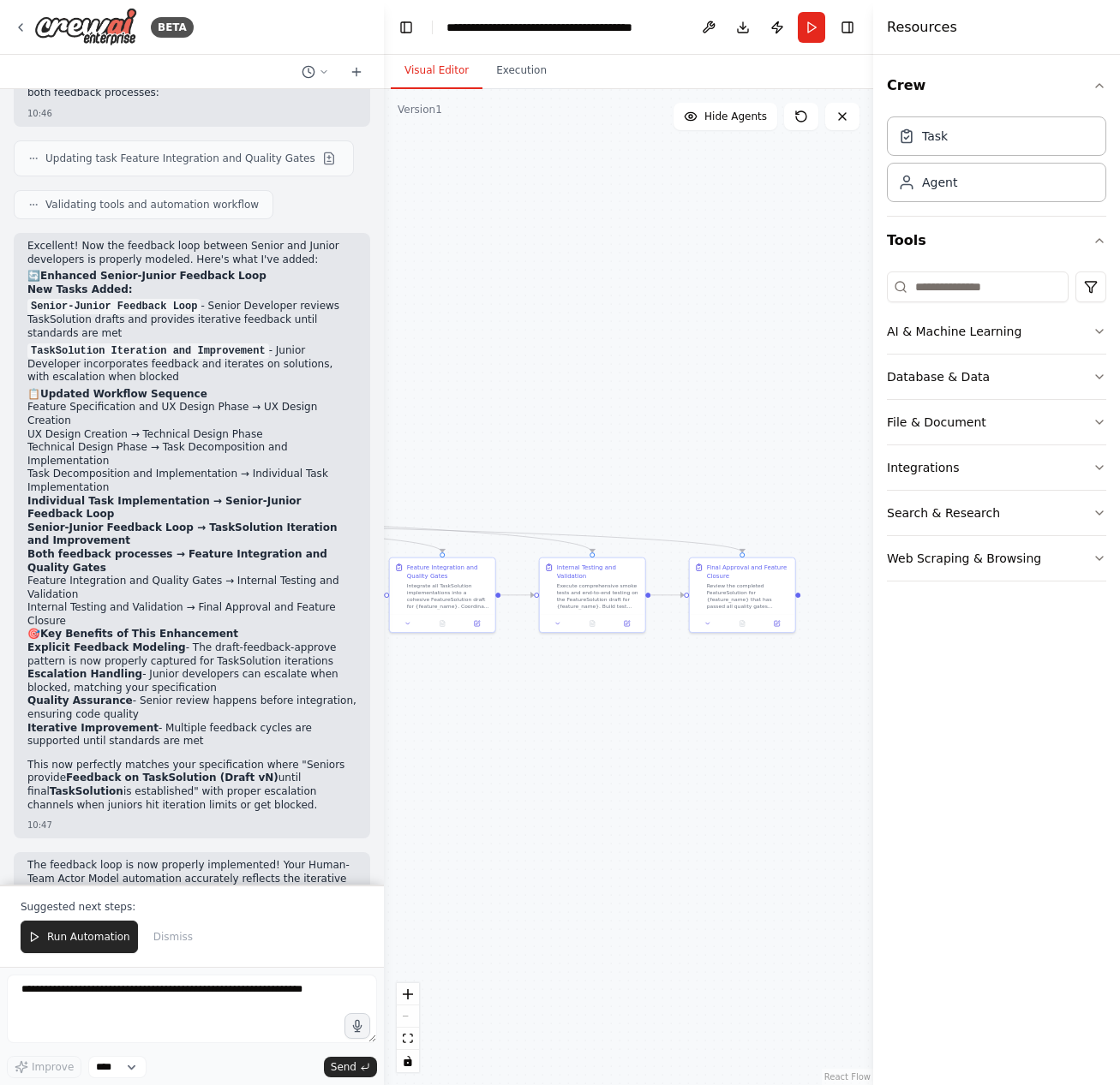
drag, startPoint x: 737, startPoint y: 721, endPoint x: 958, endPoint y: 672, distance: 226.4
click at [945, 676] on div "BETA I want to build Nirvana.hq clone with workspace and project sharing. 10:41…" at bounding box center [560, 542] width 1120 height 1085
drag, startPoint x: 678, startPoint y: 722, endPoint x: 830, endPoint y: 717, distance: 152.1
click at [830, 717] on div ".deletable-edge-delete-btn { width: 20px; height: 20px; border: 0px solid #ffff…" at bounding box center [628, 586] width 489 height 996
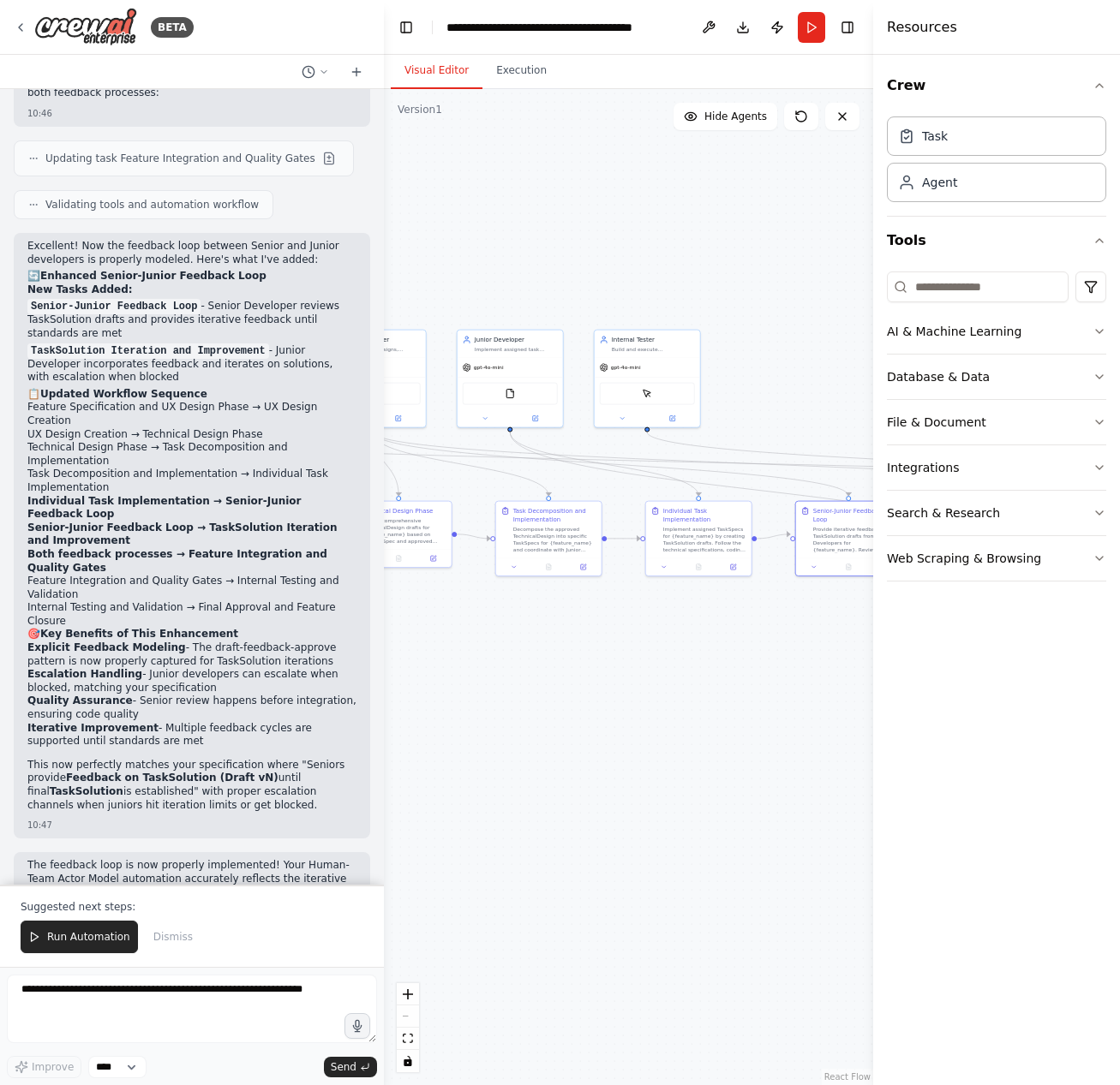
drag, startPoint x: 548, startPoint y: 735, endPoint x: 748, endPoint y: 740, distance: 200.1
click at [782, 735] on div ".deletable-edge-delete-btn { width: 20px; height: 20px; border: 0px solid #ffff…" at bounding box center [628, 586] width 489 height 996
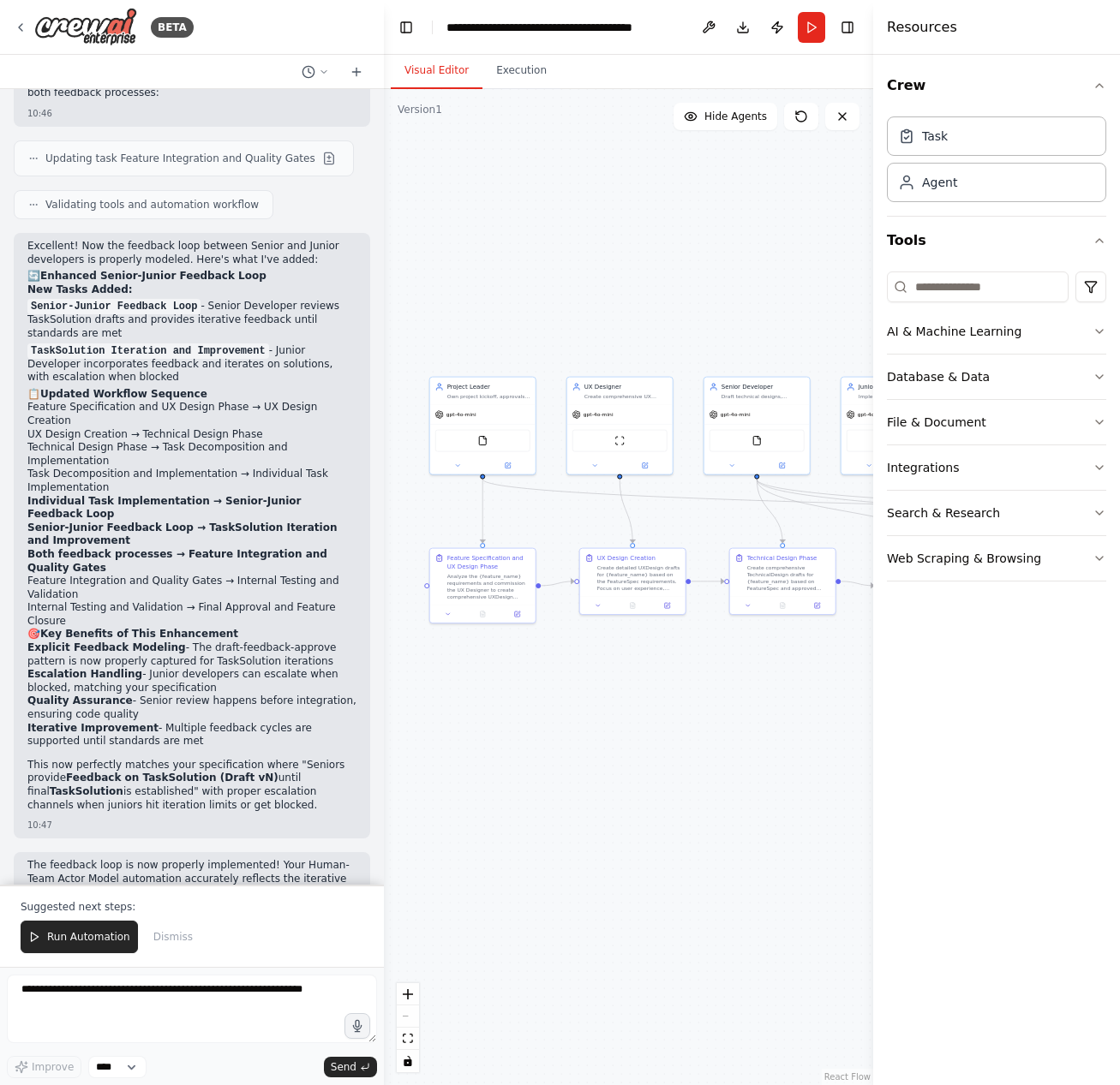
drag, startPoint x: 489, startPoint y: 727, endPoint x: 636, endPoint y: 794, distance: 161.5
click at [736, 803] on div ".deletable-edge-delete-btn { width: 20px; height: 20px; border: 0px solid #ffff…" at bounding box center [628, 586] width 489 height 996
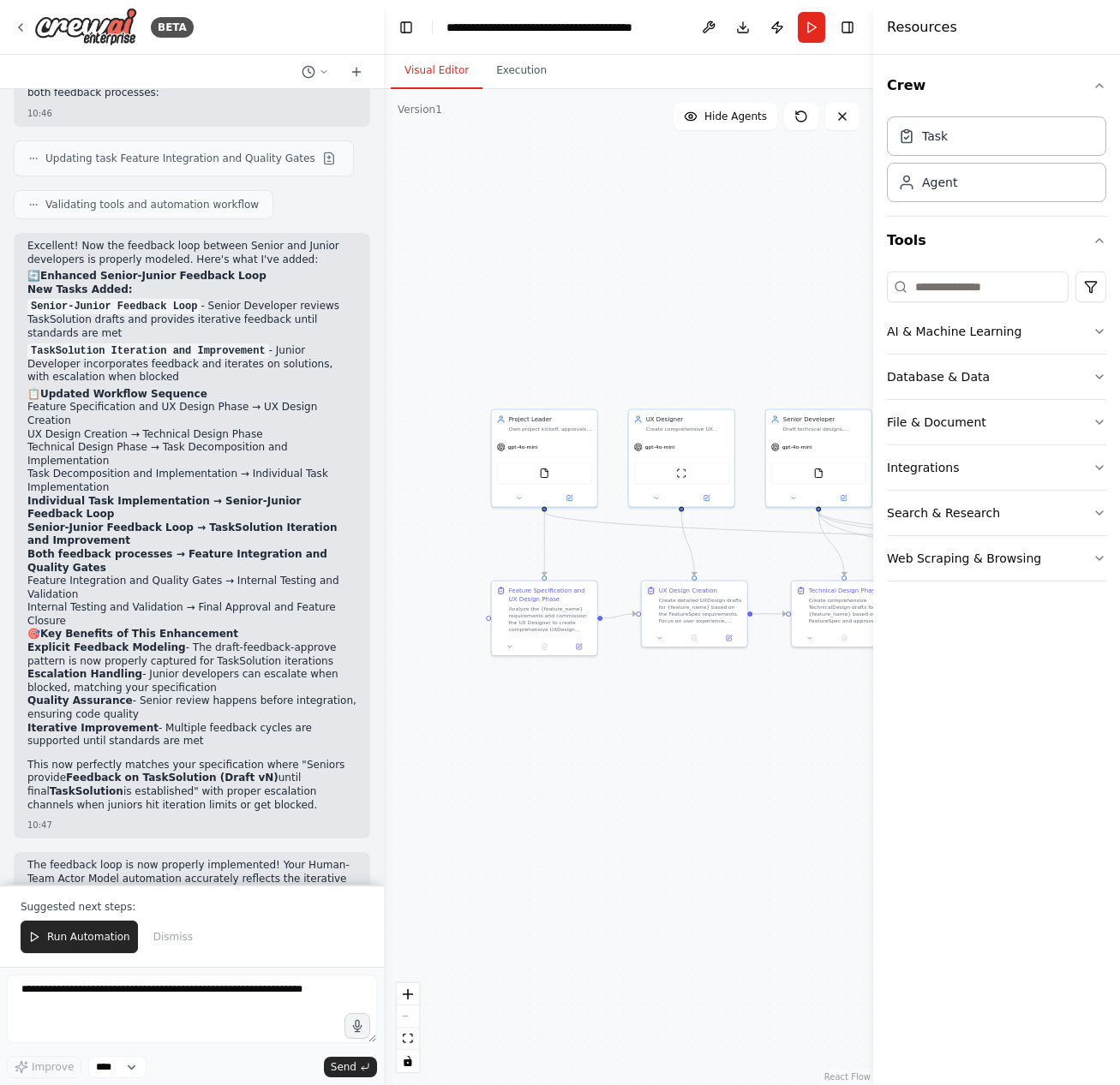
drag, startPoint x: 539, startPoint y: 793, endPoint x: 475, endPoint y: 797, distance: 64.1
click at [475, 797] on div ".deletable-edge-delete-btn { width: 20px; height: 20px; border: 0px solid #ffff…" at bounding box center [628, 586] width 489 height 996
click at [19, 24] on icon at bounding box center [21, 27] width 14 height 14
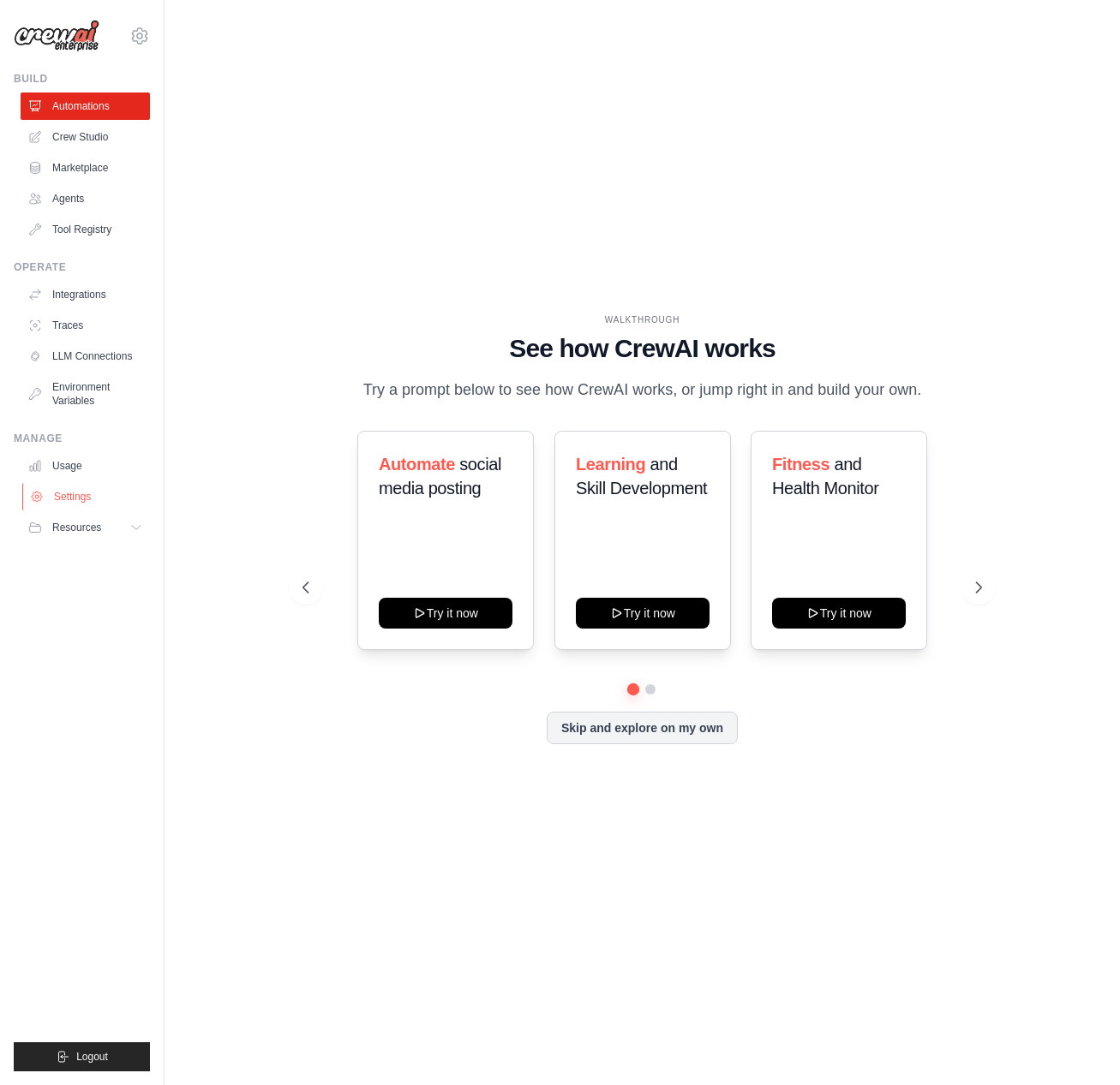
click at [81, 499] on link "Settings" at bounding box center [87, 496] width 129 height 27
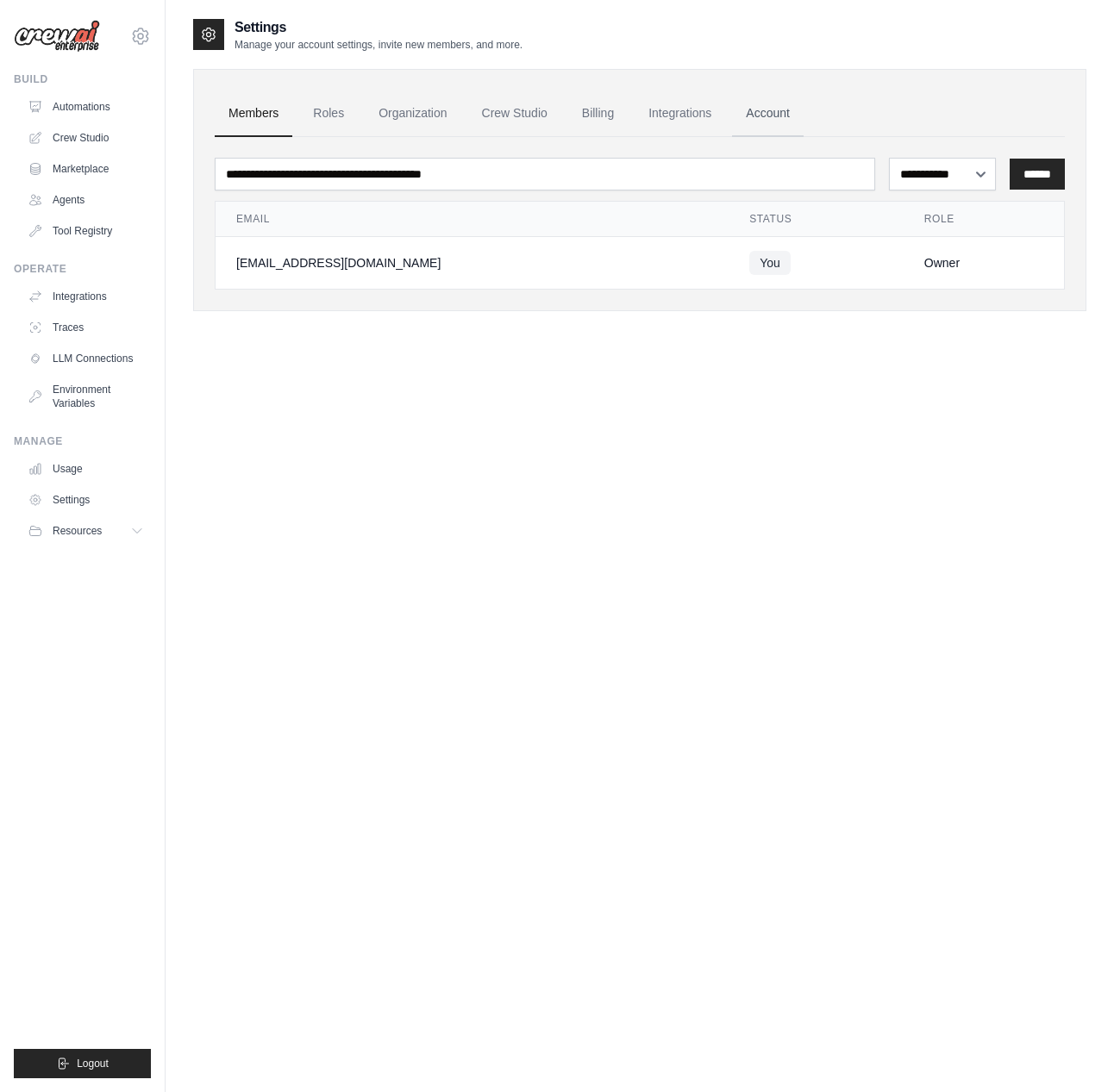
click at [804, 117] on link "Account" at bounding box center [767, 113] width 71 height 46
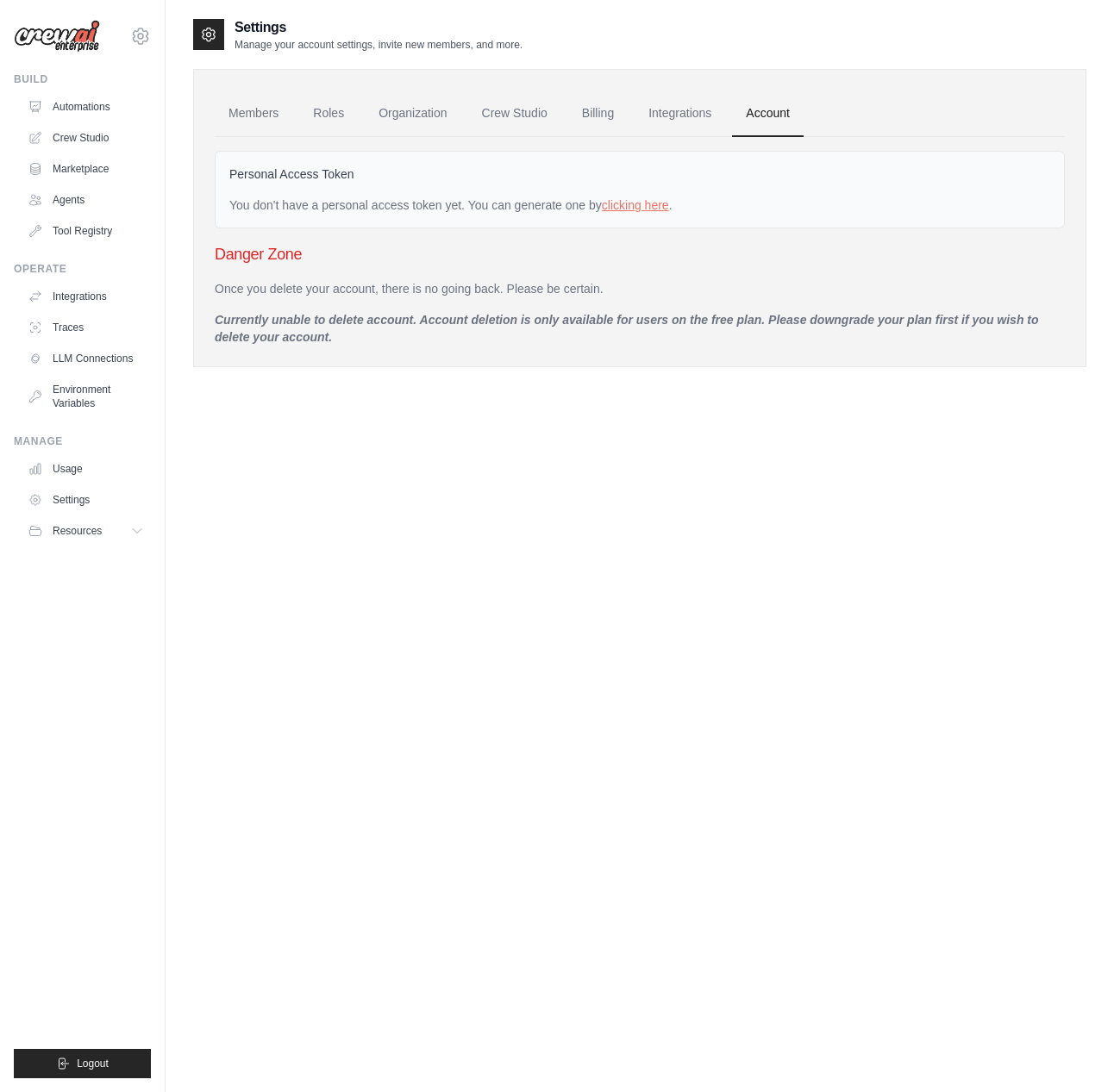
drag, startPoint x: 490, startPoint y: 320, endPoint x: 735, endPoint y: 335, distance: 245.5
click at [735, 335] on p "Currently unable to delete account. Account deletion is only available for user…" at bounding box center [640, 328] width 850 height 34
click at [736, 338] on p "Currently unable to delete account. Account deletion is only available for user…" at bounding box center [640, 328] width 850 height 34
